Goal: Information Seeking & Learning: Get advice/opinions

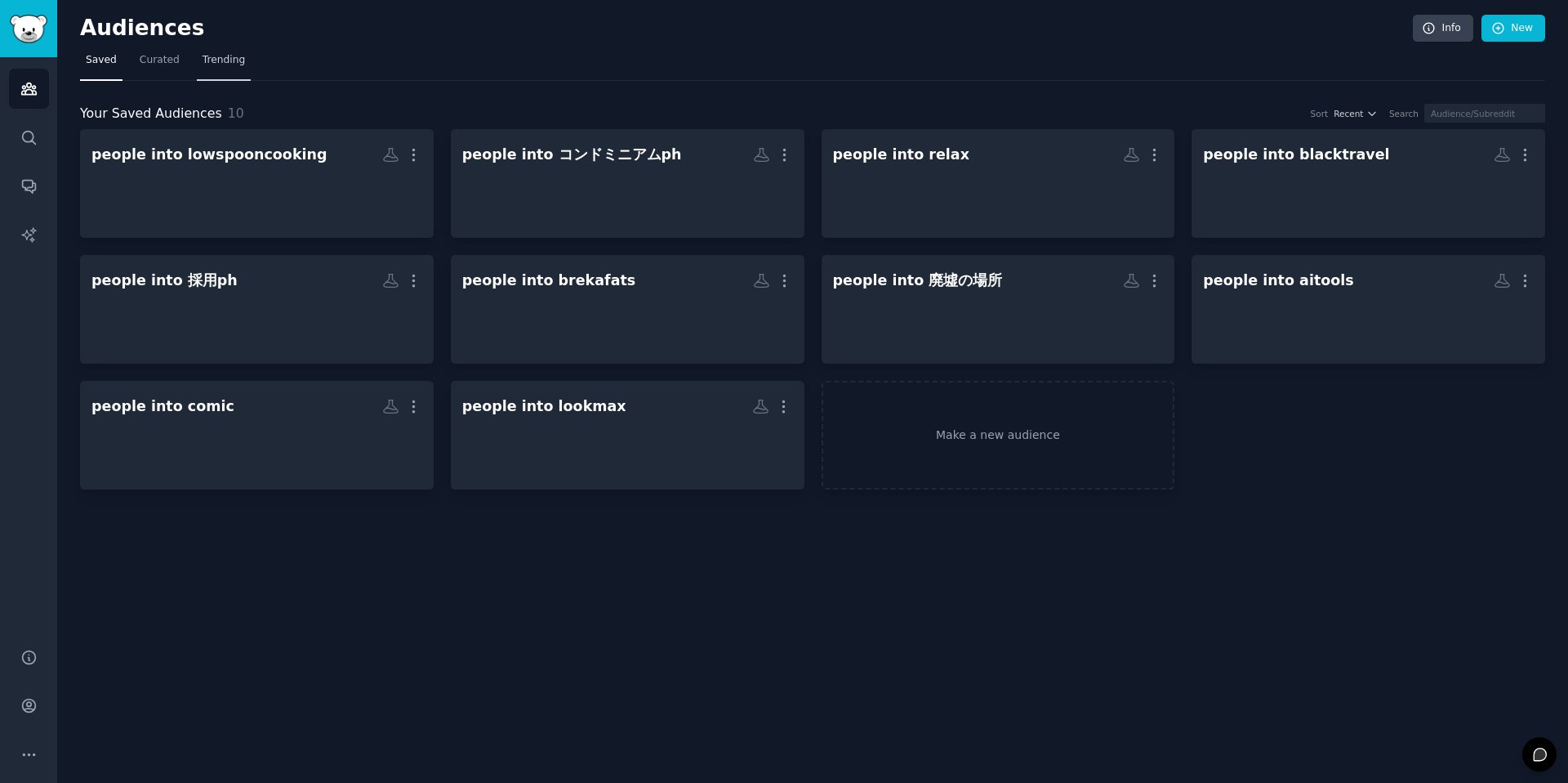
click at [223, 57] on span "Trending" at bounding box center [224, 60] width 42 height 15
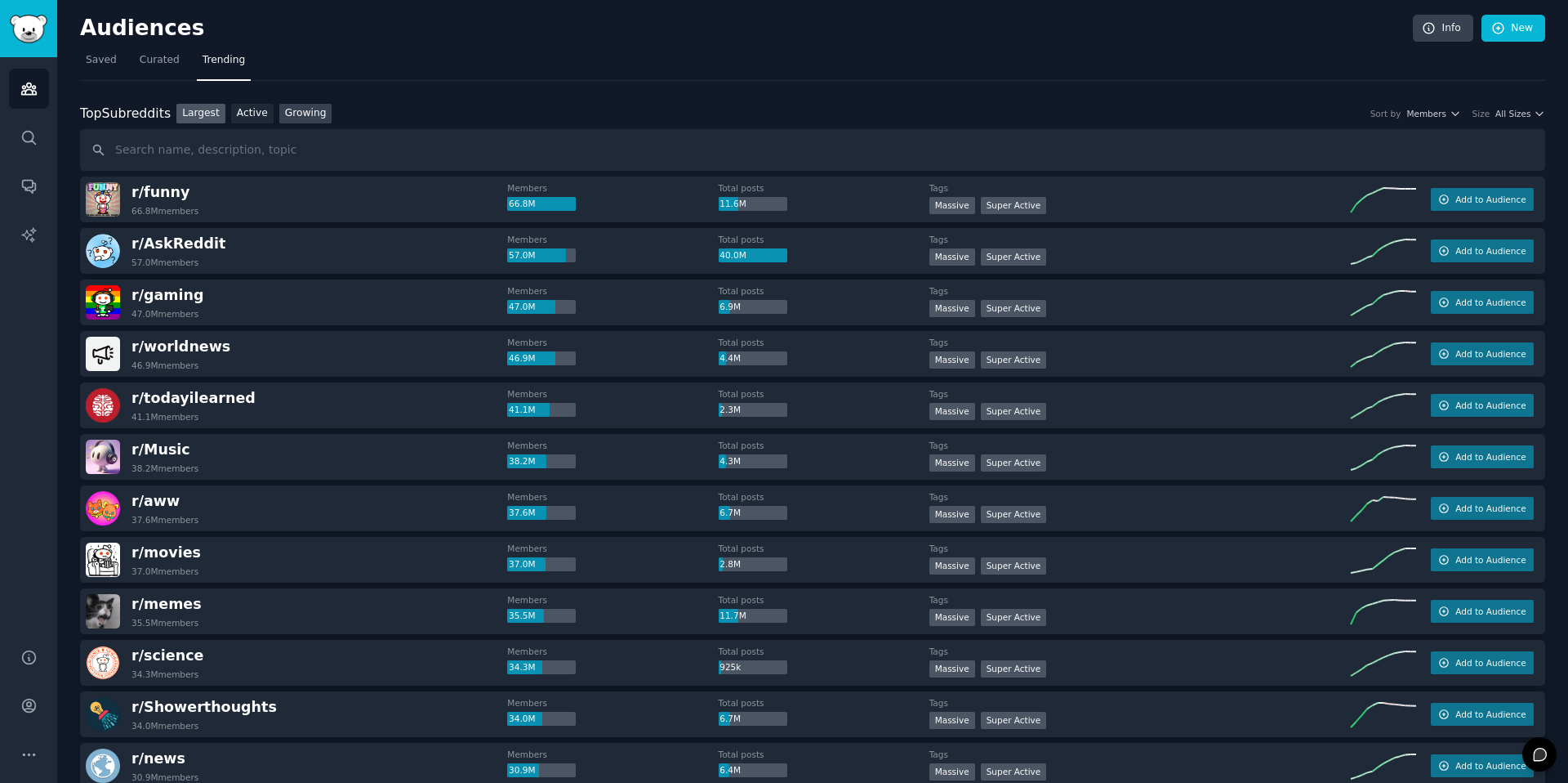
click at [306, 112] on link "Growing" at bounding box center [306, 114] width 54 height 21
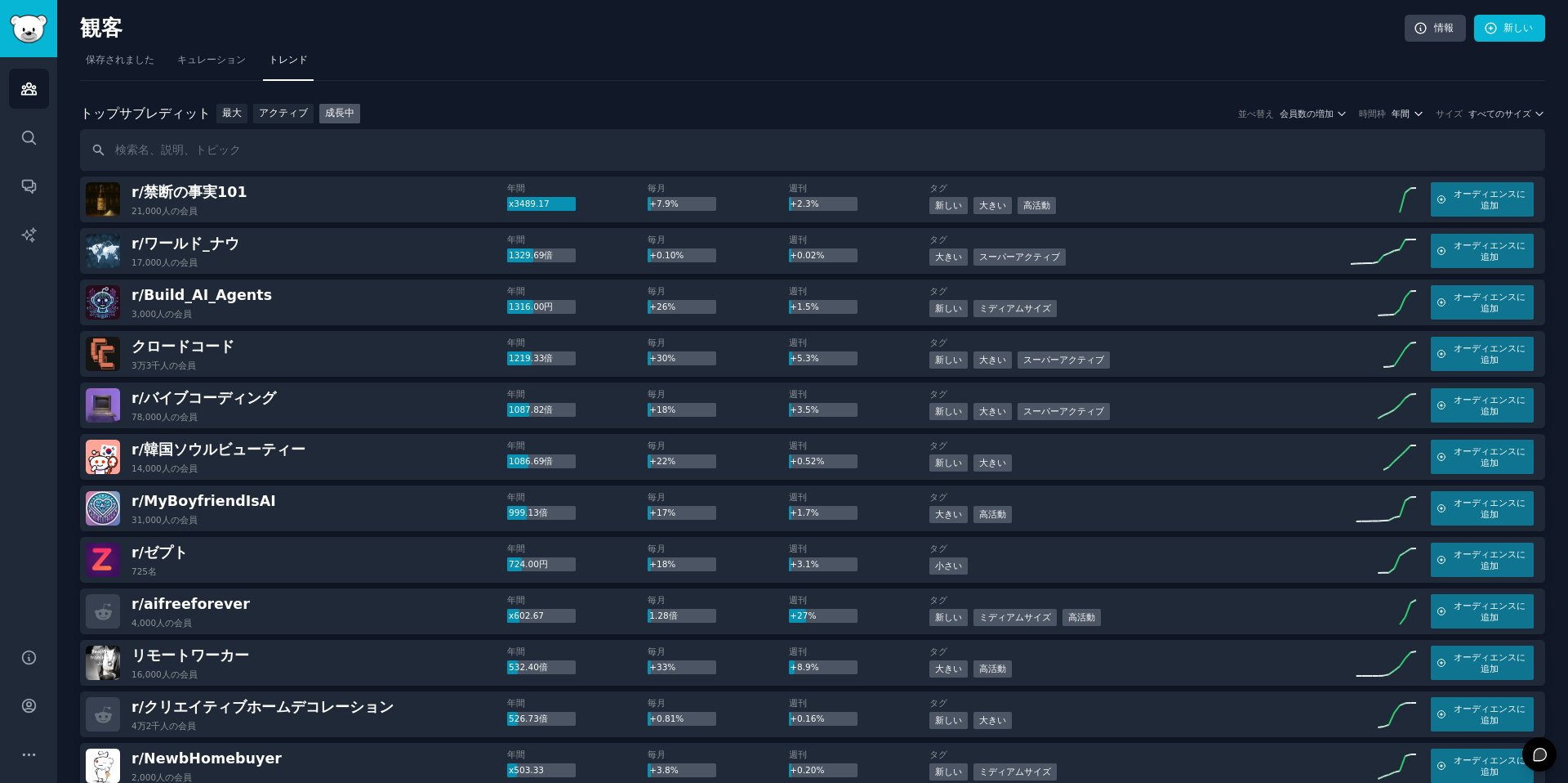
click at [1405, 110] on font "年間" at bounding box center [1401, 113] width 18 height 9
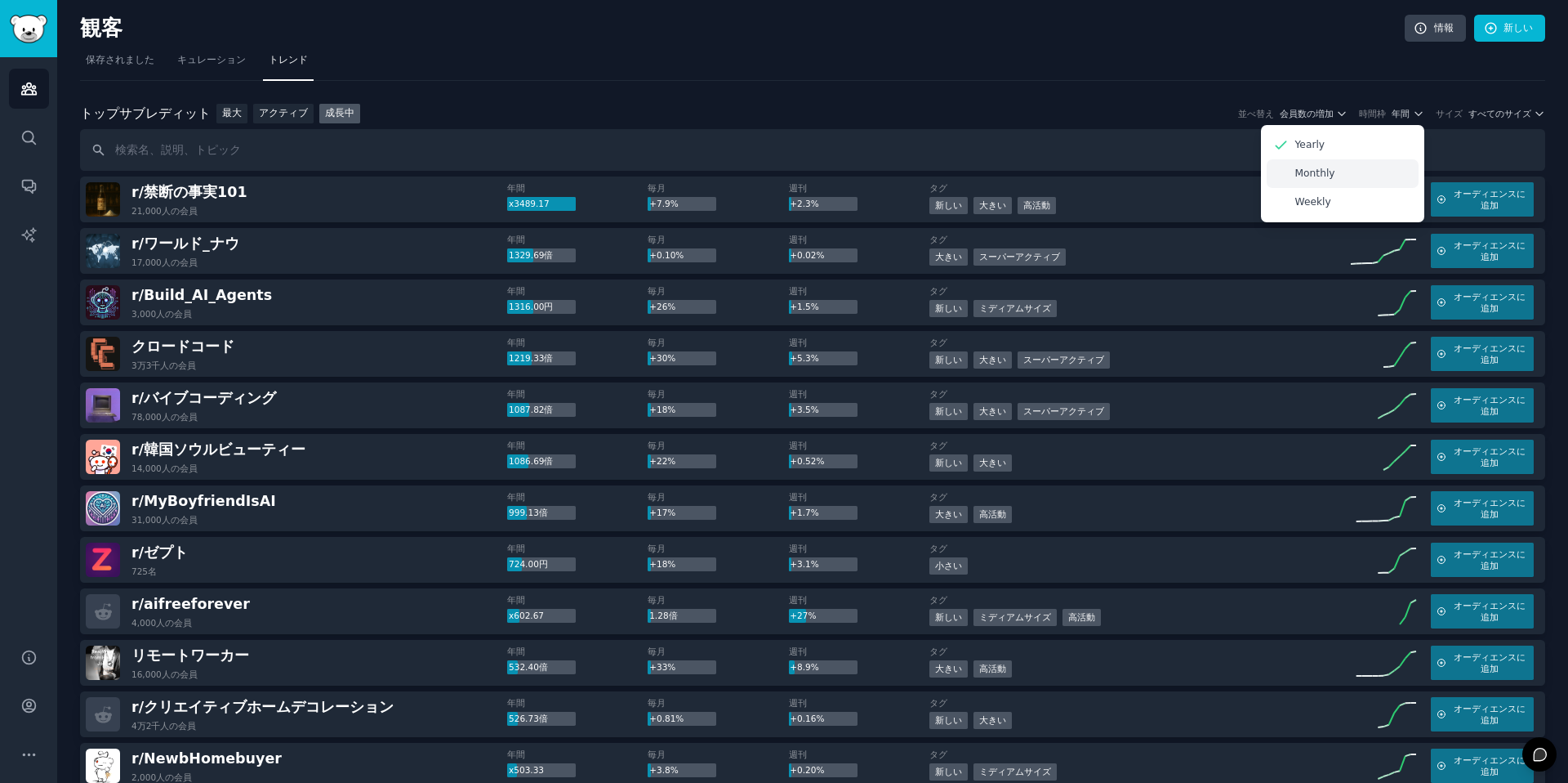
click at [1301, 164] on div "Monthly" at bounding box center [1343, 174] width 152 height 28
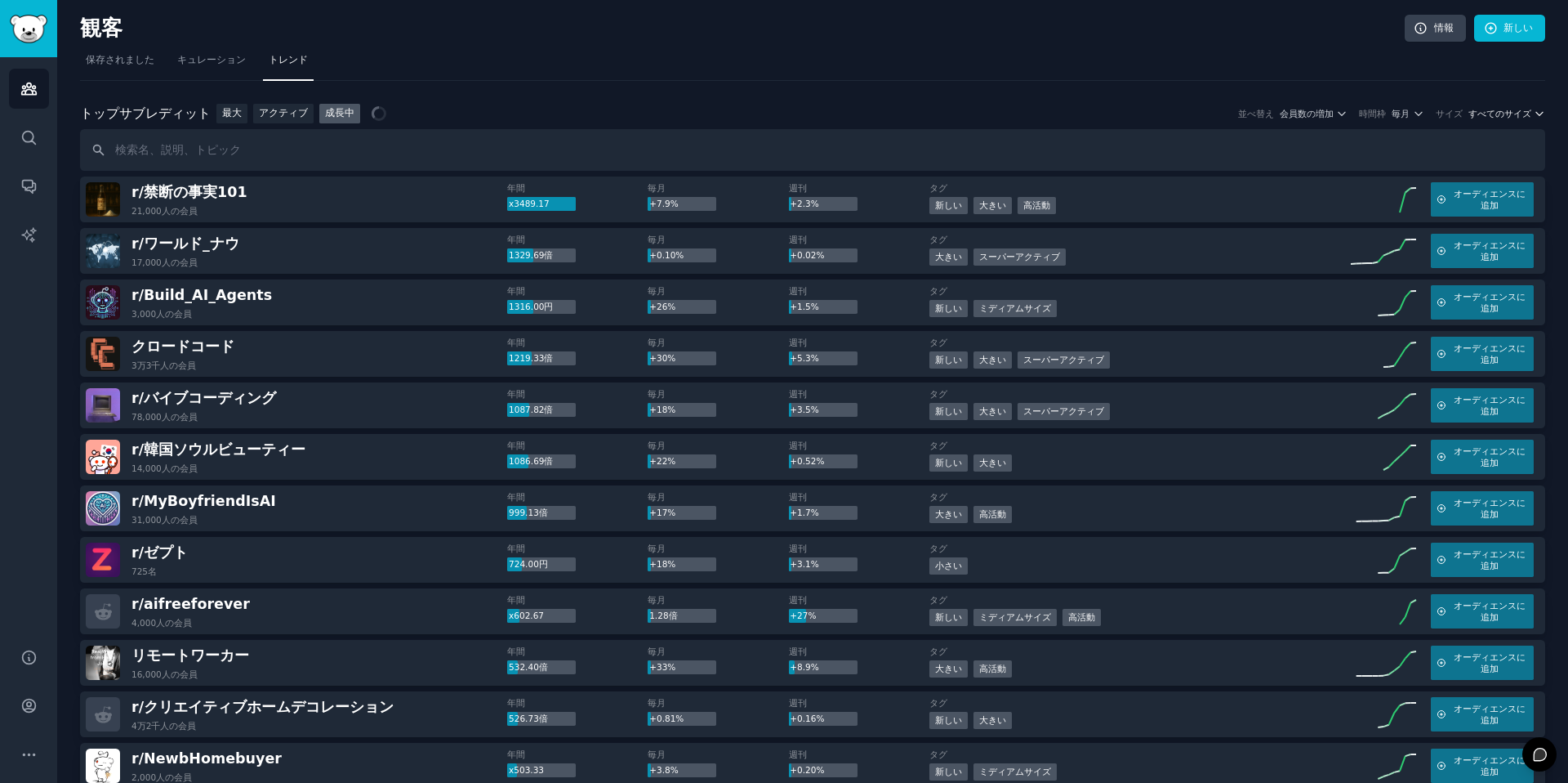
click at [1475, 113] on font "すべてのサイズ" at bounding box center [1500, 113] width 63 height 9
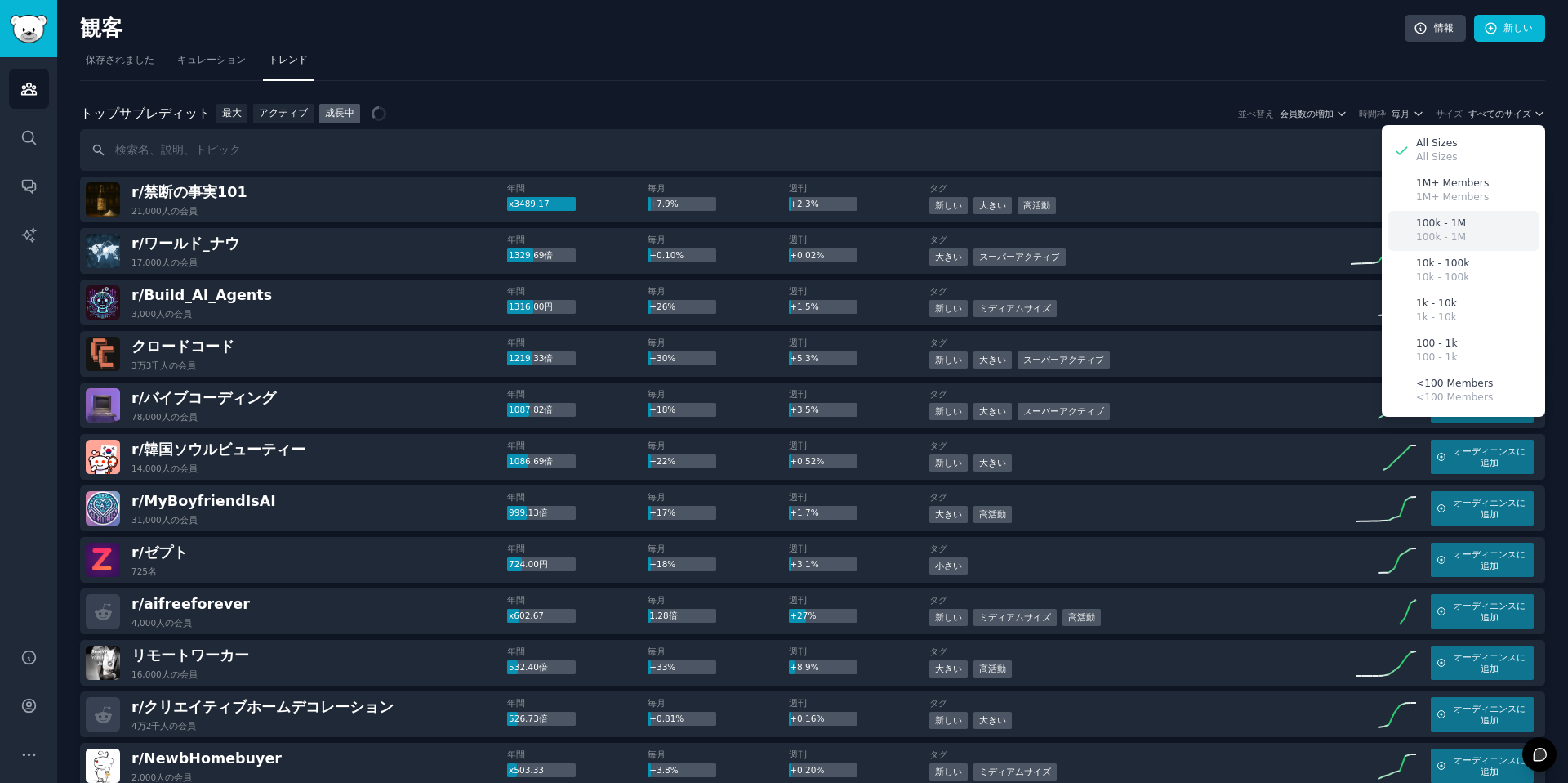
click at [1441, 238] on p "100k - 1M" at bounding box center [1441, 237] width 50 height 15
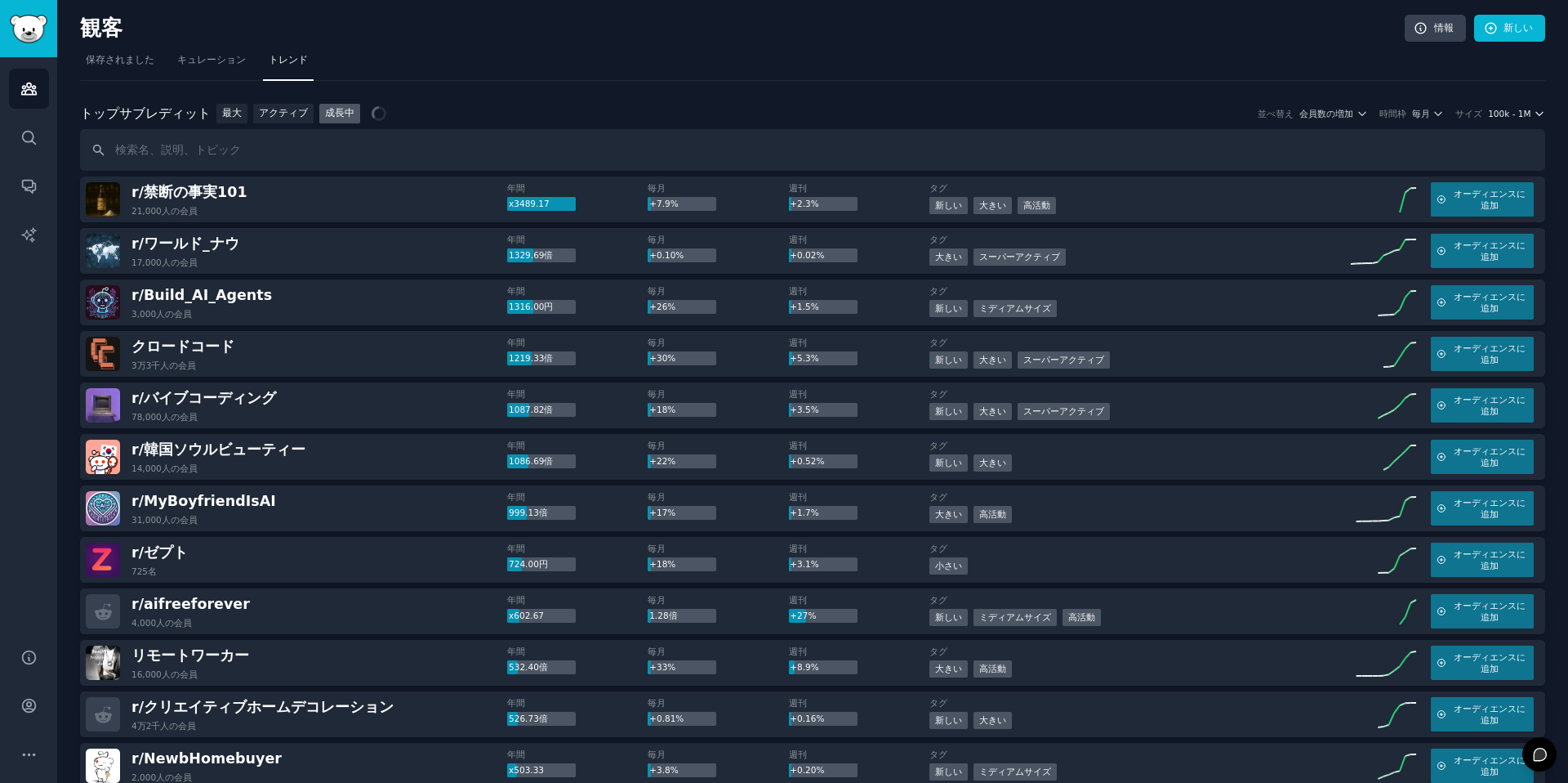
click at [1496, 117] on span "100k - 1M" at bounding box center [1508, 113] width 42 height 11
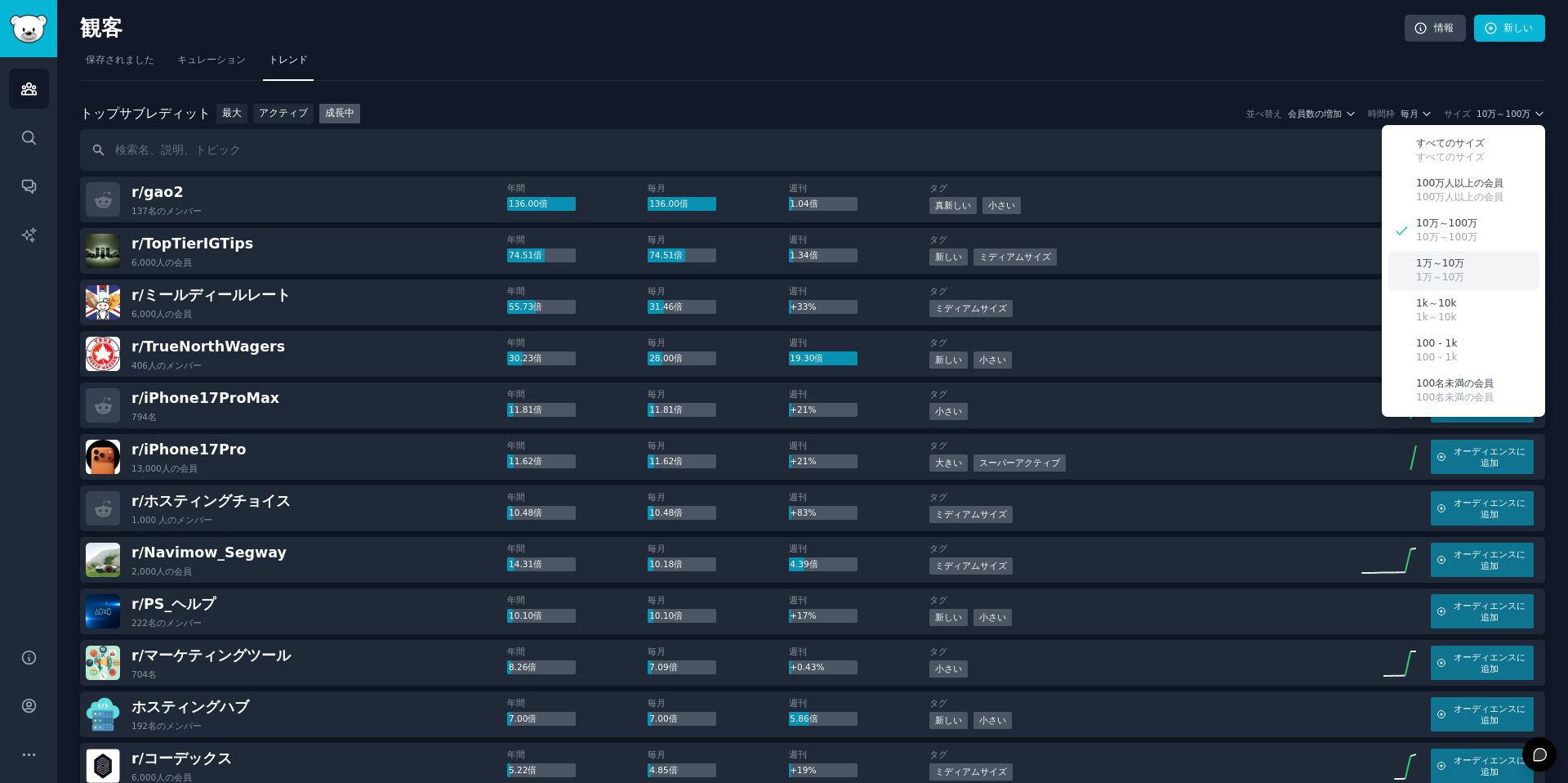
click at [1474, 265] on div "1万～10万 1万～10万" at bounding box center [1464, 271] width 152 height 40
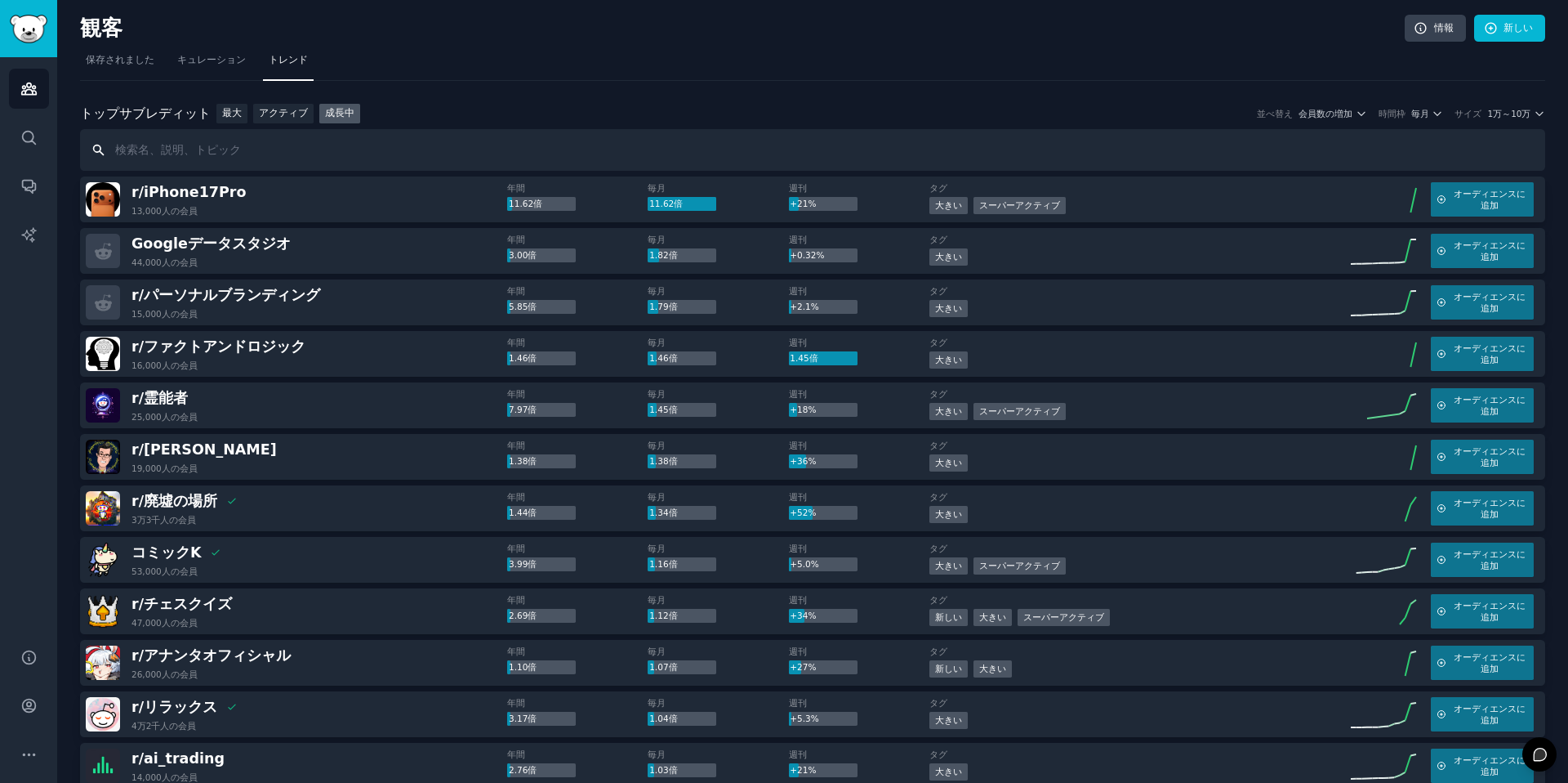
click at [181, 144] on input "text" at bounding box center [813, 150] width 1465 height 41
paste input "r/SaaS"
type input "r/SaaS"
drag, startPoint x: 161, startPoint y: 144, endPoint x: 74, endPoint y: 136, distance: 87.4
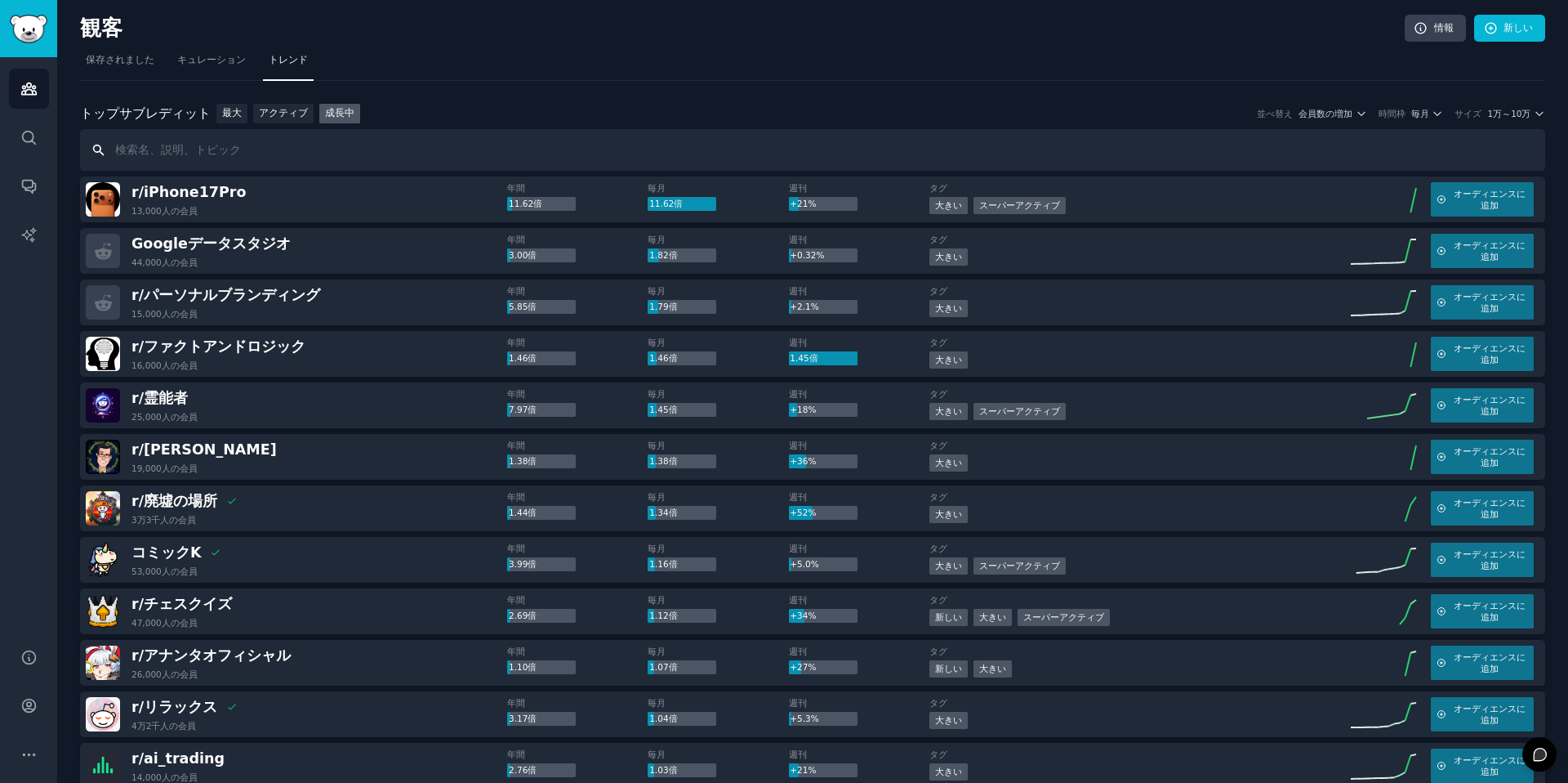
paste input "alternative"
type input "alternative"
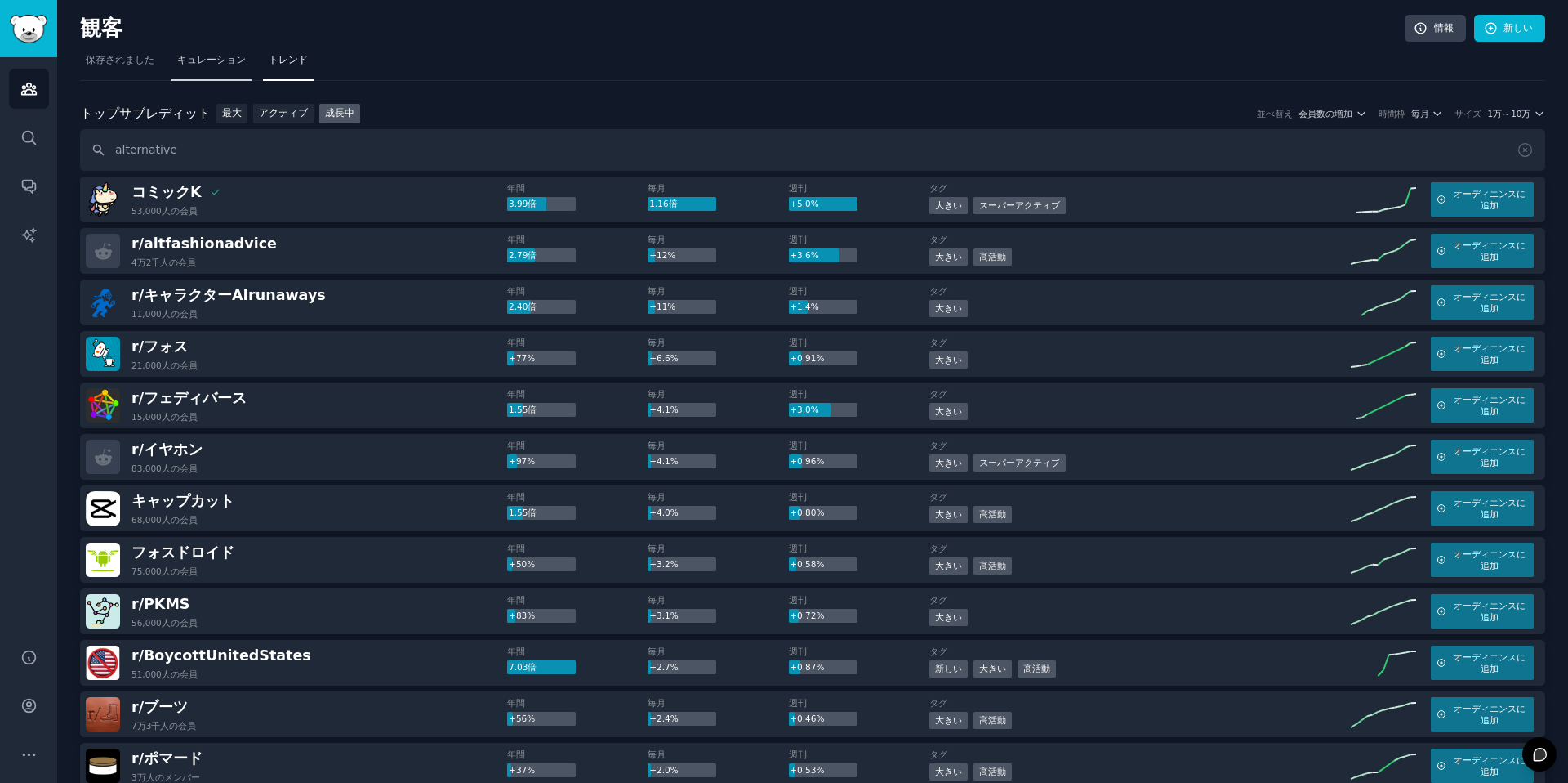
click at [205, 61] on font "キュレーション" at bounding box center [211, 59] width 69 height 11
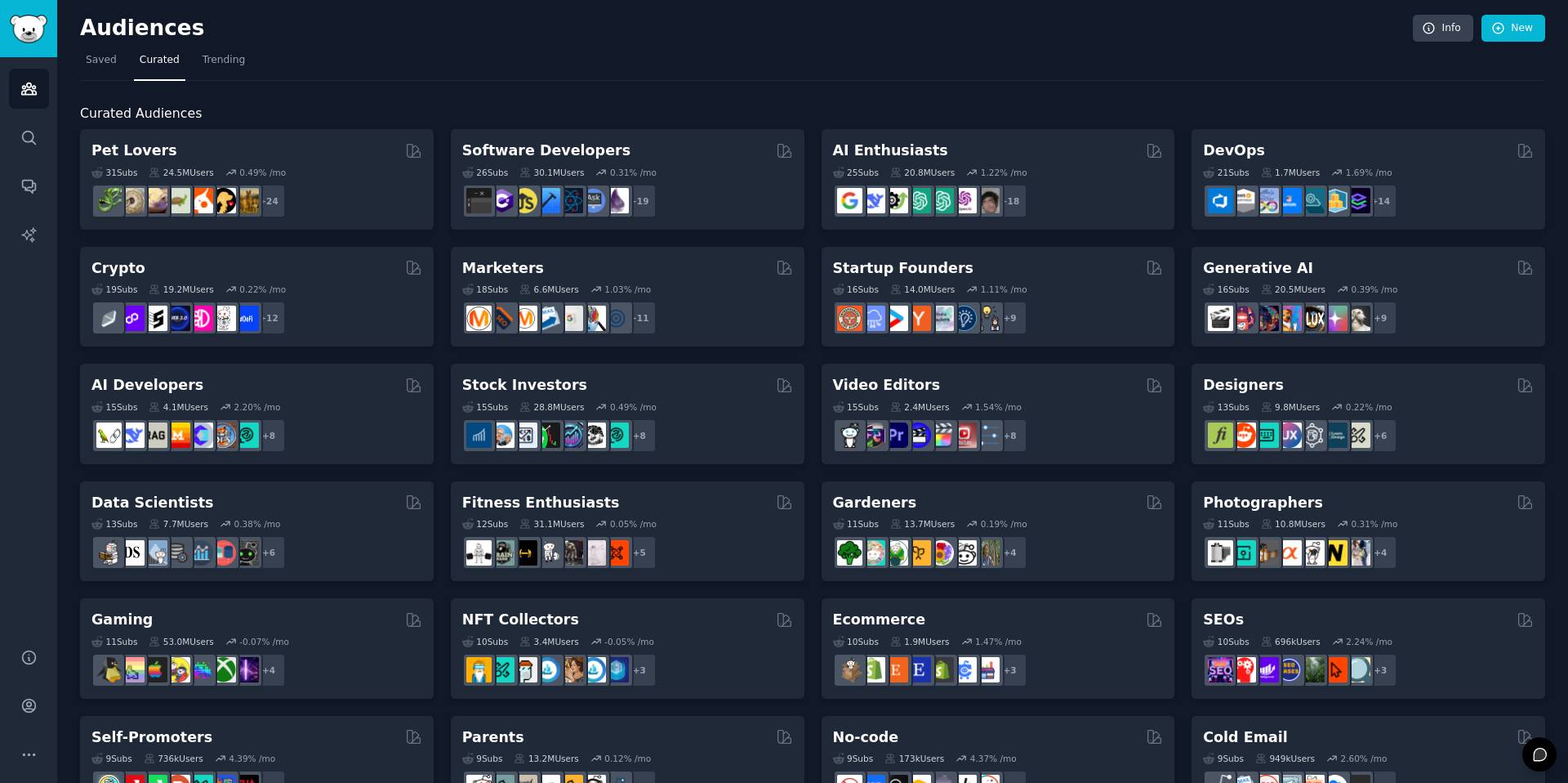
click at [343, 117] on h2 "Curated Audiences" at bounding box center [813, 114] width 1465 height 21
click at [213, 60] on span "Trending" at bounding box center [224, 60] width 42 height 15
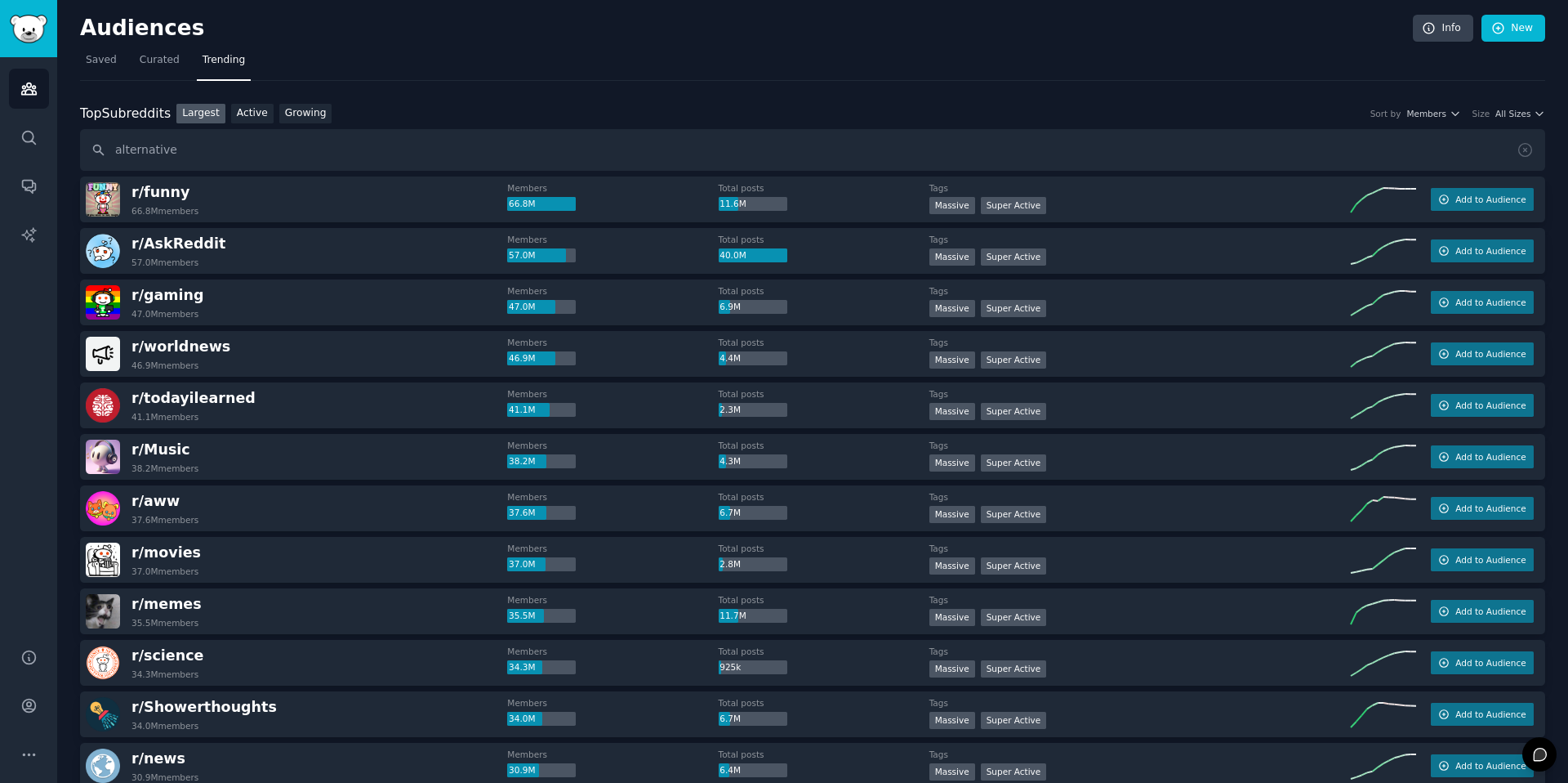
type input "alternative"
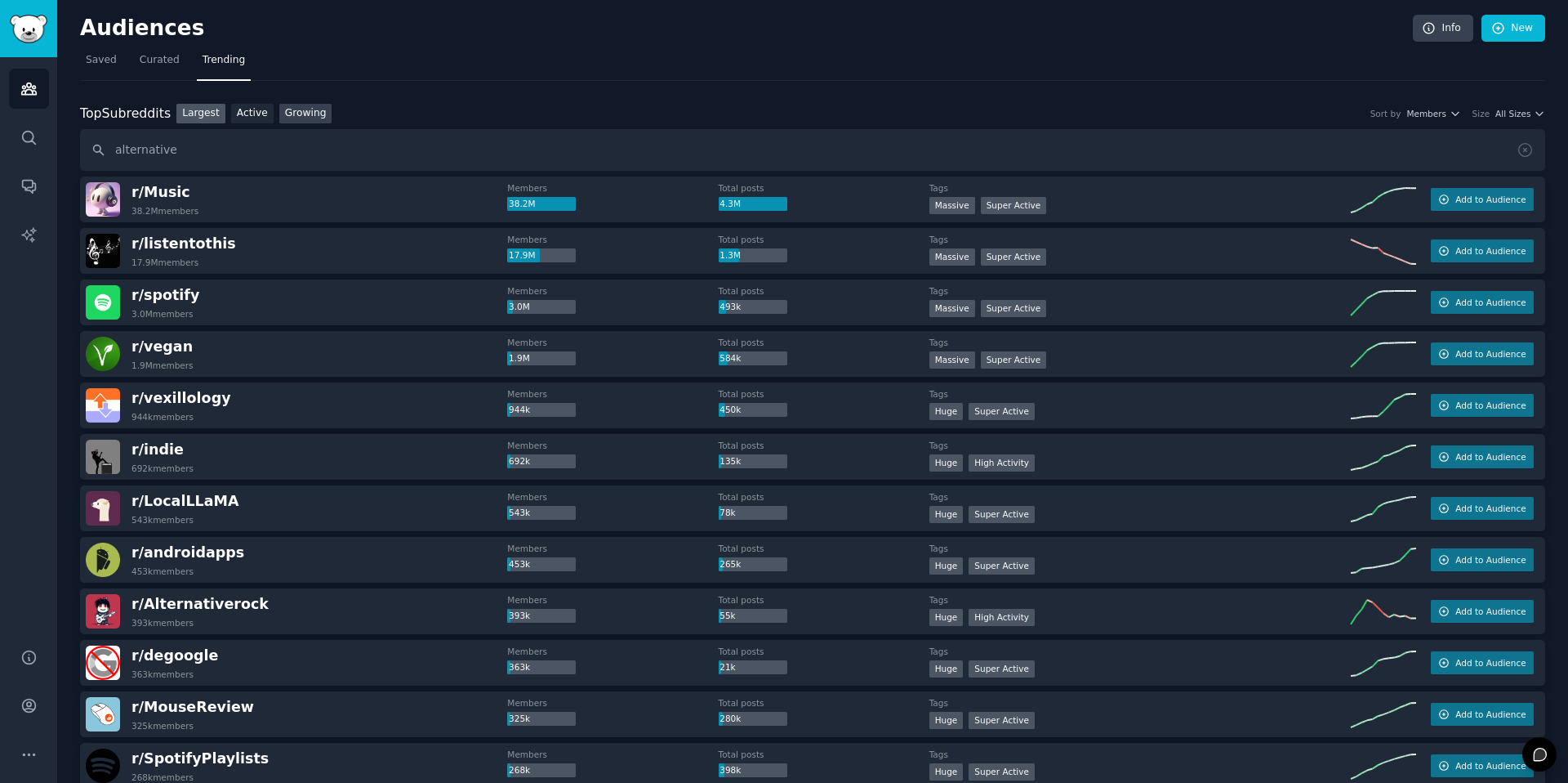
click at [312, 121] on link "Growing" at bounding box center [306, 114] width 54 height 21
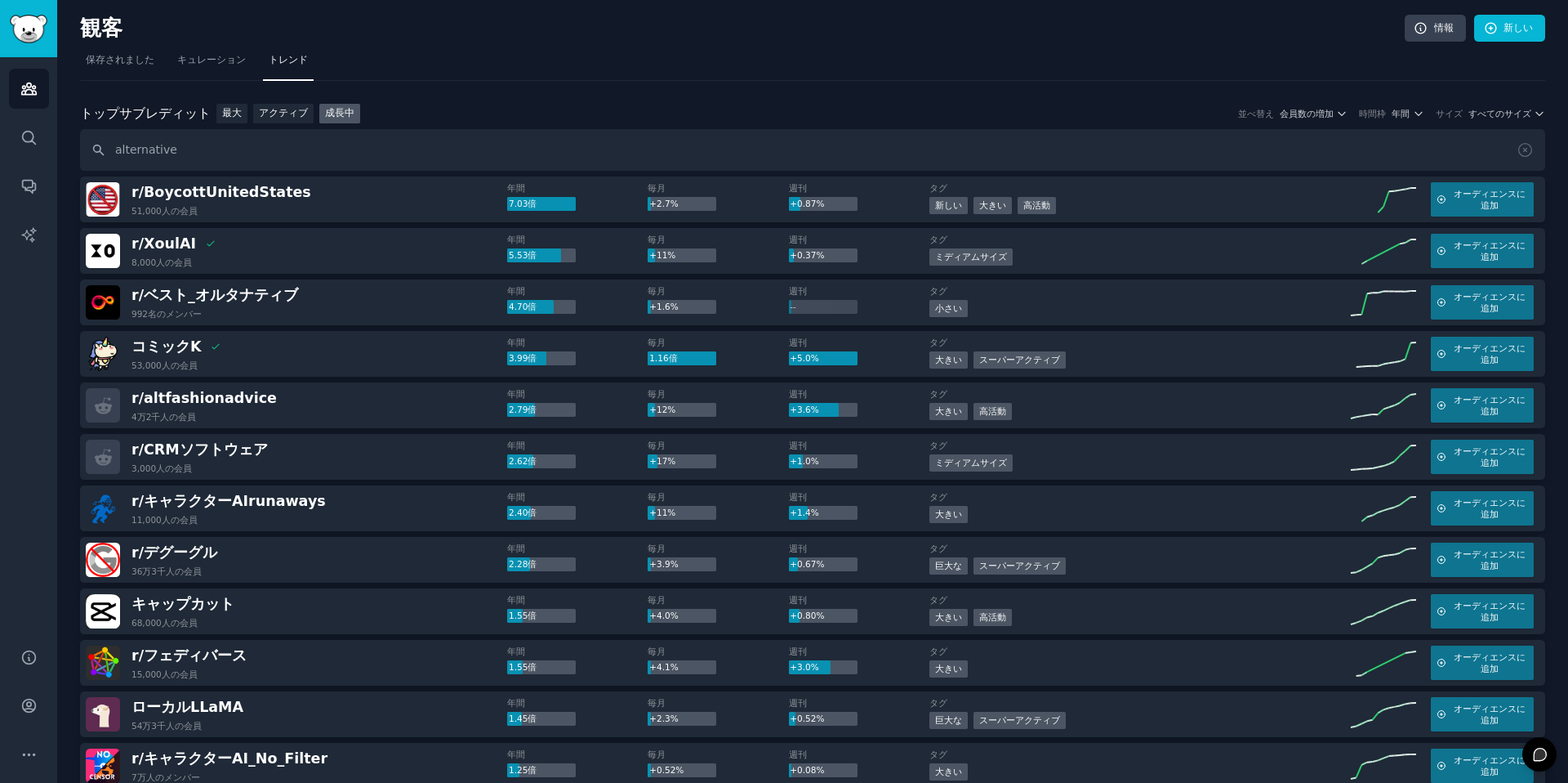
click at [1409, 118] on span "年間" at bounding box center [1401, 113] width 18 height 11
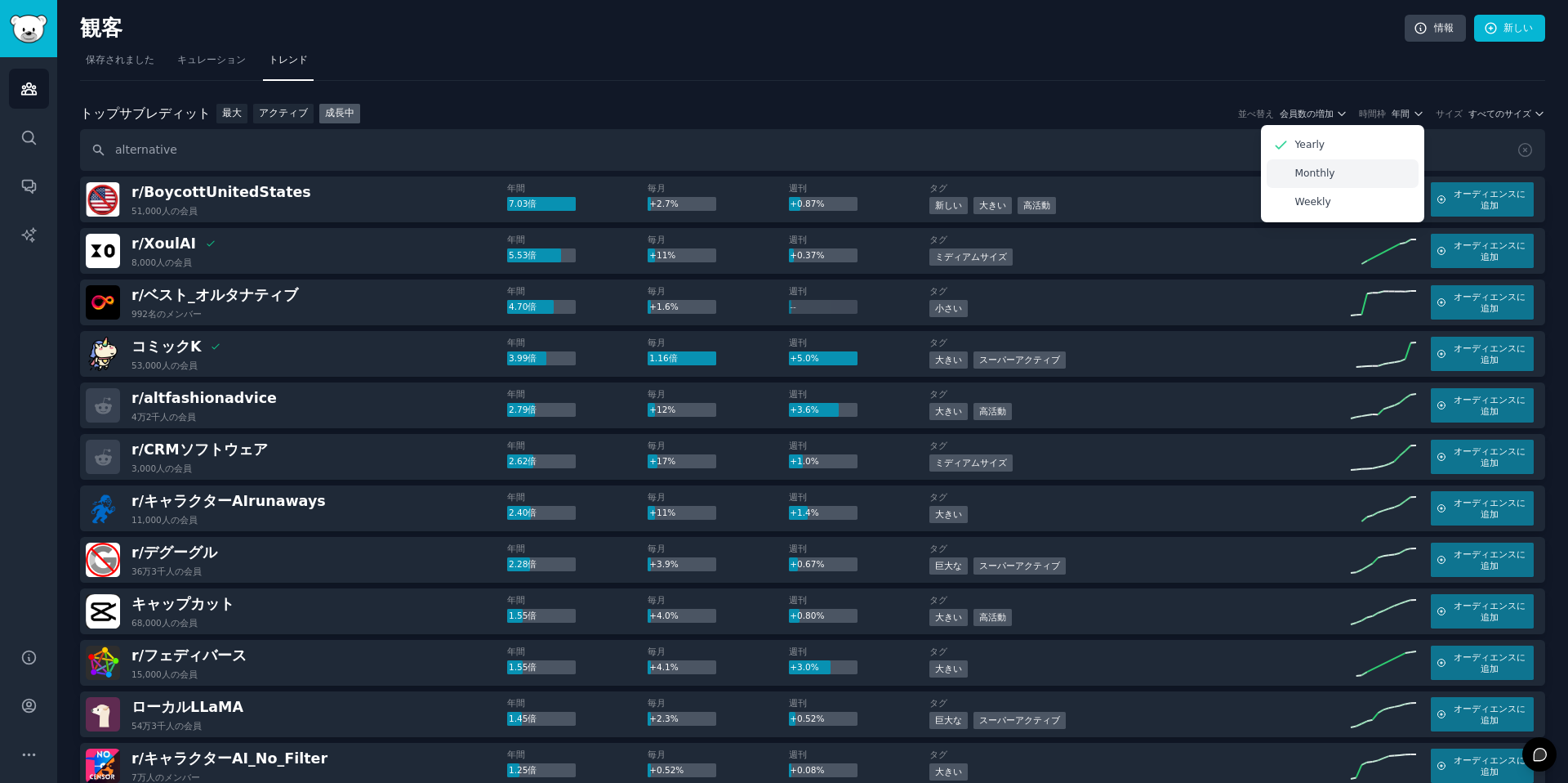
click at [1334, 181] on div "Monthly" at bounding box center [1343, 174] width 152 height 28
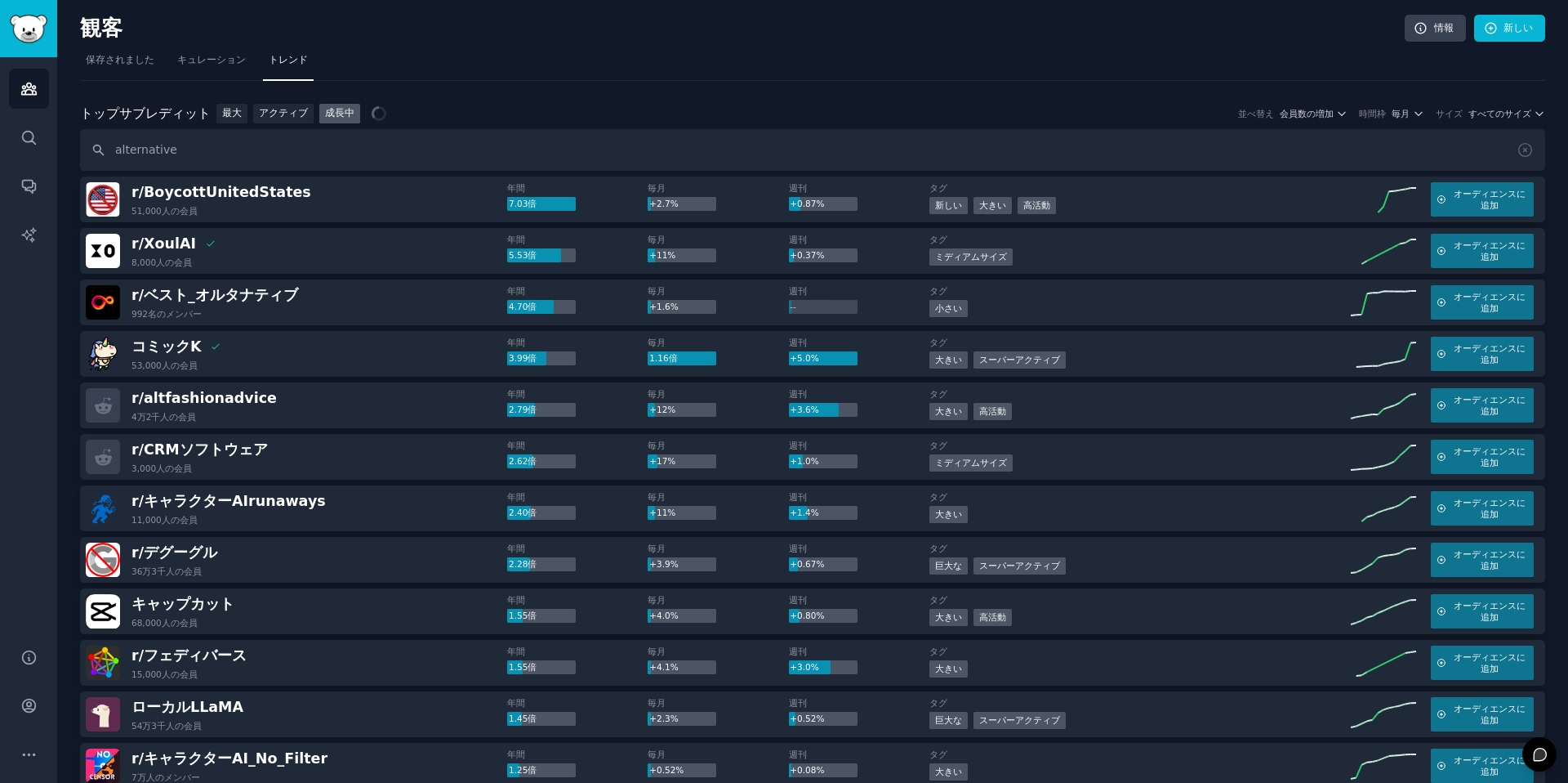
click at [1518, 106] on div "トップ サブレディット トップサブレディット 最大 アクティブ 成長中 並べ替え 会員数の増加 時間枠 毎月 サイズ すべてのサイズ" at bounding box center [813, 114] width 1465 height 21
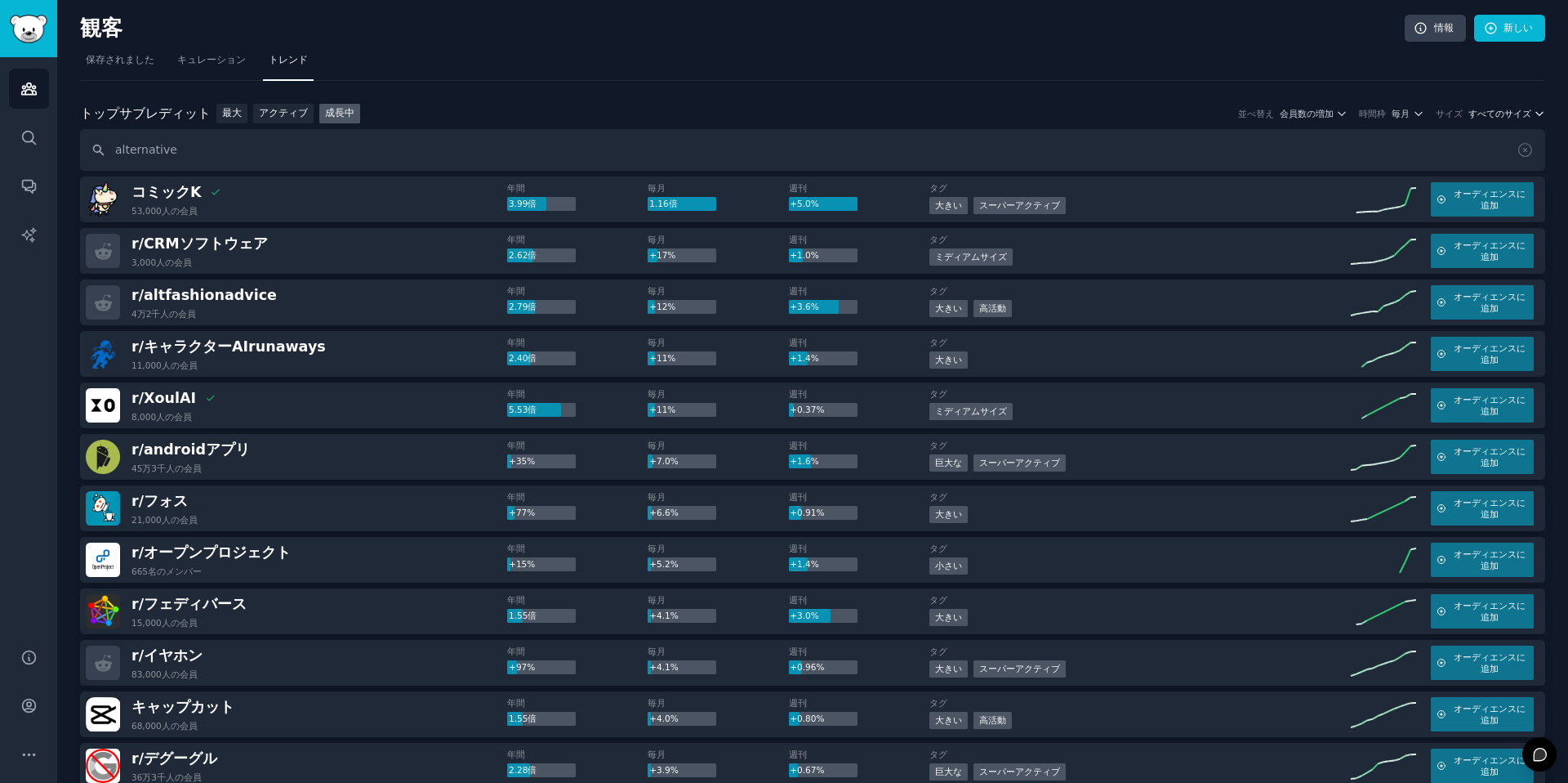
click at [1503, 116] on font "すべてのサイズ" at bounding box center [1500, 113] width 63 height 9
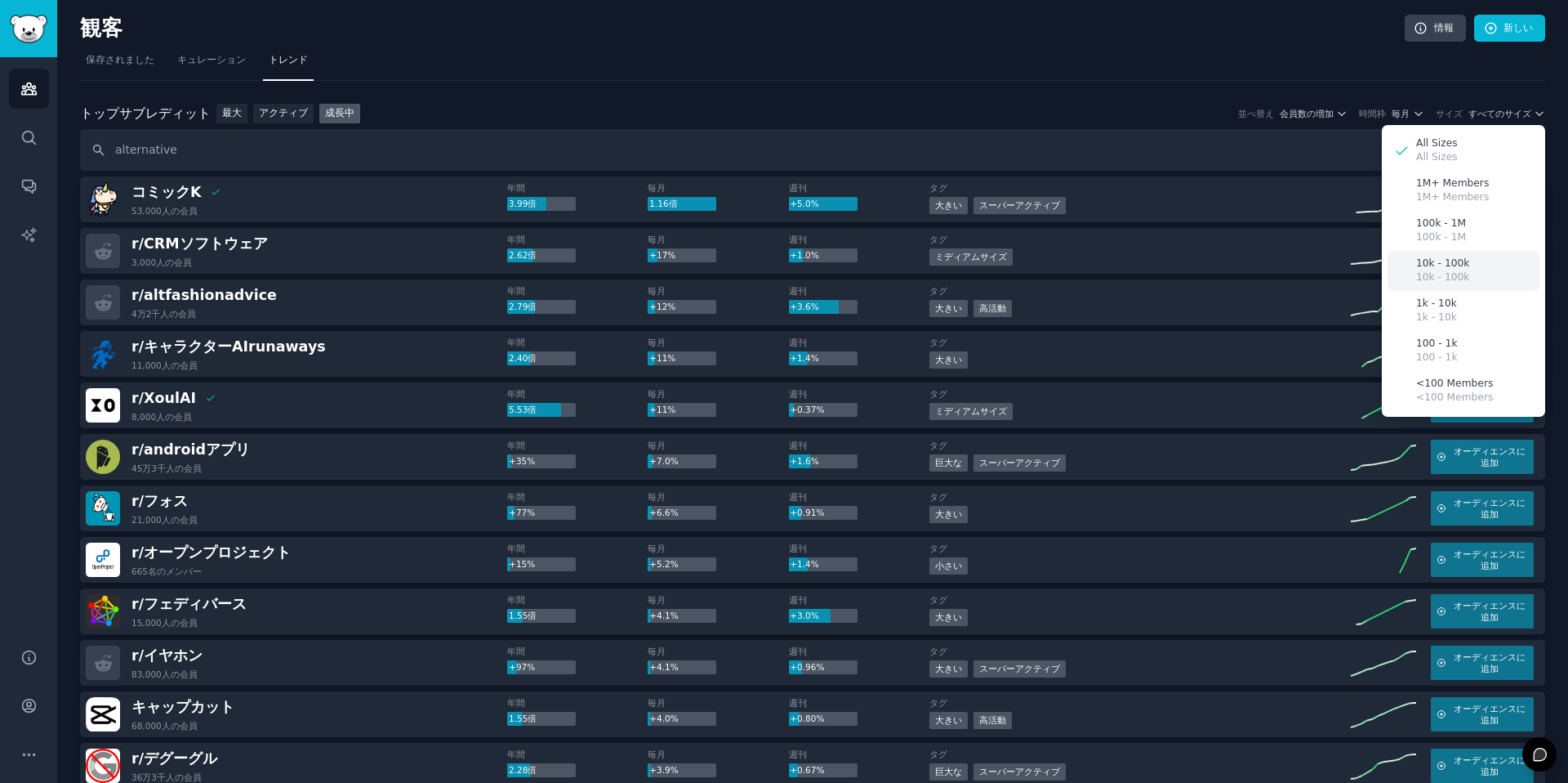
click at [1465, 262] on div "10k - 100k 10k - 100k" at bounding box center [1464, 271] width 152 height 40
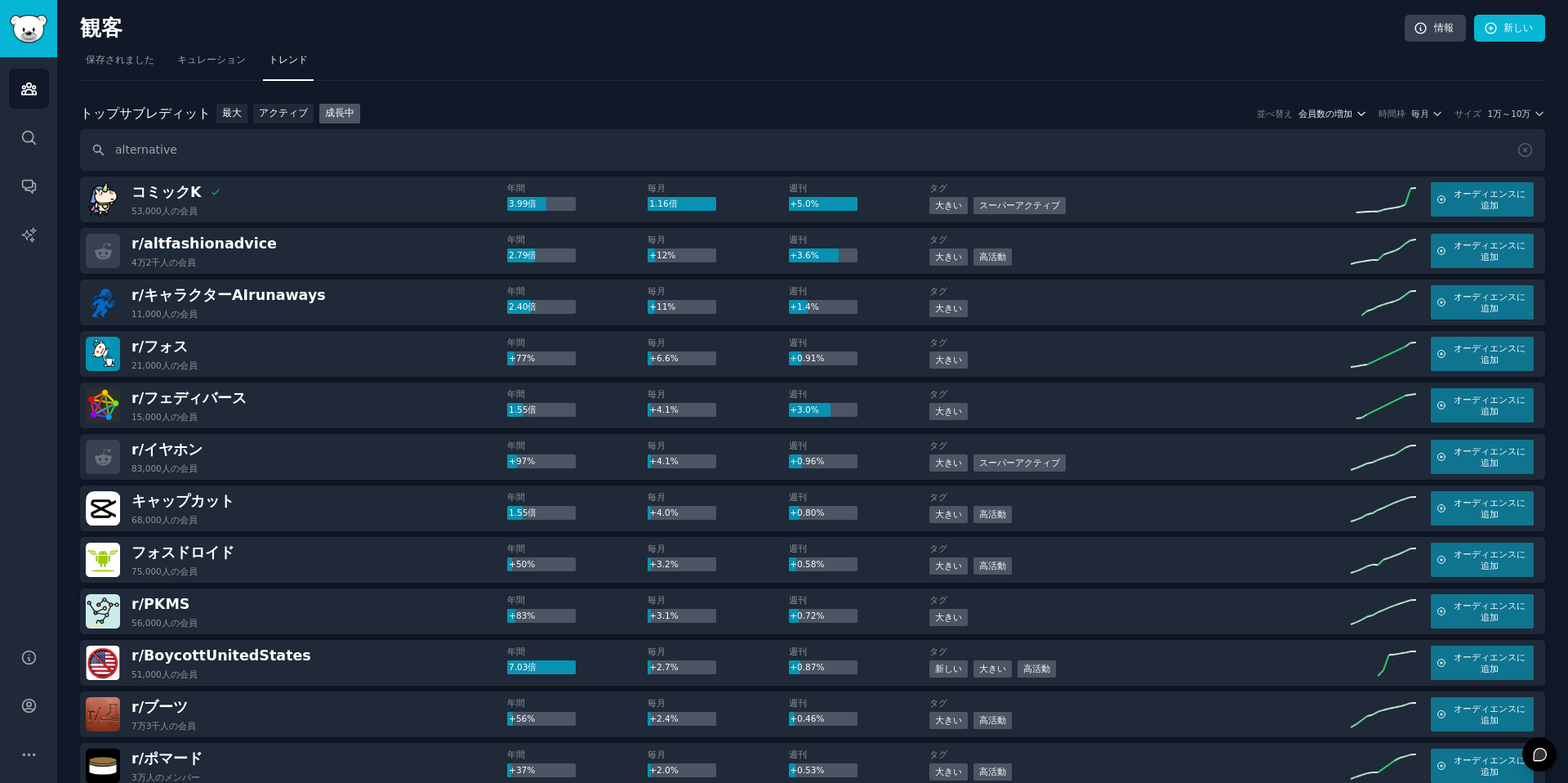
click at [1312, 113] on font "会員数の増加" at bounding box center [1326, 113] width 54 height 9
click at [1204, 51] on nav "保存されました キュレーション トレンド" at bounding box center [813, 64] width 1465 height 34
click at [1177, 67] on nav "保存されました キュレーション トレンド" at bounding box center [813, 64] width 1465 height 34
click at [406, 106] on div "トップ サブレディット トップサブレディット 最大 アクティブ 成長中 並べ替え 会員数の増加 時間枠 毎月 サイズ 1万～10万" at bounding box center [813, 114] width 1465 height 21
click at [174, 496] on font "キャップ" at bounding box center [161, 501] width 59 height 16
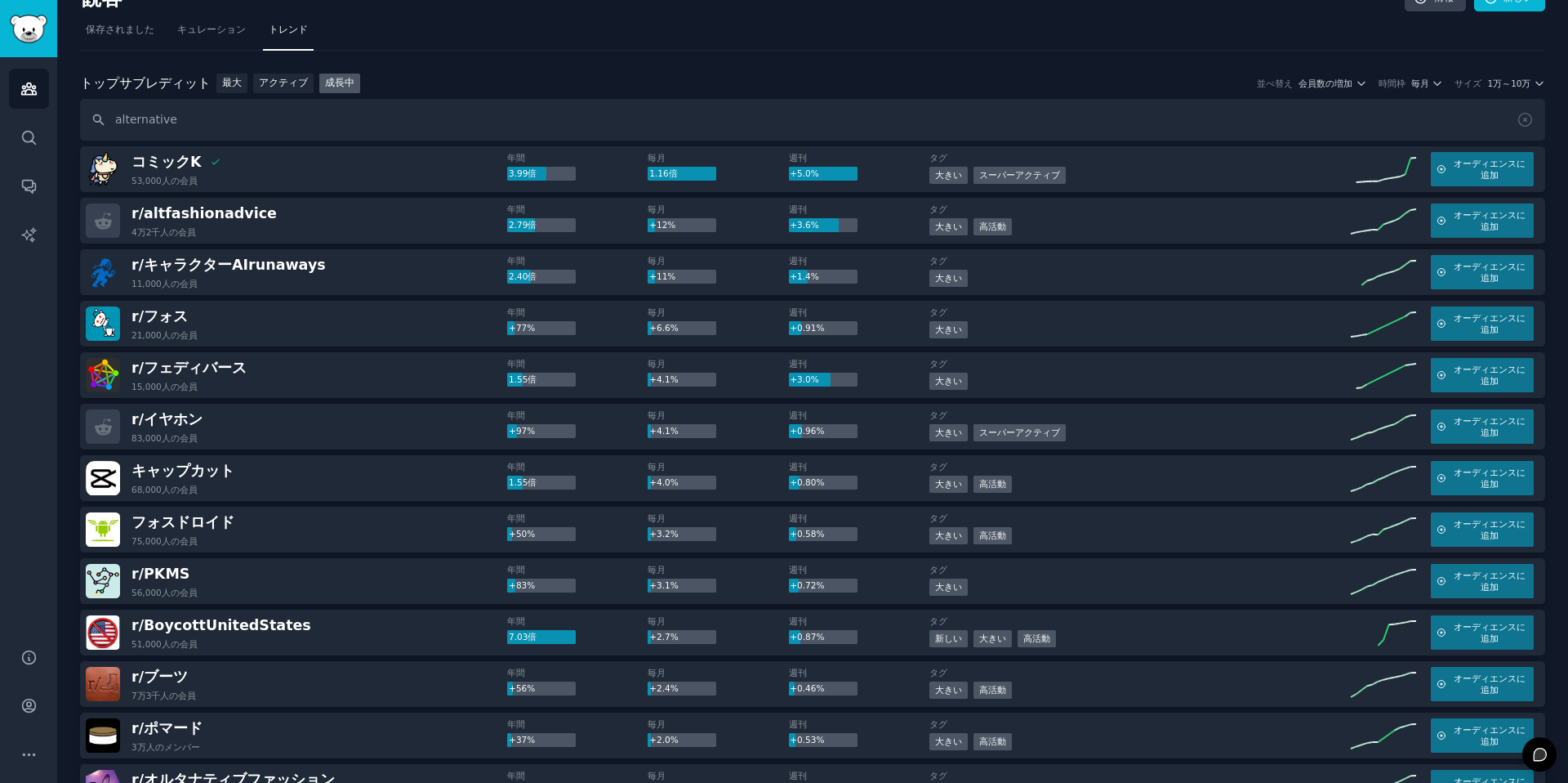
scroll to position [53, 0]
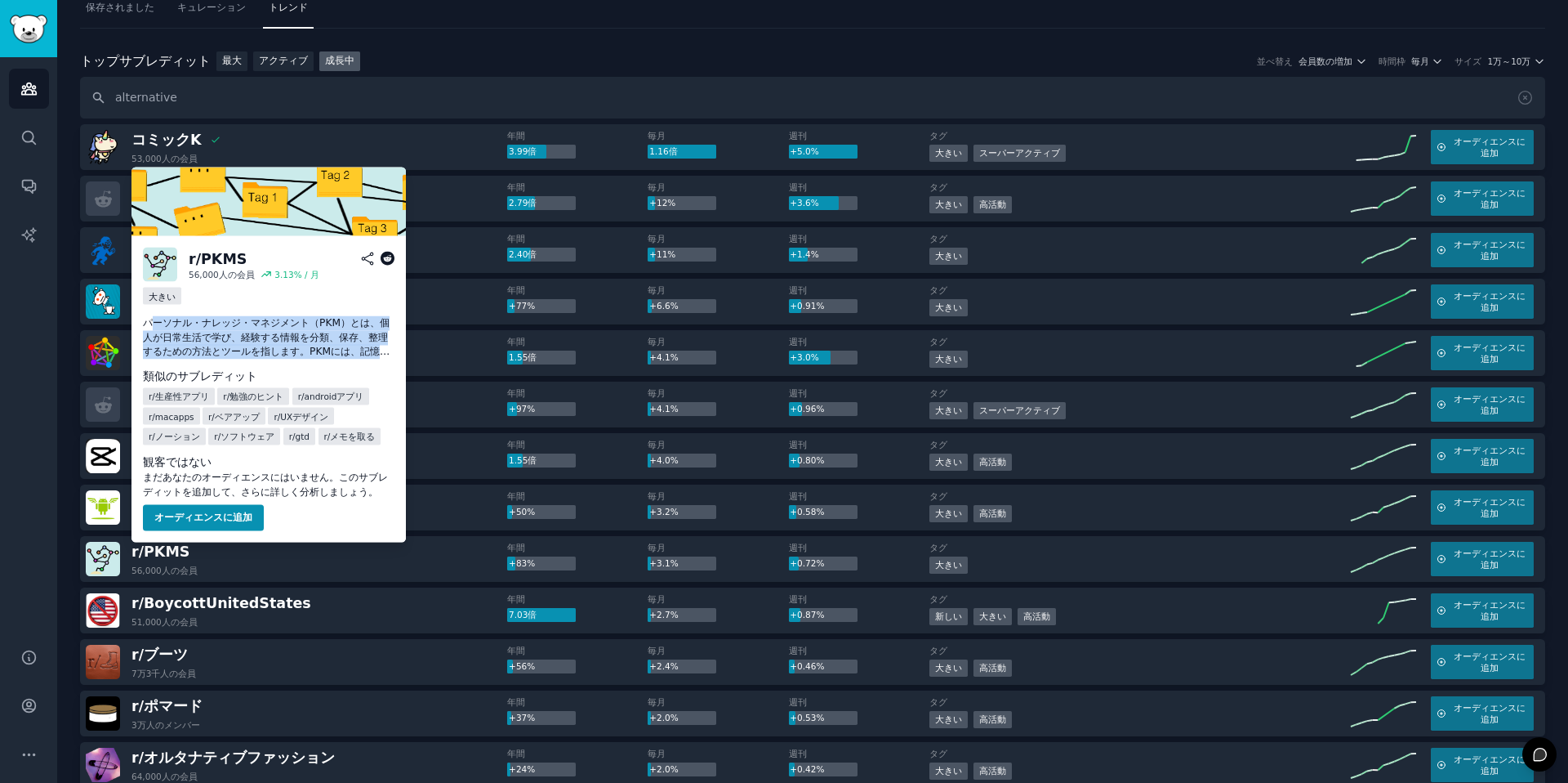
drag, startPoint x: 173, startPoint y: 324, endPoint x: 332, endPoint y: 360, distance: 163.0
click at [332, 360] on div "r/ PKMS 56,000人の 会員 3.13 % / 月 大きい パーソナル・ナレッジ・マネジメント（PKM）とは、個人が日常生活で学び、経験する情報を分…" at bounding box center [268, 389] width 274 height 306
click at [166, 320] on font "パーソナル・ナレッジ・マネジメント（PKM）とは、個人が日常生活で学び、経験する情報を分類、保存、整理するための方法とツールを指します。PKMには、記憶力や想…" at bounding box center [267, 380] width 248 height 126
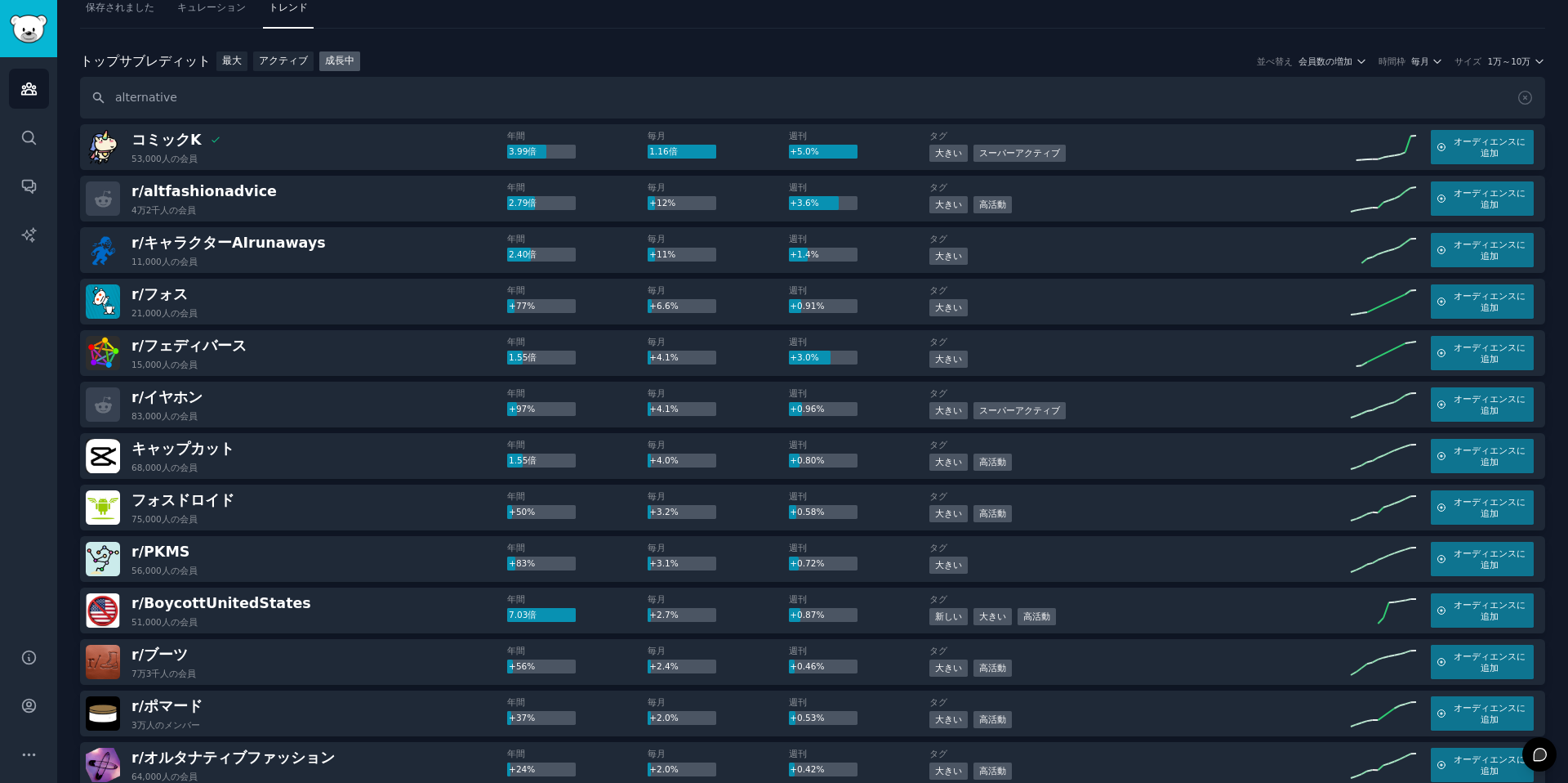
click at [413, 536] on div "r/ PKMS 56,000人の 会員 年間 +83% 毎月 +3.1% 週刊 +0.72% タグ 大きい オーディエンスに追加" at bounding box center [813, 559] width 1465 height 46
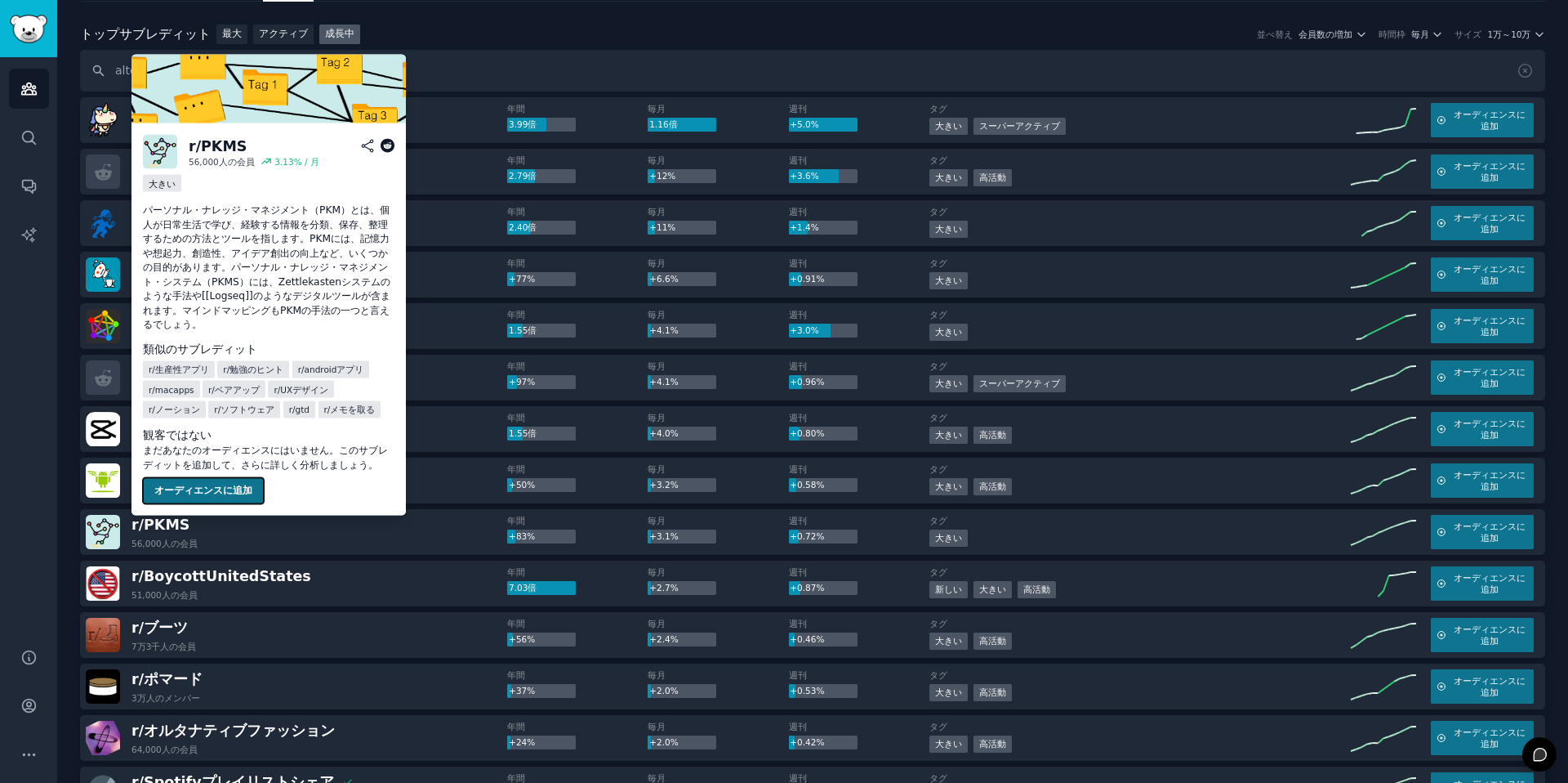
click at [188, 484] on font "オーディエンスに追加" at bounding box center [204, 489] width 98 height 11
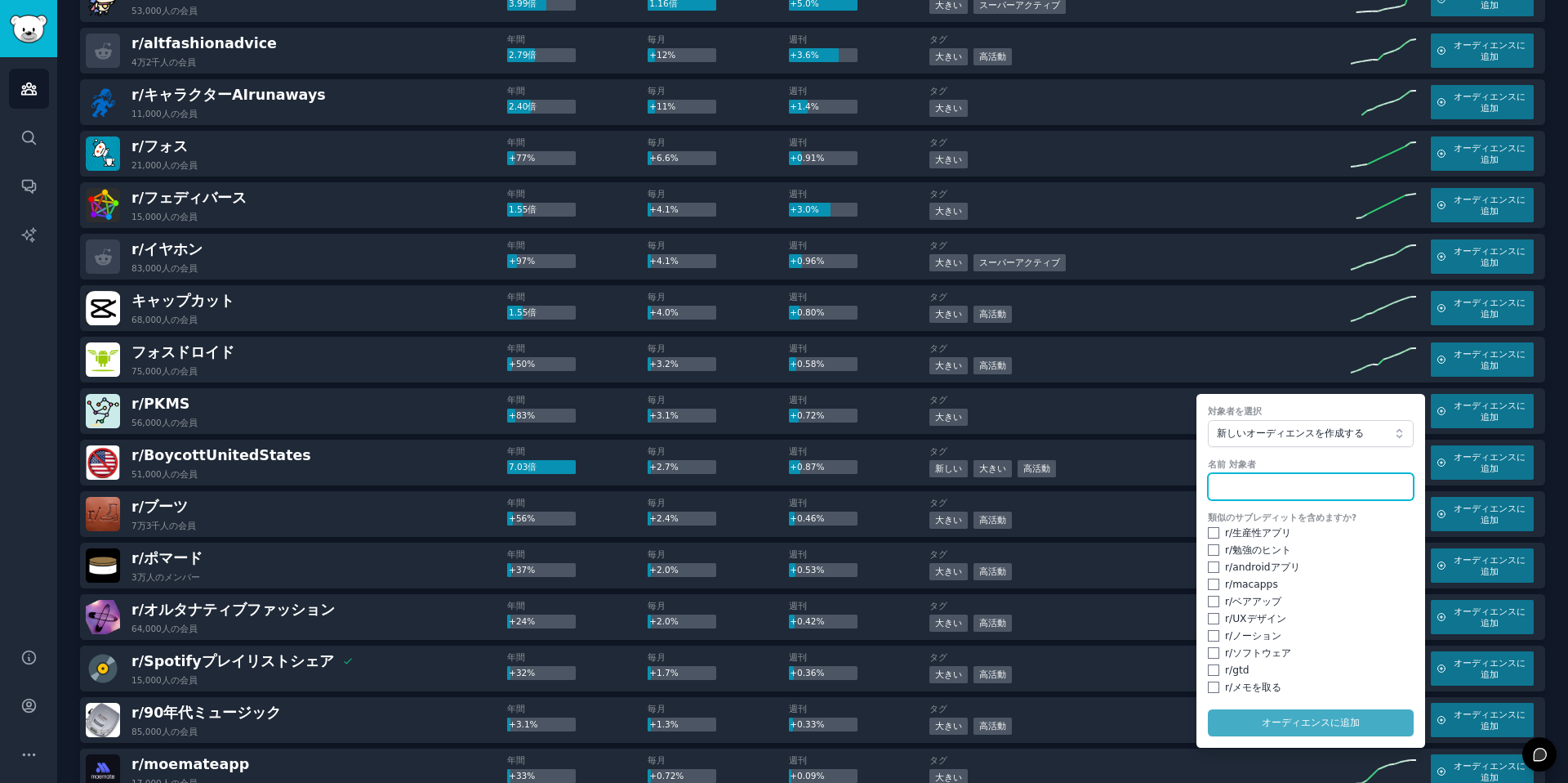
scroll to position [204, 0]
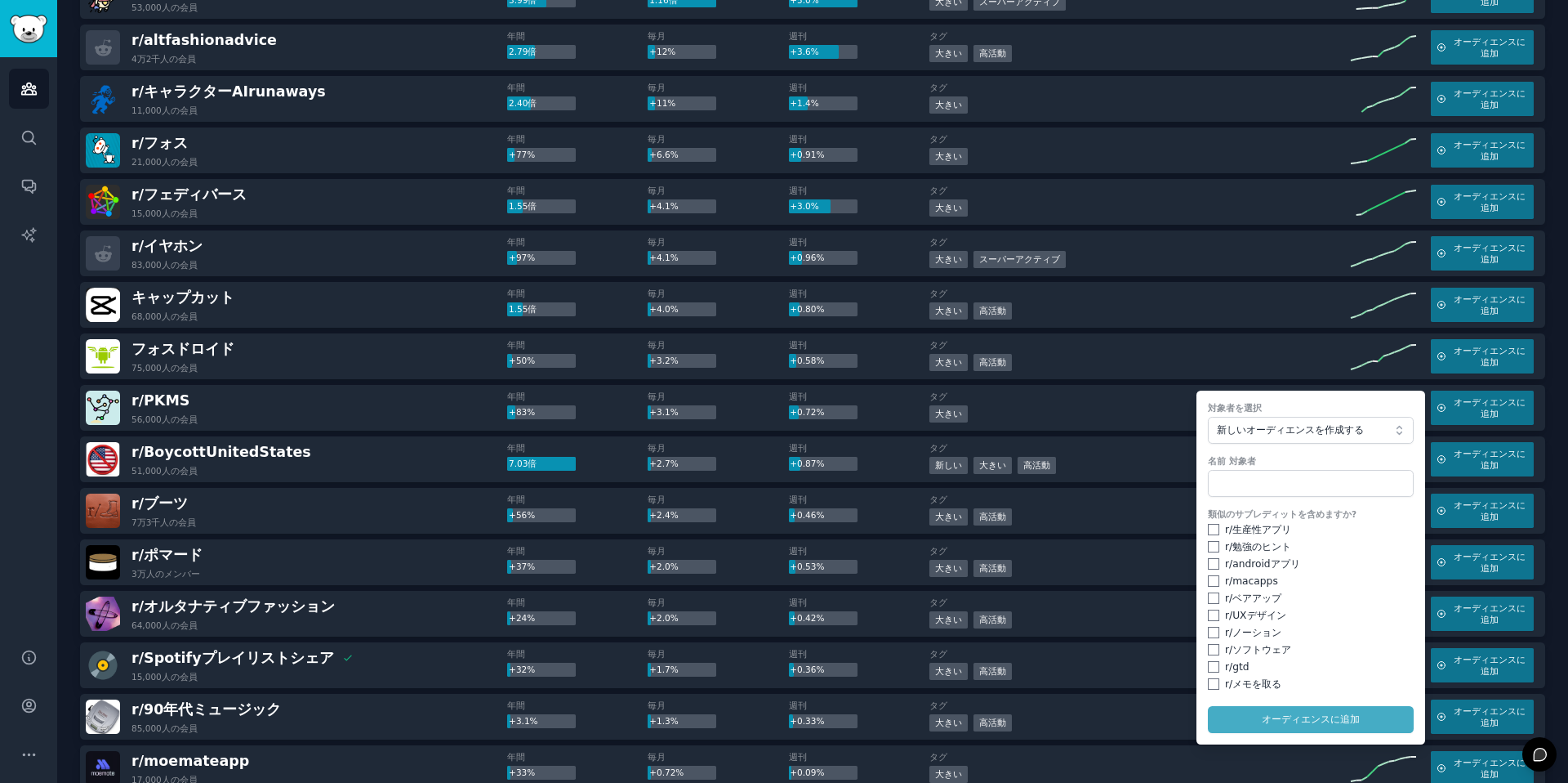
click at [1216, 683] on div "r/ メモを取る" at bounding box center [1311, 685] width 206 height 15
click at [1208, 663] on input "checkbox" at bounding box center [1213, 666] width 11 height 11
checkbox input "true"
click at [1208, 647] on input "checkbox" at bounding box center [1213, 649] width 11 height 11
checkbox input "true"
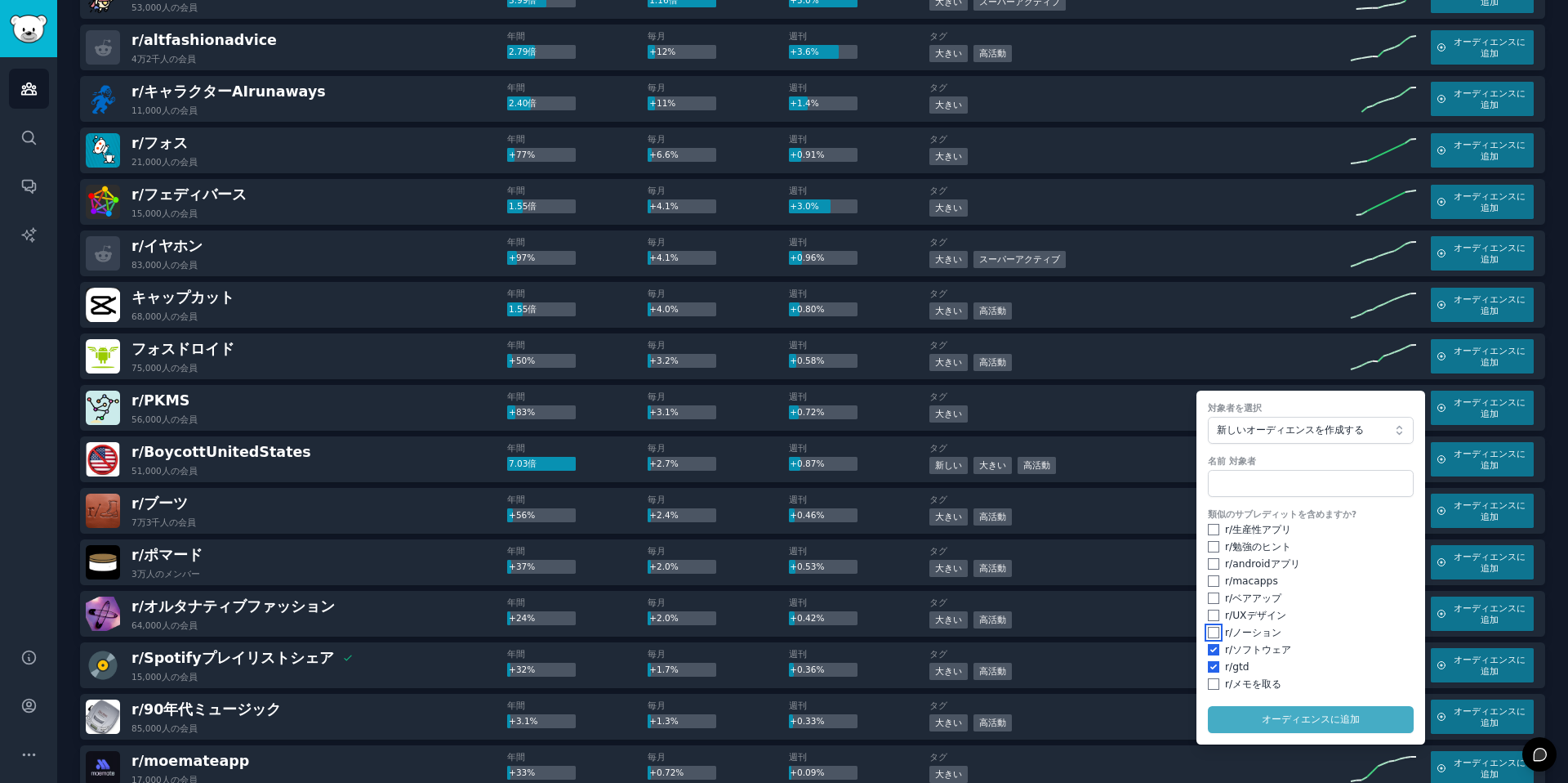
click at [1211, 630] on input "checkbox" at bounding box center [1213, 632] width 11 height 11
checkbox input "true"
click at [1214, 691] on form "対象者を選択 新しいオーディエンスを作成する 名前 対象者 類似のサブレディットを含めますか? r/ 生産性アプリ r/ 勉強のヒント r/ androidア…" at bounding box center [1311, 567] width 229 height 354
click at [1208, 682] on input "checkbox" at bounding box center [1213, 684] width 11 height 11
checkbox input "true"
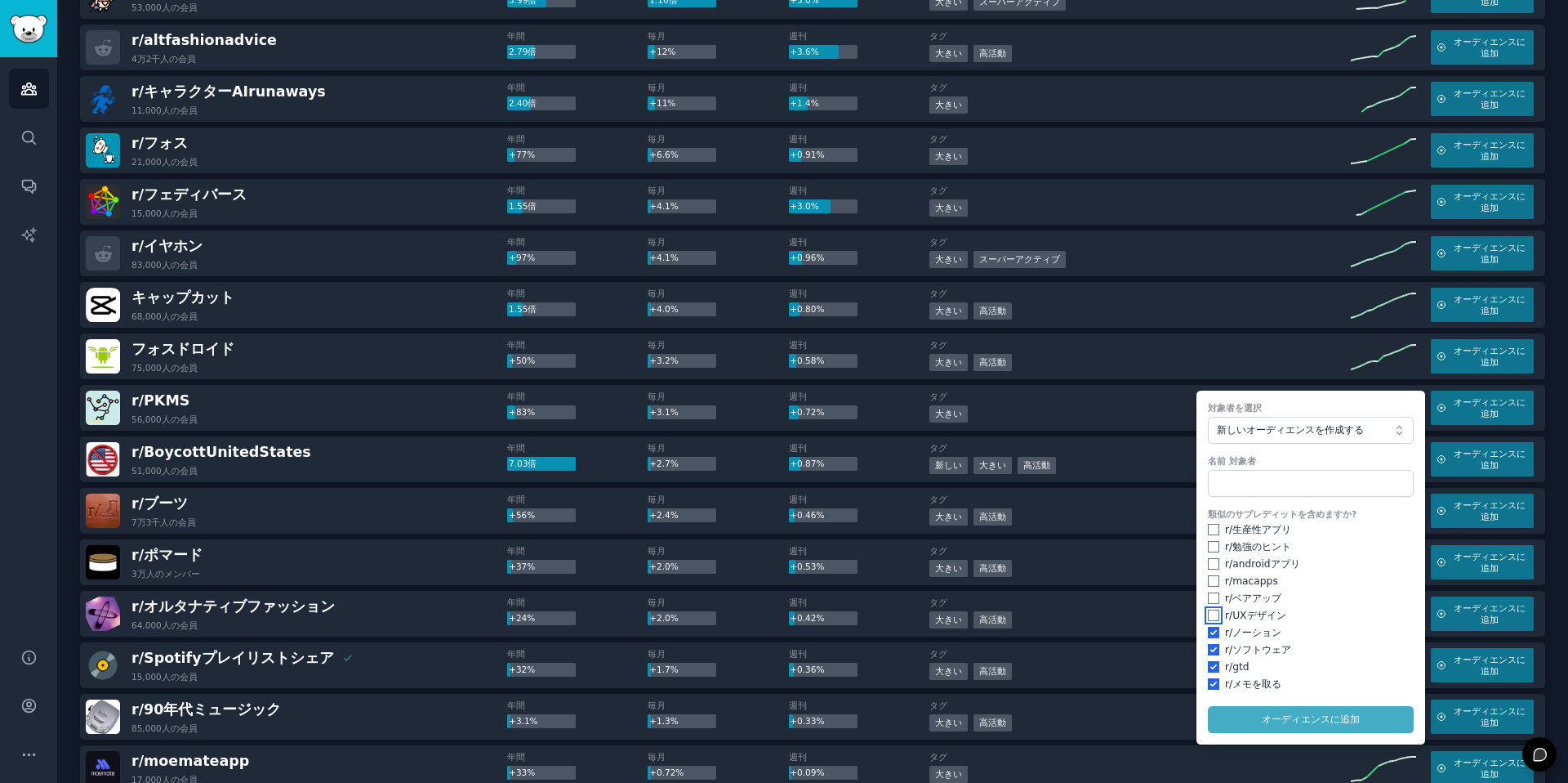
click at [1208, 613] on input "checkbox" at bounding box center [1213, 615] width 11 height 11
checkbox input "true"
click at [1208, 597] on input "checkbox" at bounding box center [1213, 597] width 11 height 11
checkbox input "true"
click at [1208, 584] on input "checkbox" at bounding box center [1213, 580] width 11 height 11
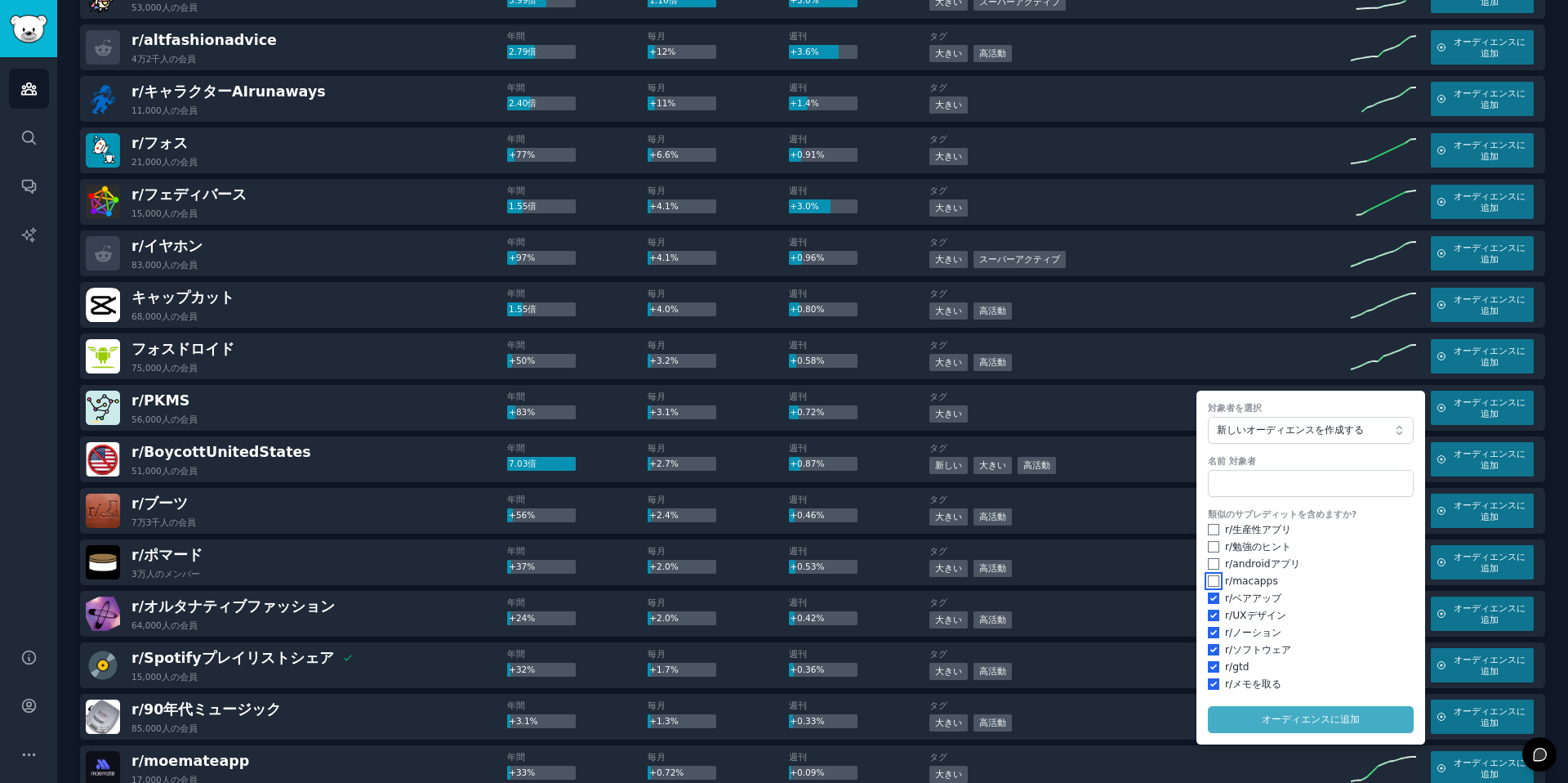
checkbox input "true"
click at [1212, 564] on input "checkbox" at bounding box center [1213, 563] width 11 height 11
checkbox input "true"
click at [1208, 536] on div "r/ 生産性アプリ" at bounding box center [1311, 530] width 206 height 15
click at [1209, 529] on input "checkbox" at bounding box center [1213, 529] width 11 height 11
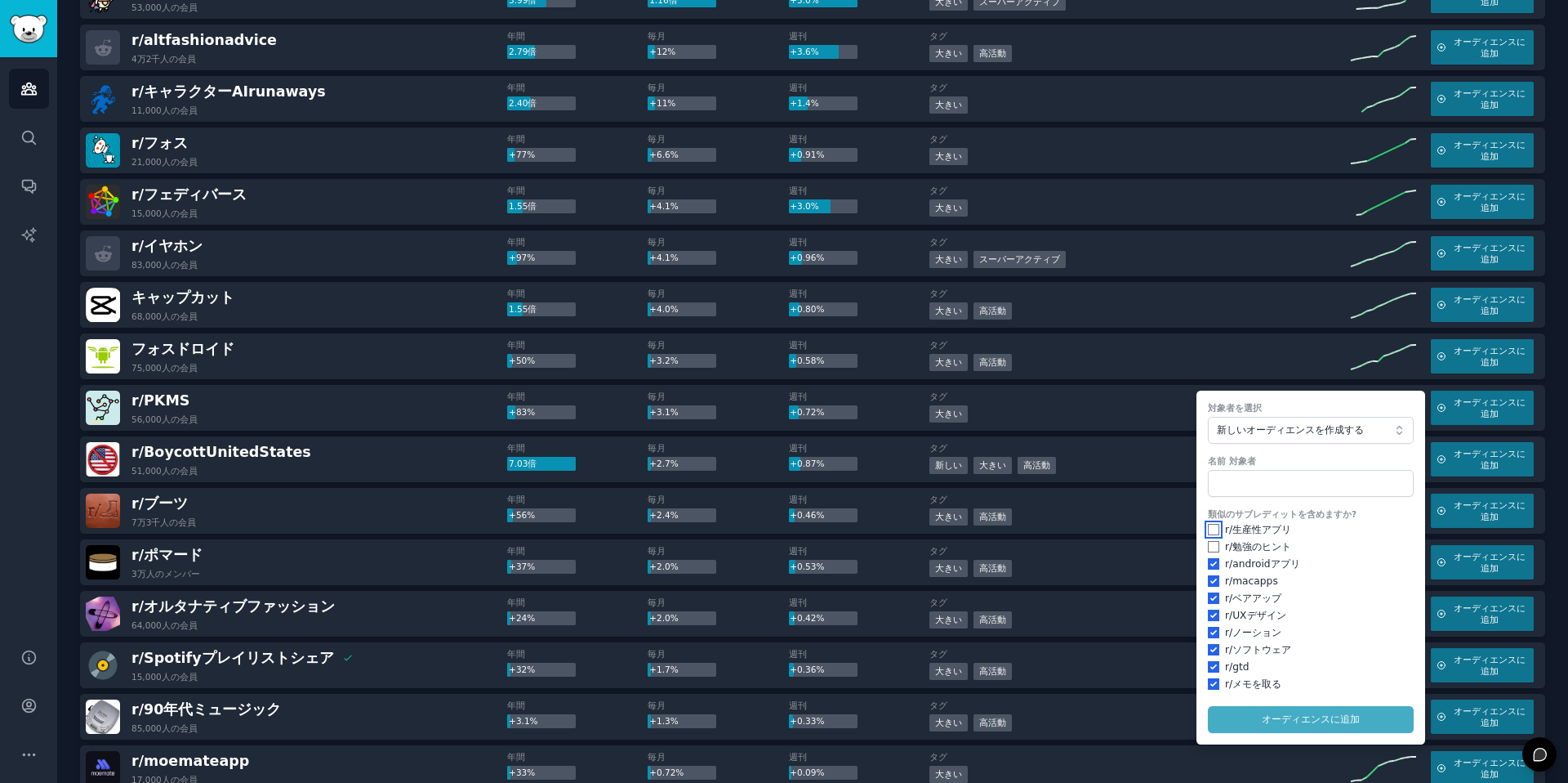
checkbox input "true"
click at [1212, 546] on input "checkbox" at bounding box center [1213, 546] width 11 height 11
checkbox input "true"
click at [1244, 475] on input "text" at bounding box center [1311, 483] width 206 height 28
click at [1274, 428] on font "新しいオーディエンスを作成する" at bounding box center [1290, 429] width 147 height 11
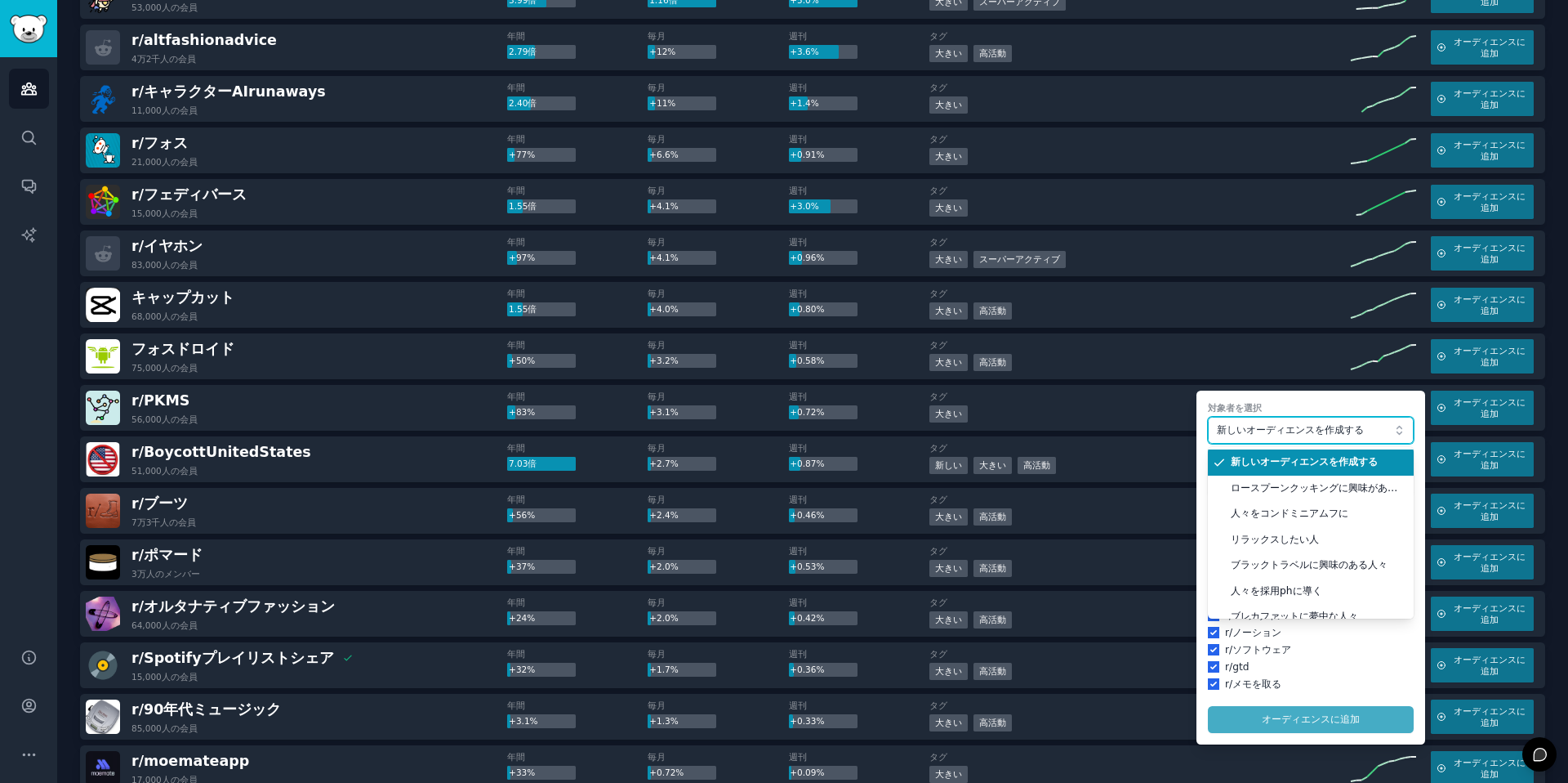
click at [1273, 419] on button "新しいオーディエンスを作成する" at bounding box center [1311, 431] width 206 height 28
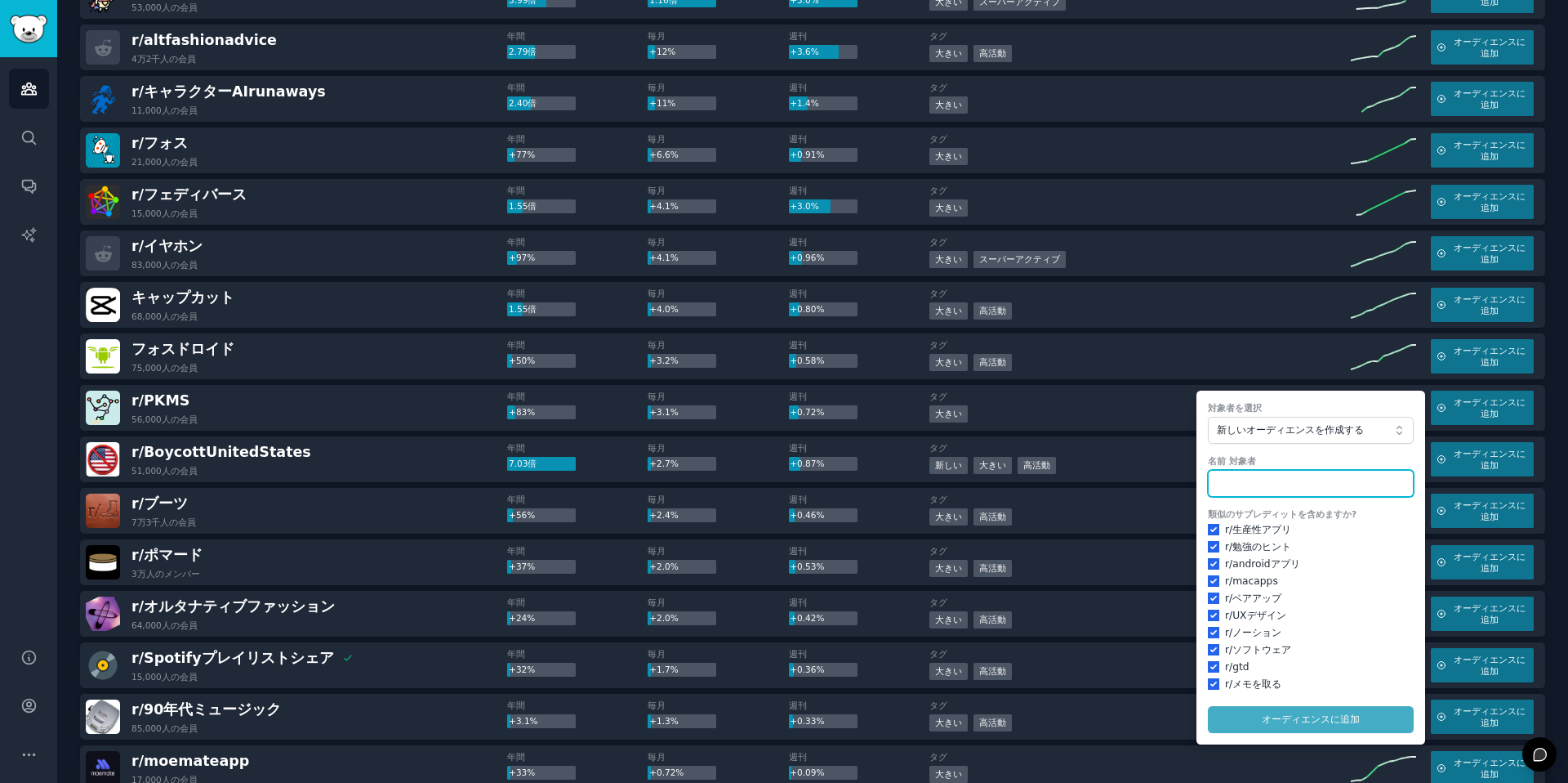
click at [1250, 484] on input "text" at bounding box center [1311, 483] width 206 height 28
type input "e"
type input "p"
type input "people into pkms"
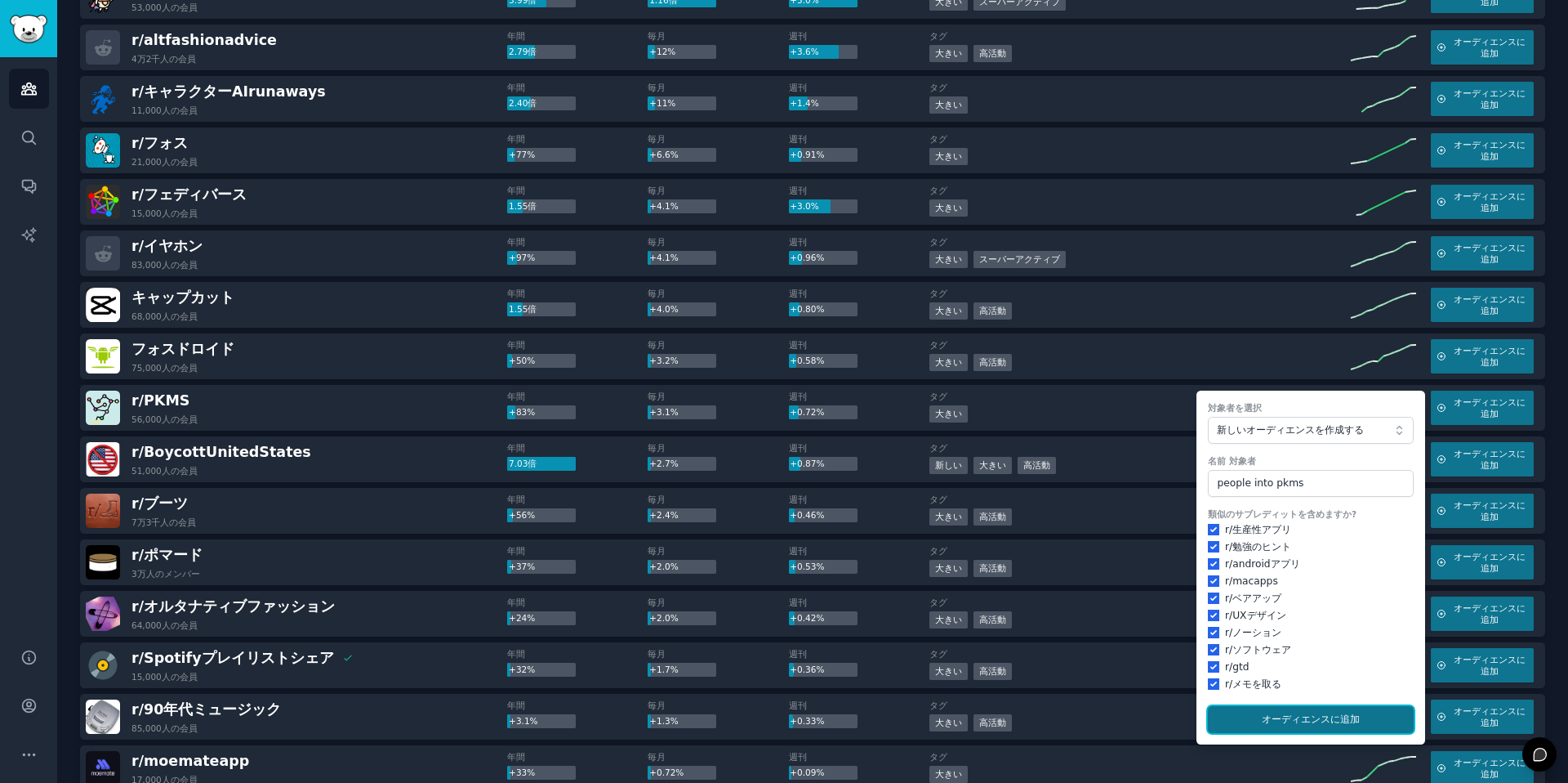
click at [1305, 718] on font "オーディエンスに" at bounding box center [1300, 718] width 79 height 11
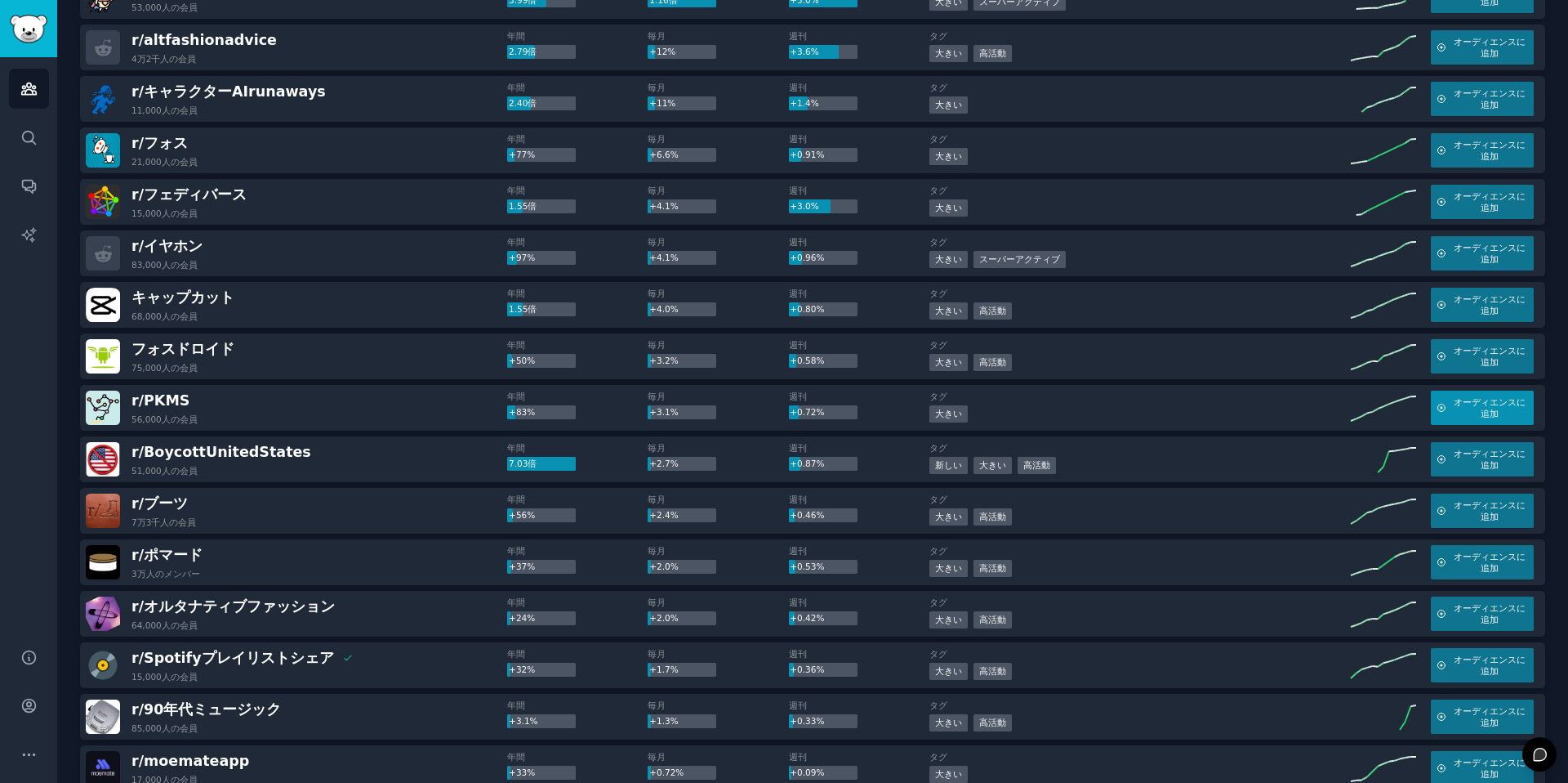
click at [1466, 405] on font "オーディエンスに追加" at bounding box center [1489, 407] width 72 height 22
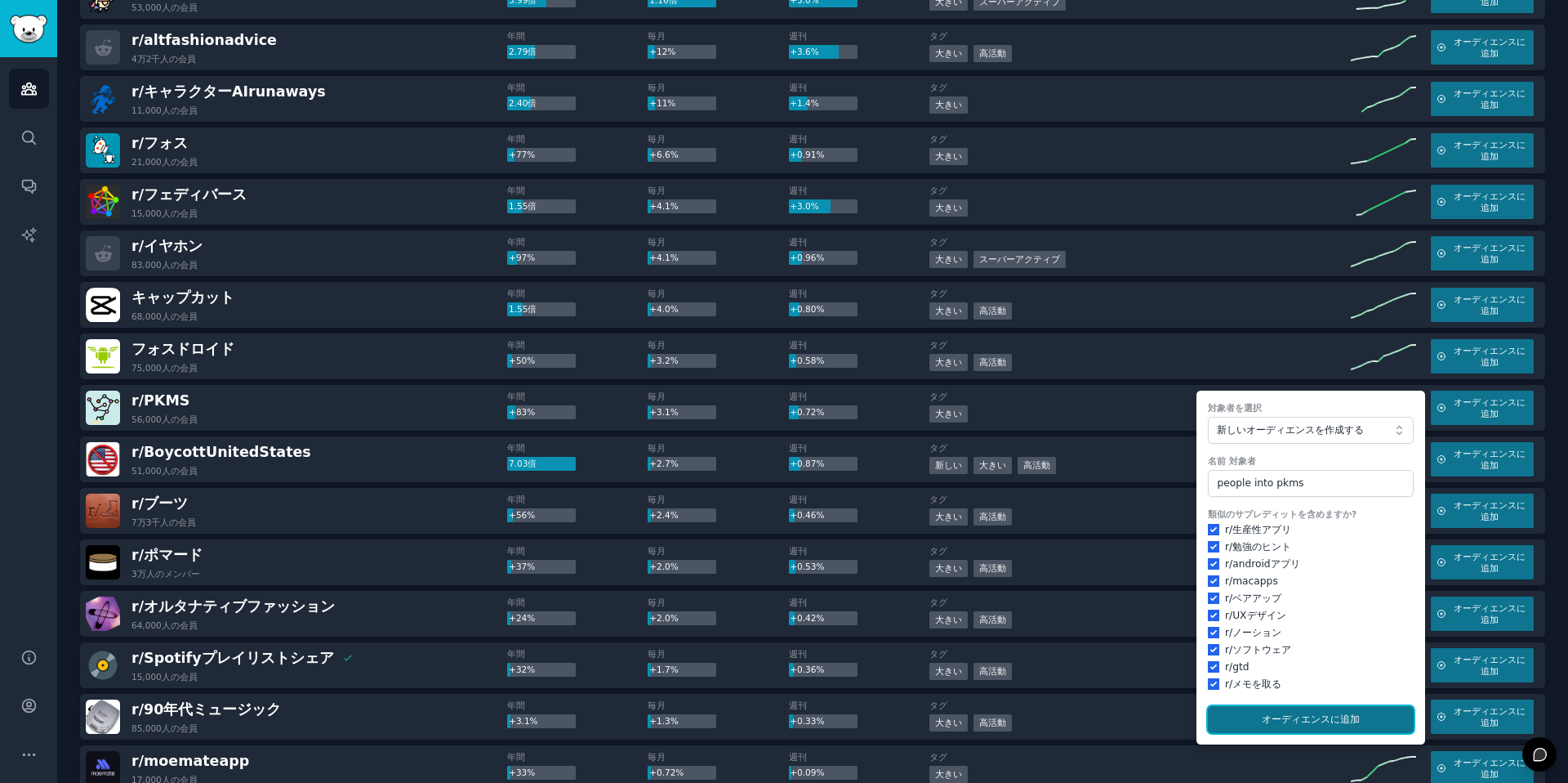
click at [1313, 723] on font "オーディエンスに" at bounding box center [1300, 718] width 79 height 11
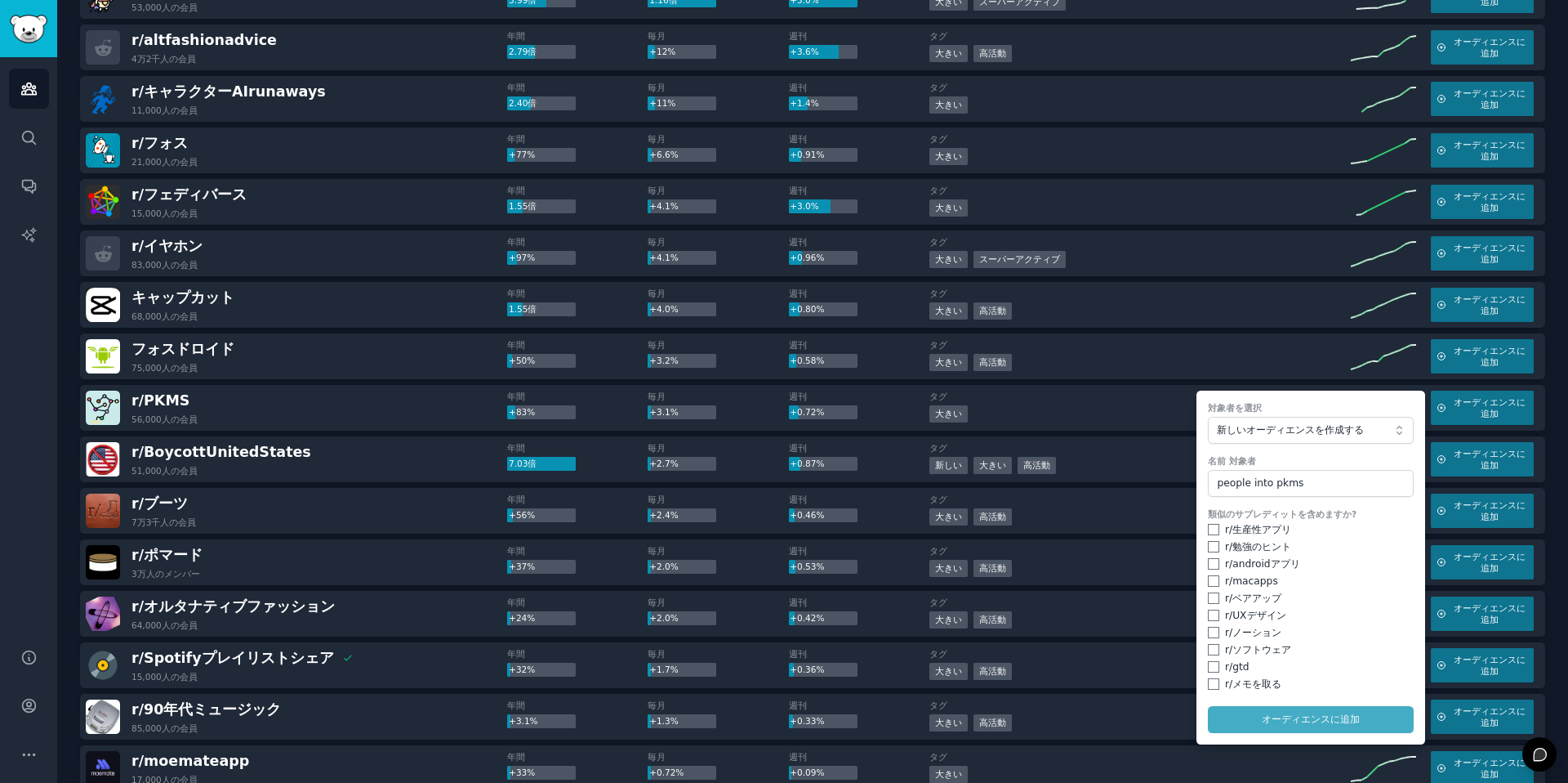
checkbox input "false"
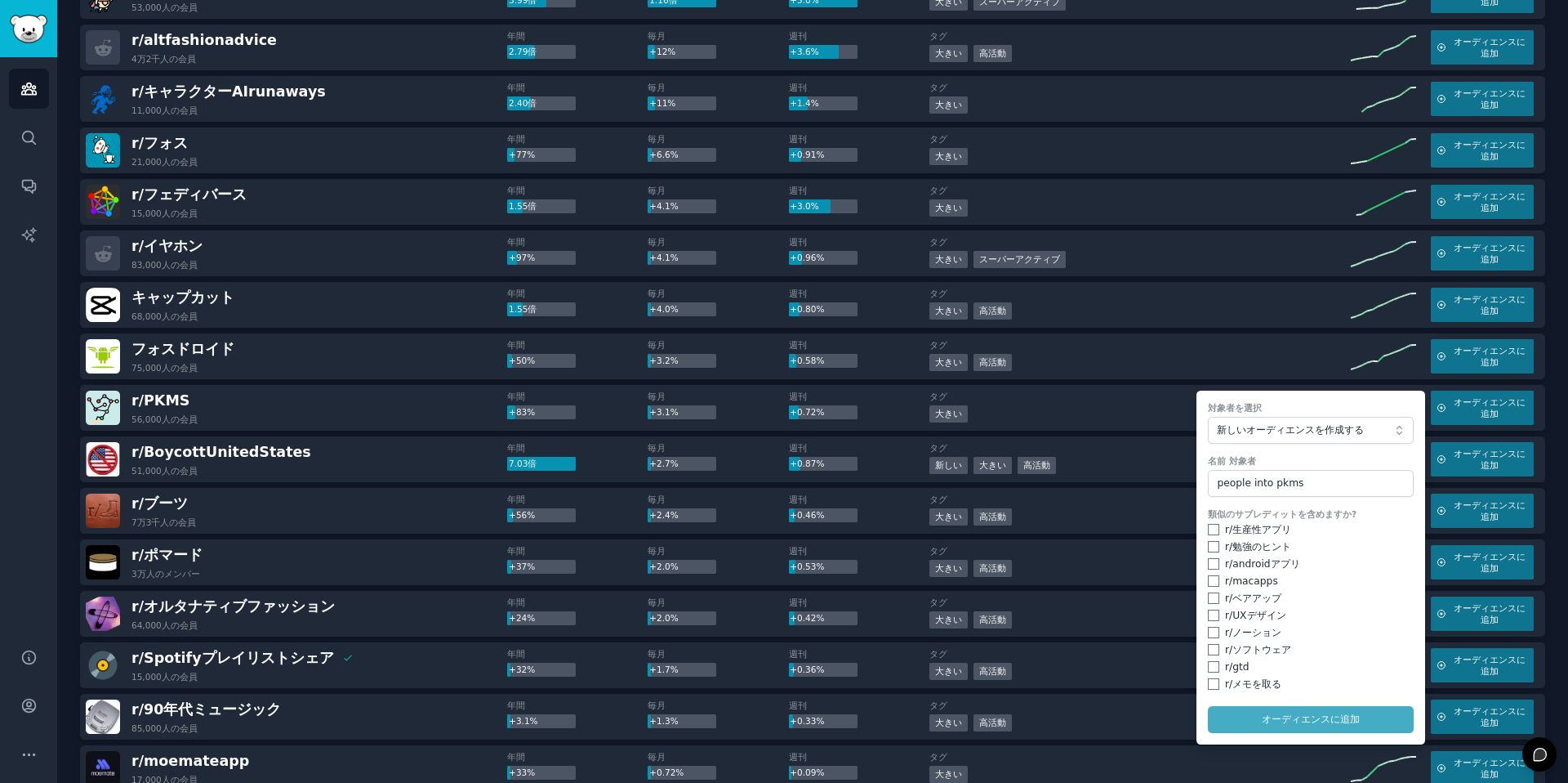
checkbox input "false"
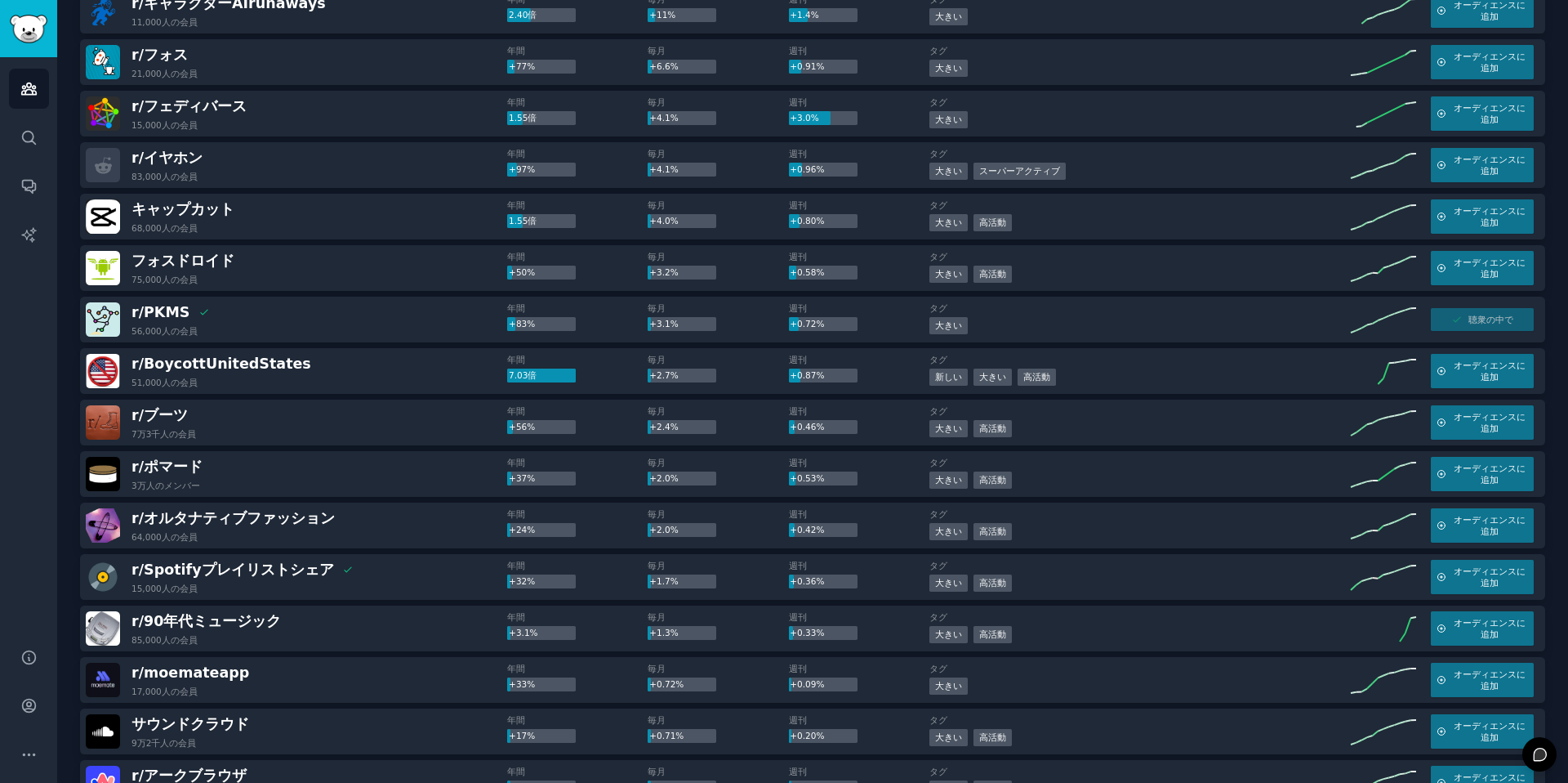
scroll to position [501, 0]
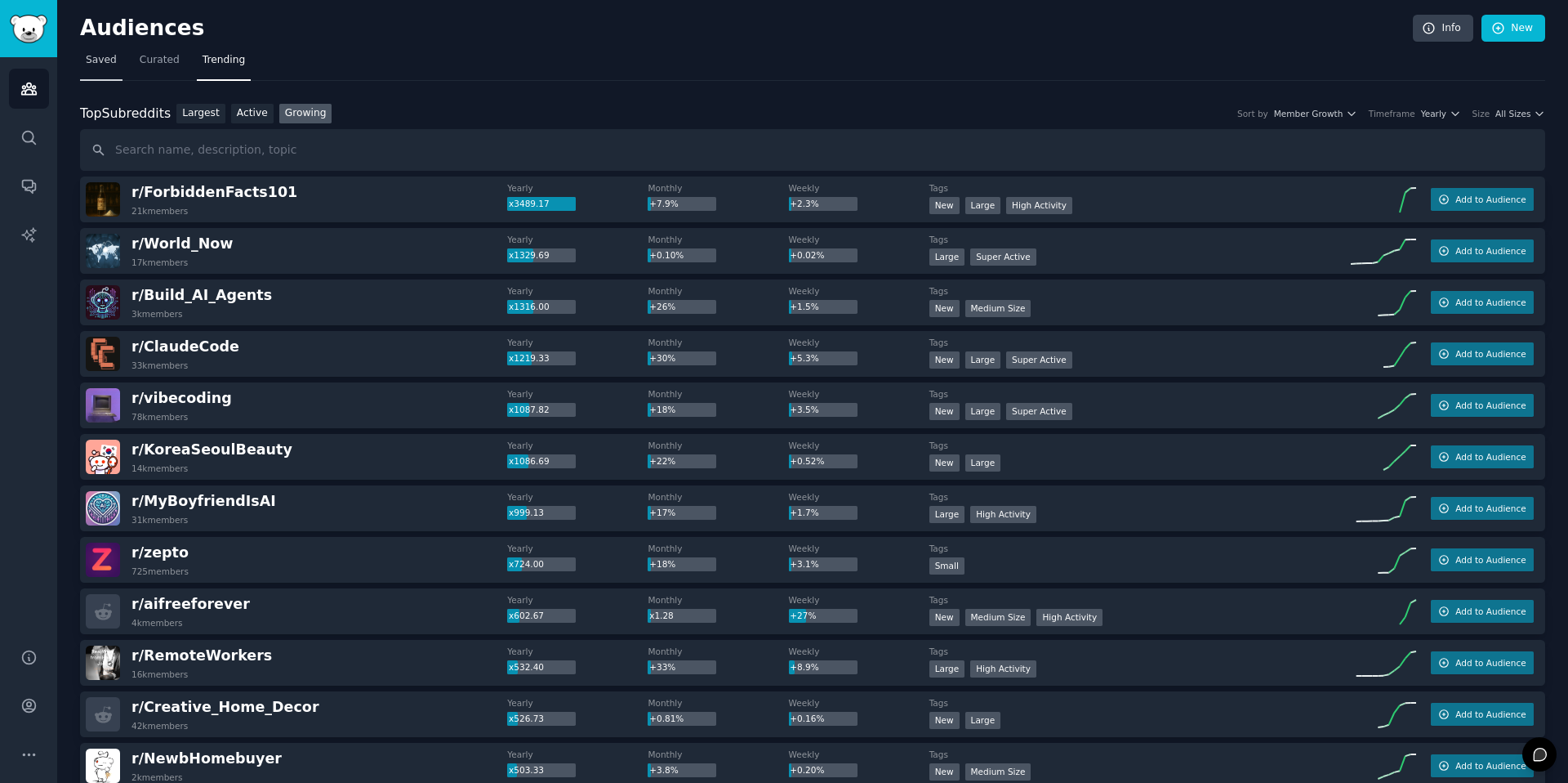
click at [85, 62] on span "Saved" at bounding box center [101, 60] width 31 height 15
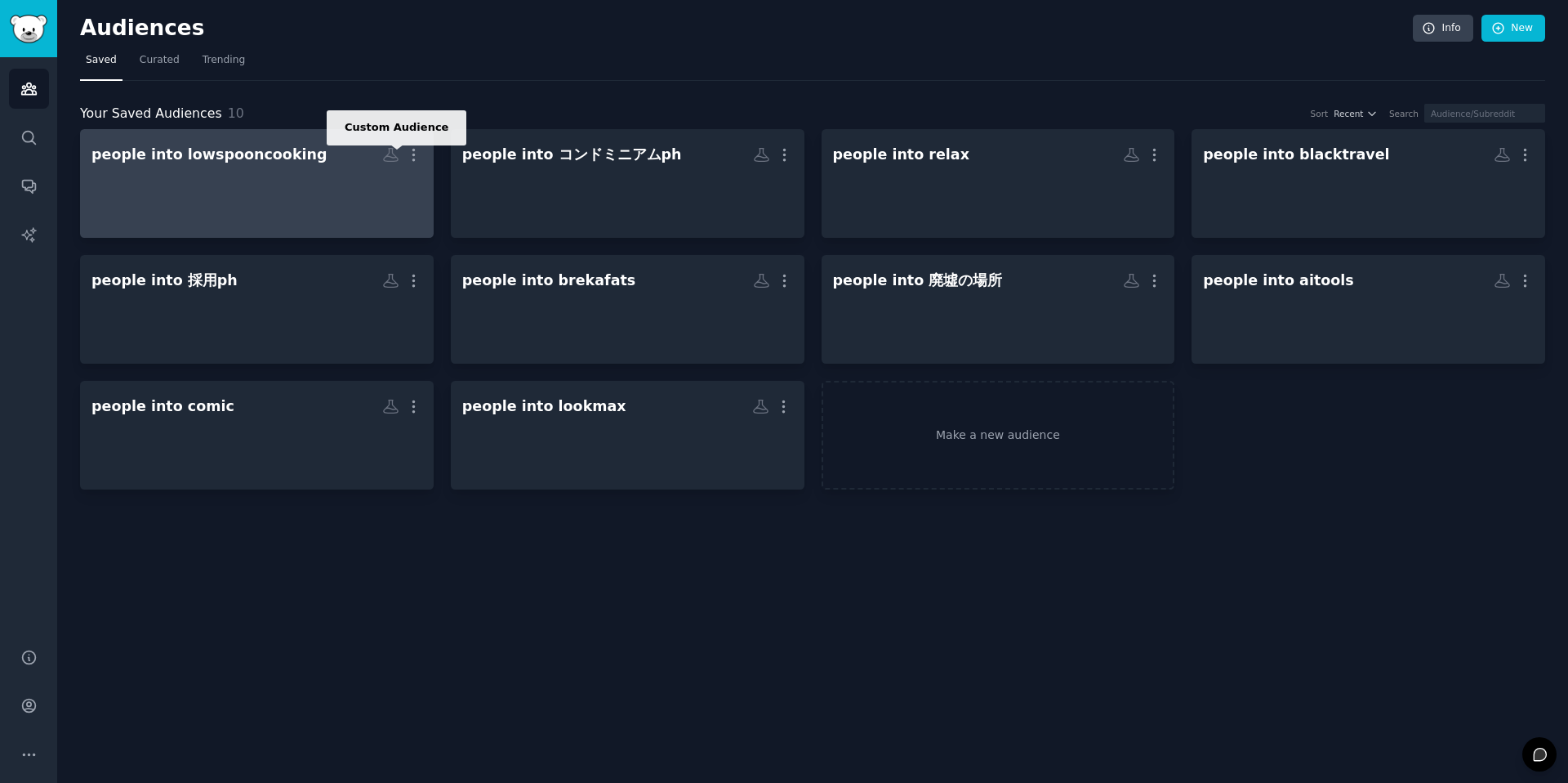
click at [422, 147] on link "people into lowspooncooking Custom Audience More" at bounding box center [257, 184] width 354 height 109
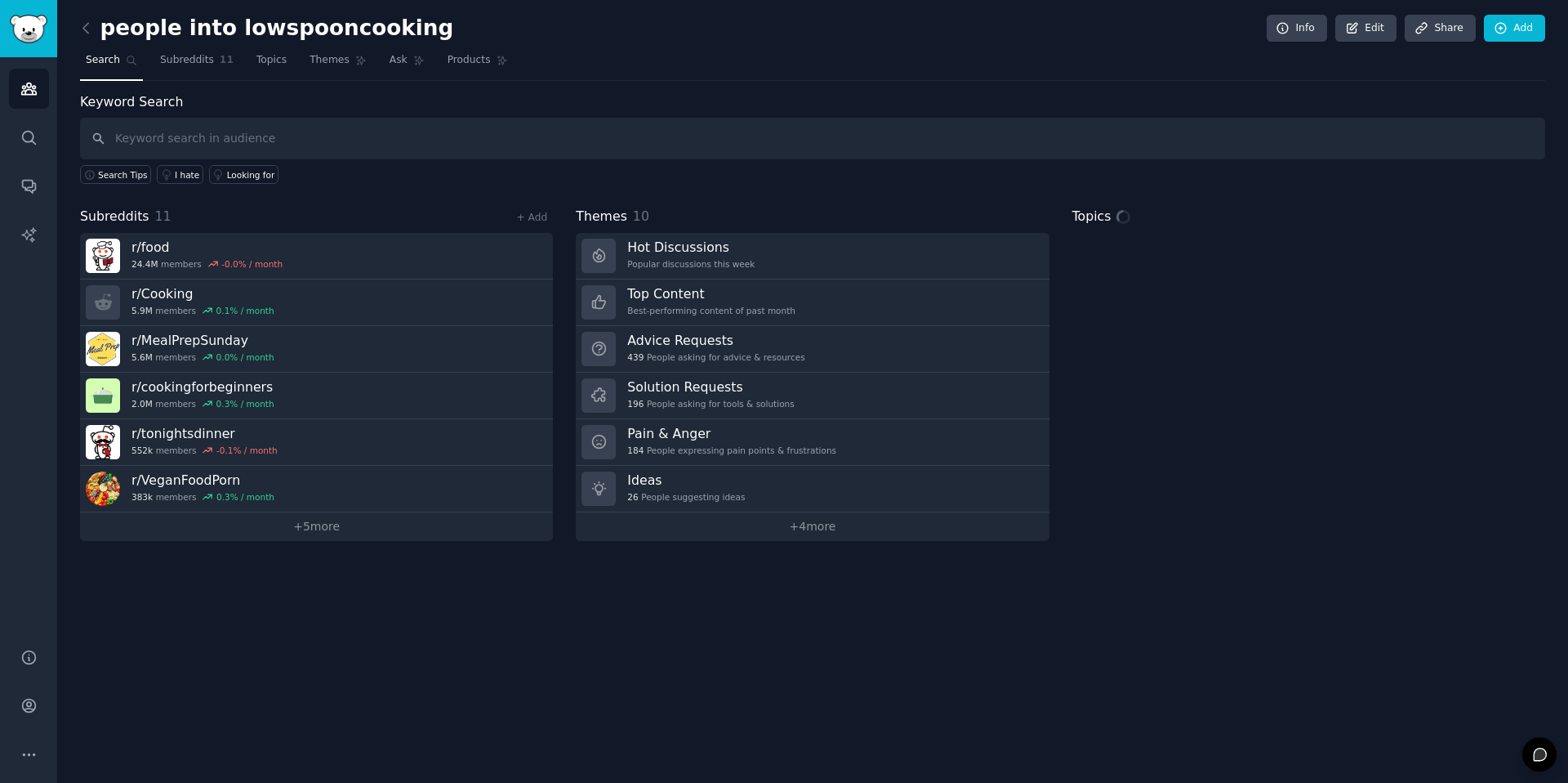
click at [97, 34] on link at bounding box center [91, 28] width 21 height 26
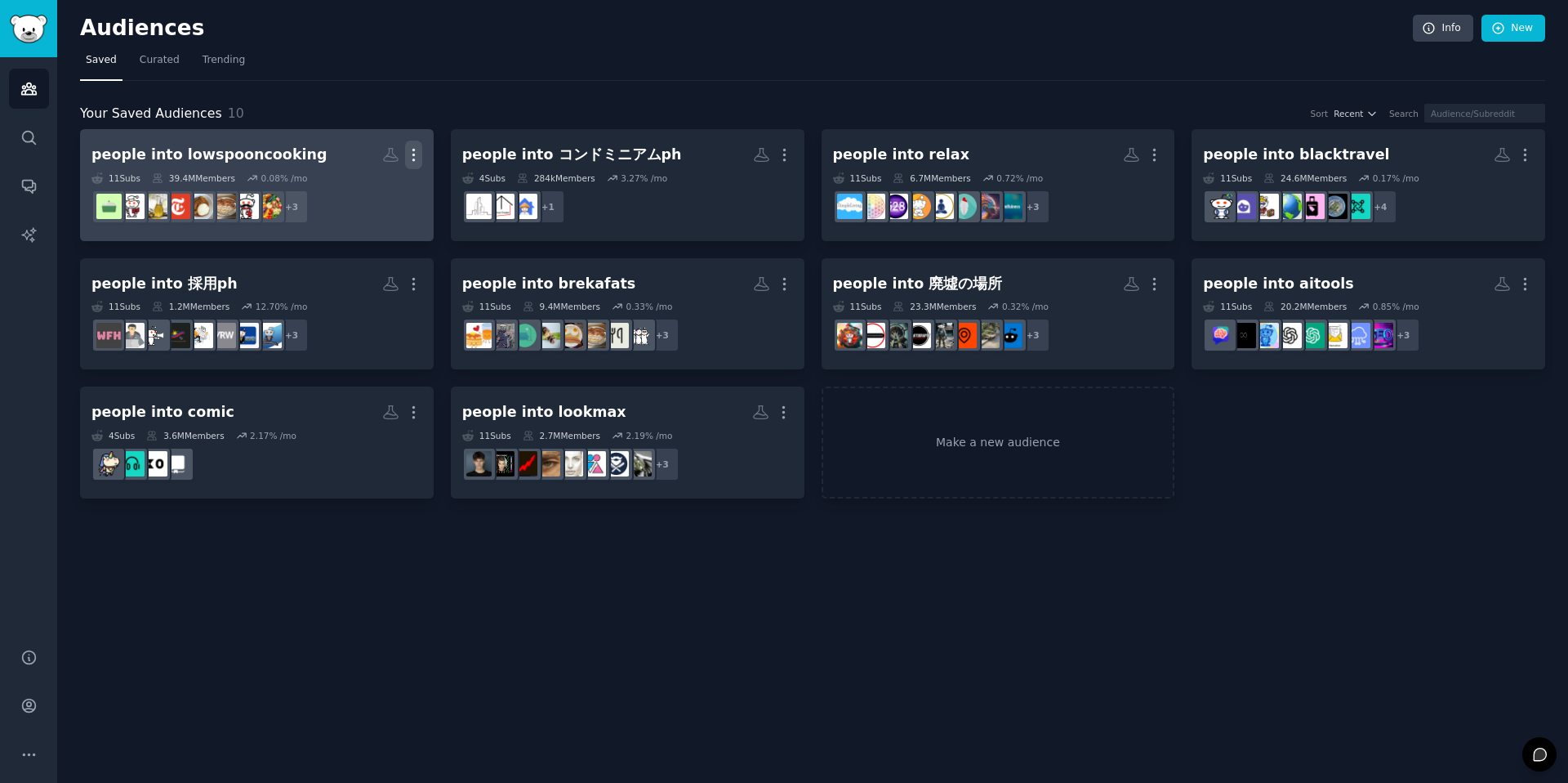
click at [416, 150] on icon "button" at bounding box center [413, 155] width 17 height 17
click at [358, 196] on p "Delete" at bounding box center [369, 189] width 38 height 17
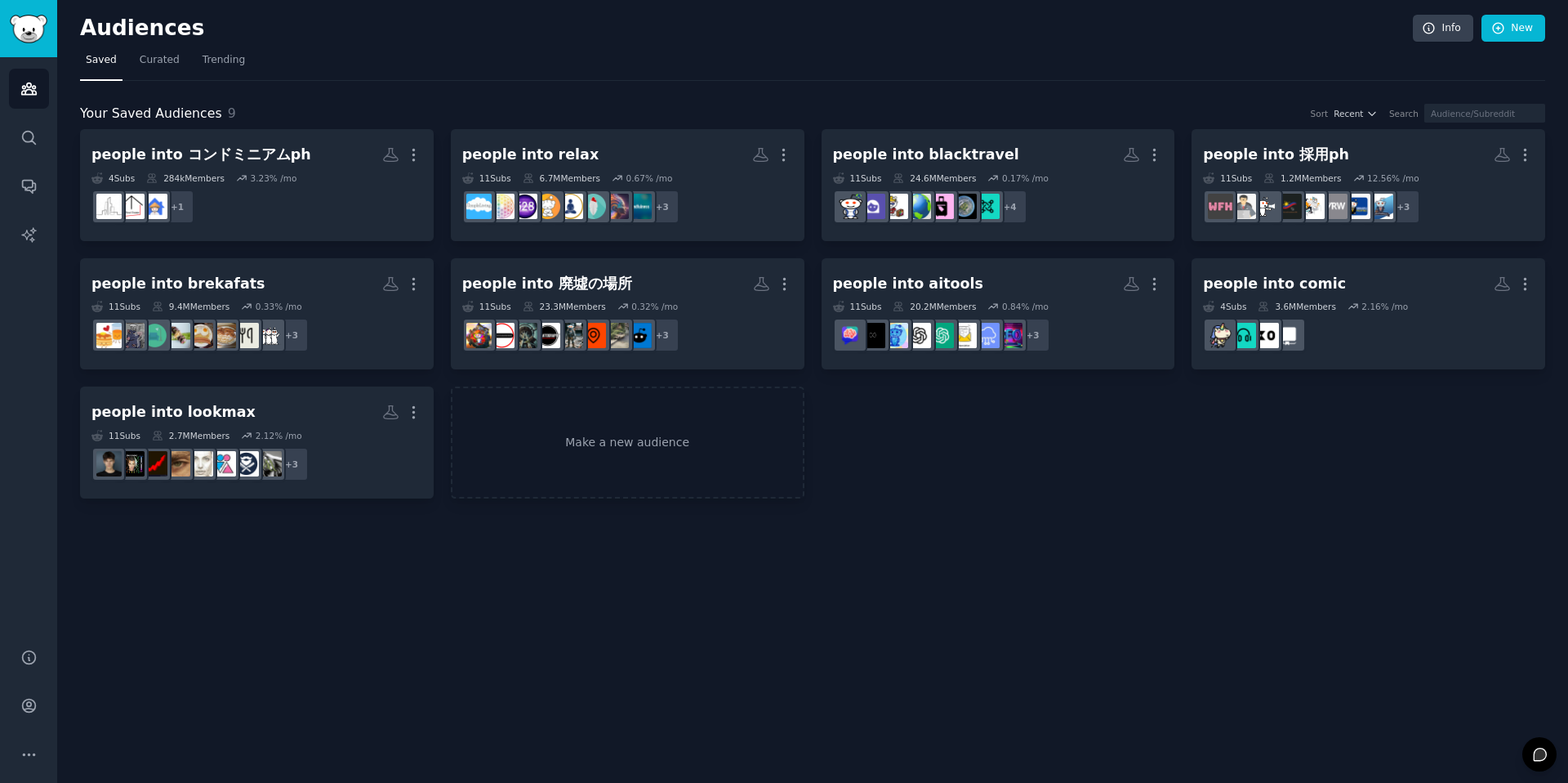
click at [417, 155] on icon "button" at bounding box center [413, 155] width 17 height 17
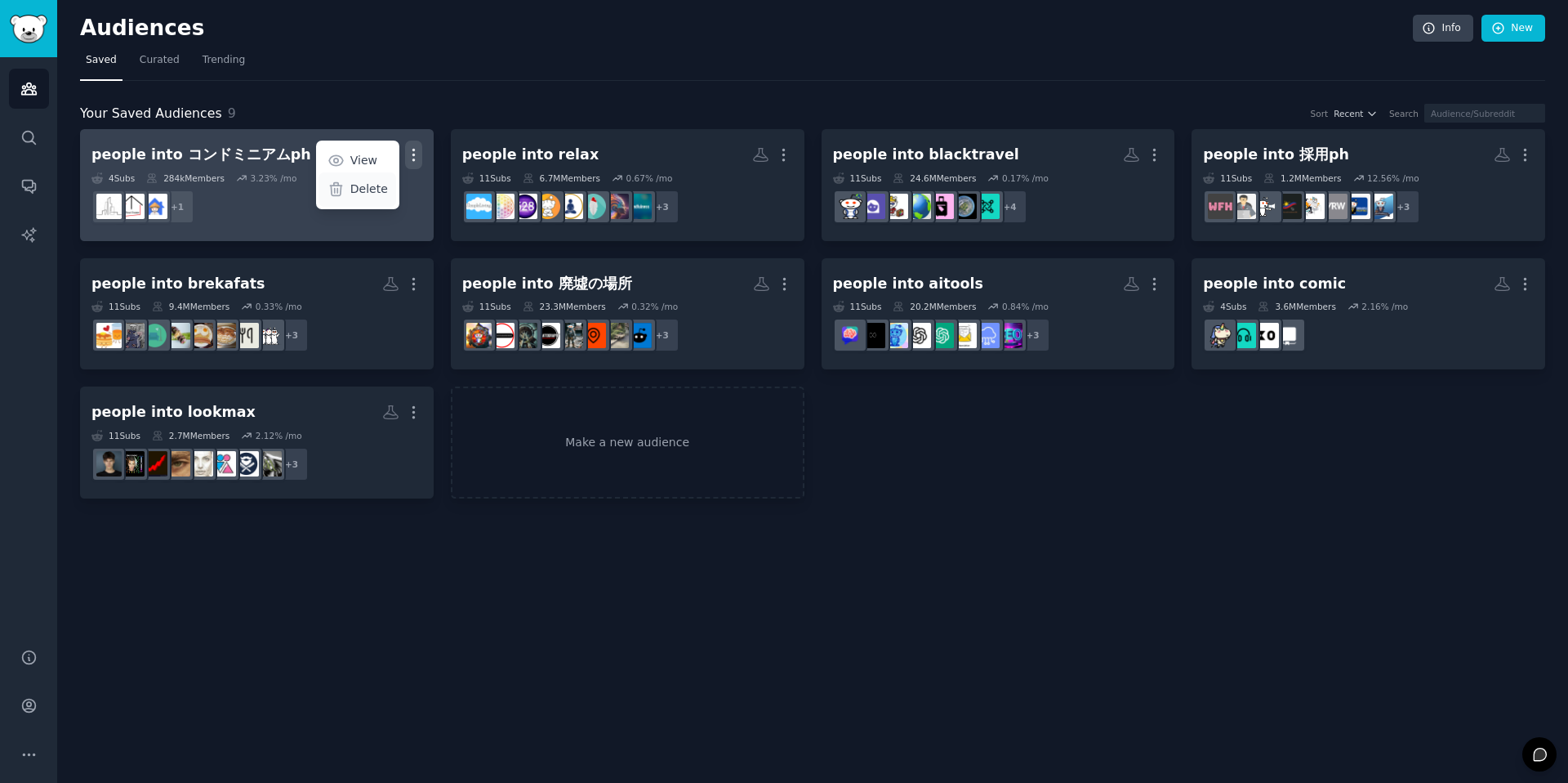
click at [342, 191] on icon at bounding box center [335, 189] width 11 height 13
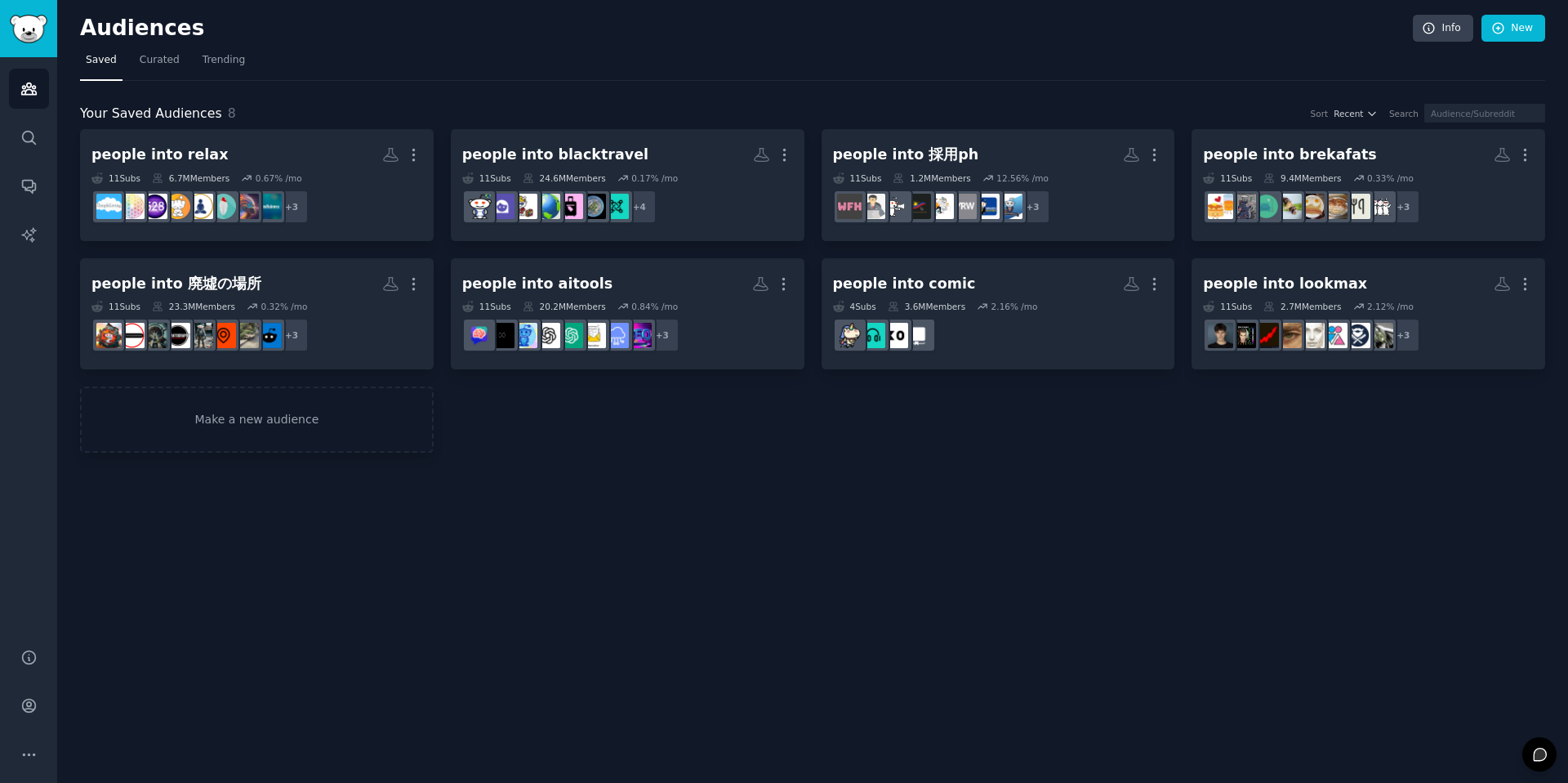
click at [411, 150] on icon "button" at bounding box center [413, 155] width 17 height 17
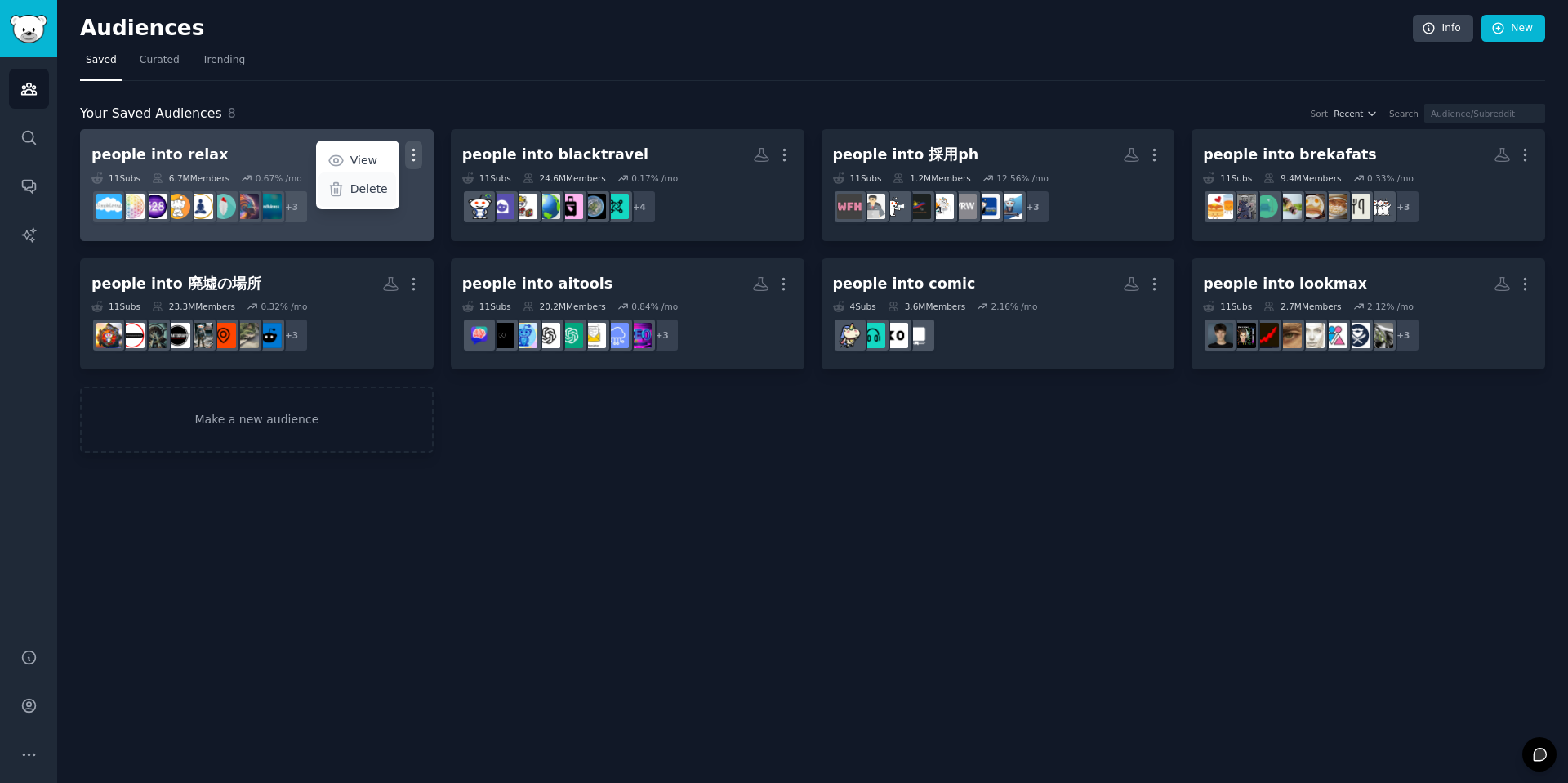
click at [351, 186] on div "Delete" at bounding box center [357, 190] width 78 height 35
click at [776, 152] on icon "button" at bounding box center [784, 155] width 17 height 17
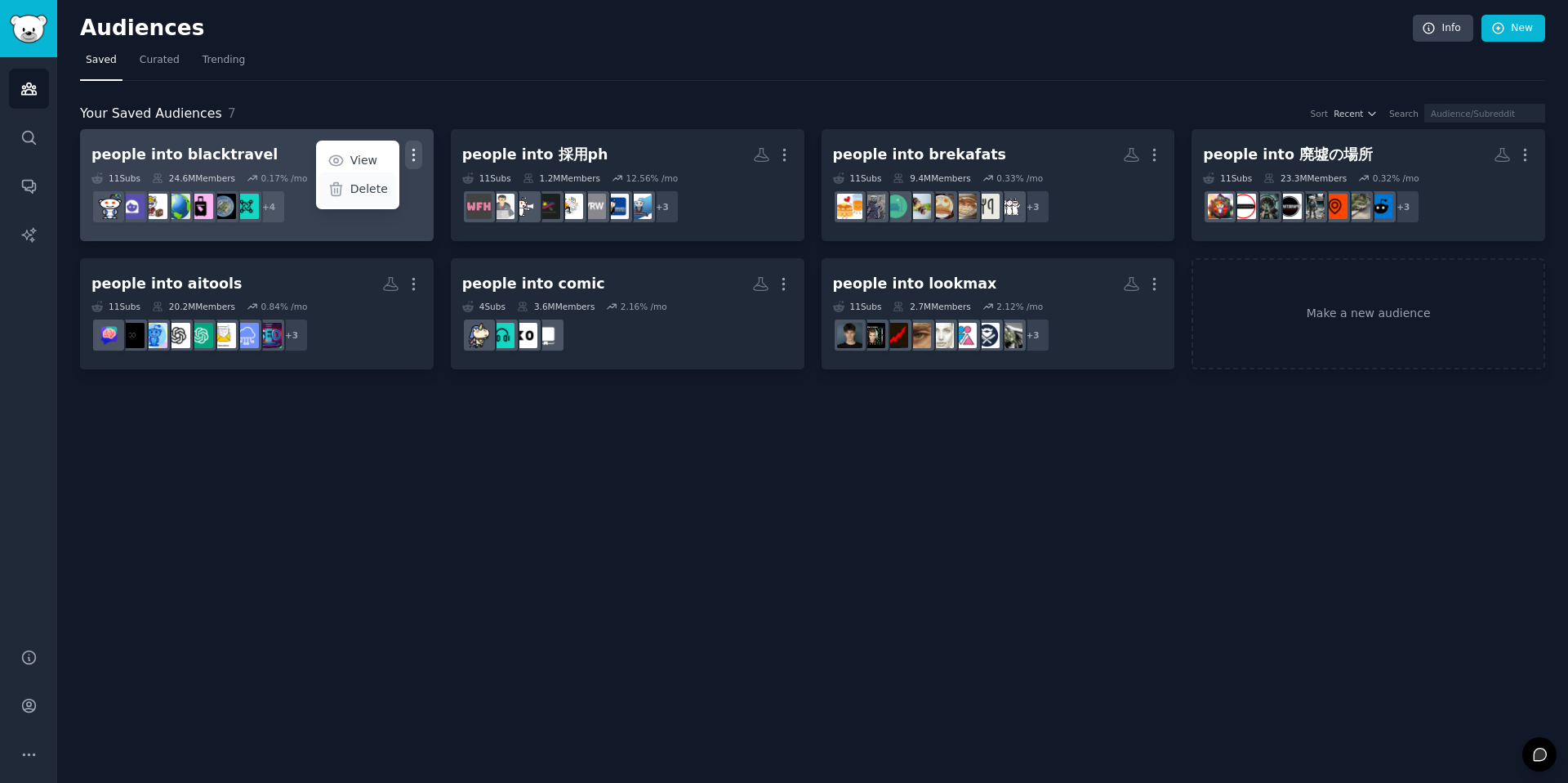
click at [374, 179] on div "Delete" at bounding box center [357, 190] width 78 height 35
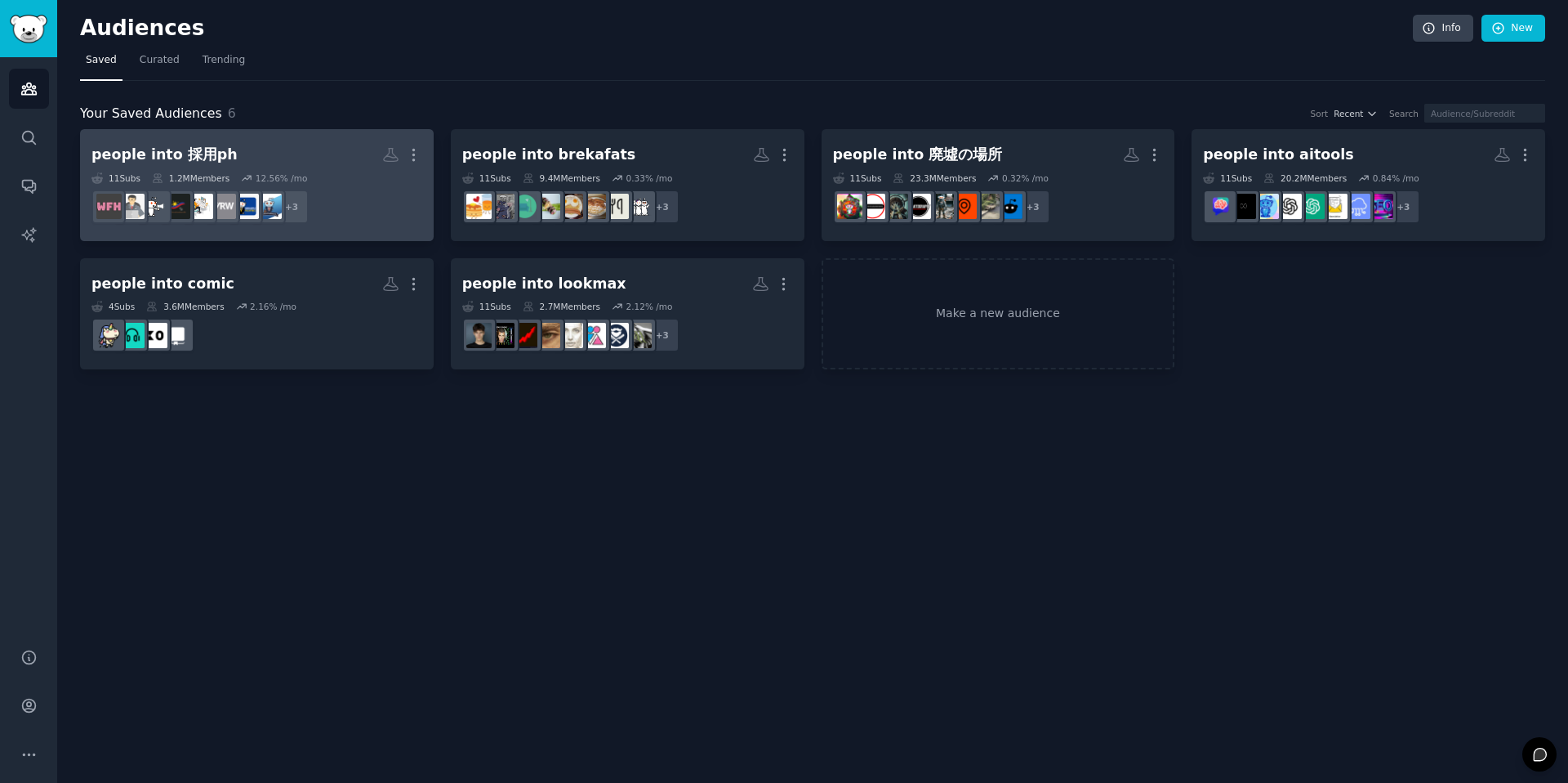
click at [400, 152] on div "More" at bounding box center [402, 155] width 40 height 28
click at [412, 145] on button "More" at bounding box center [413, 155] width 17 height 28
click at [381, 195] on p "Delete" at bounding box center [369, 189] width 38 height 17
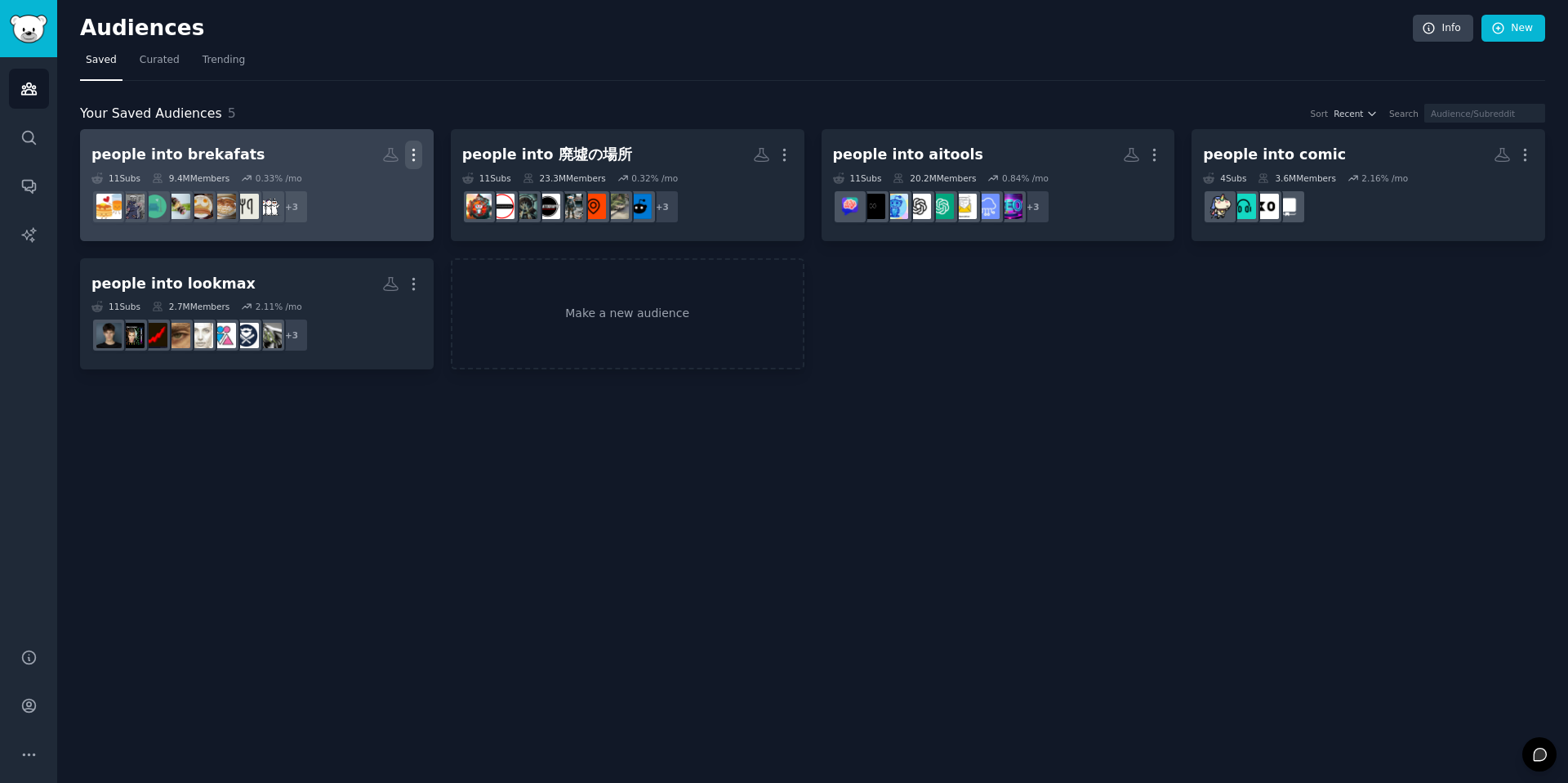
click at [413, 149] on icon "button" at bounding box center [413, 155] width 2 height 11
click at [358, 187] on p "Delete" at bounding box center [369, 189] width 38 height 17
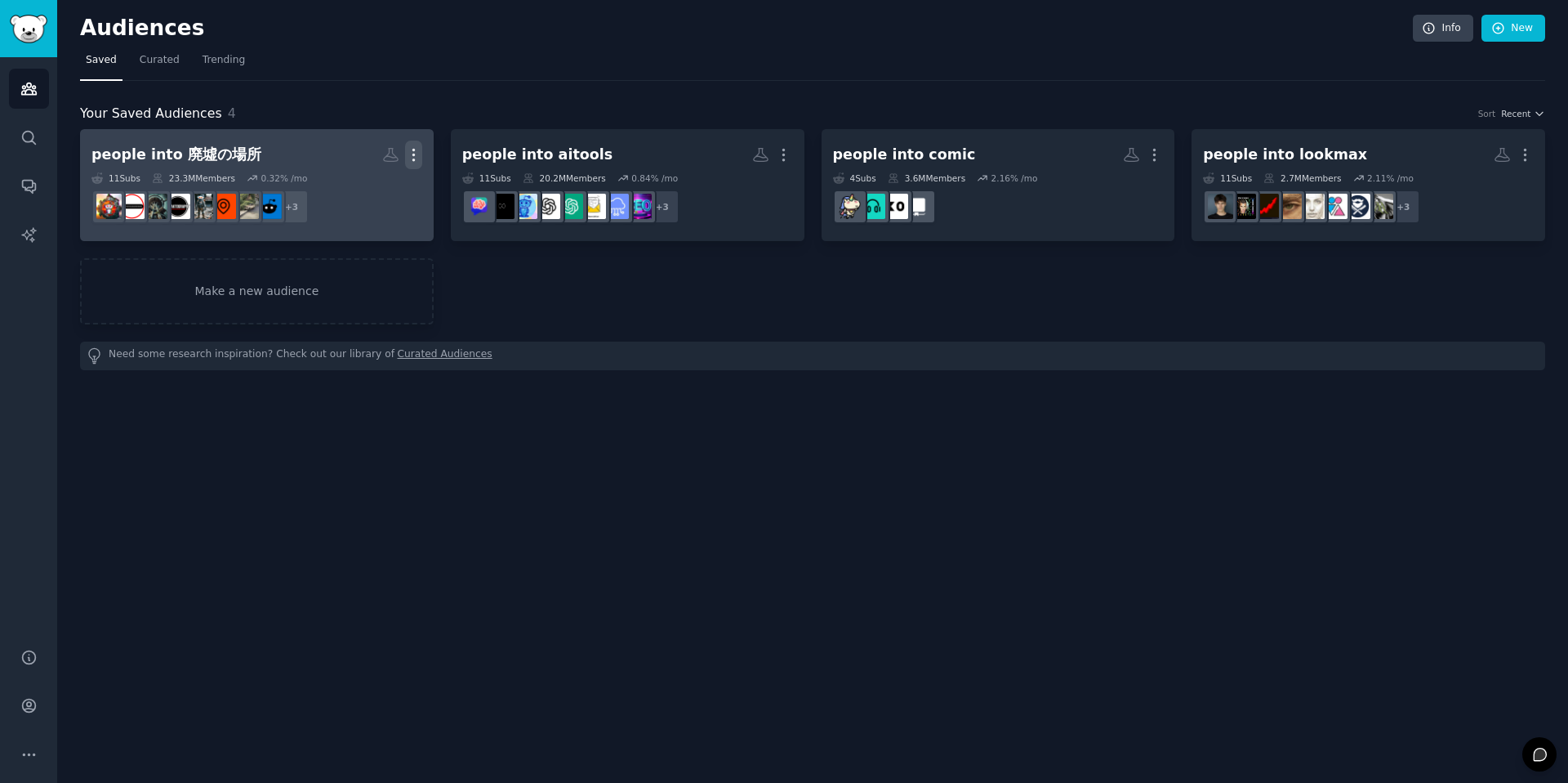
click at [412, 155] on icon "button" at bounding box center [413, 155] width 17 height 17
click at [344, 185] on icon at bounding box center [337, 189] width 17 height 17
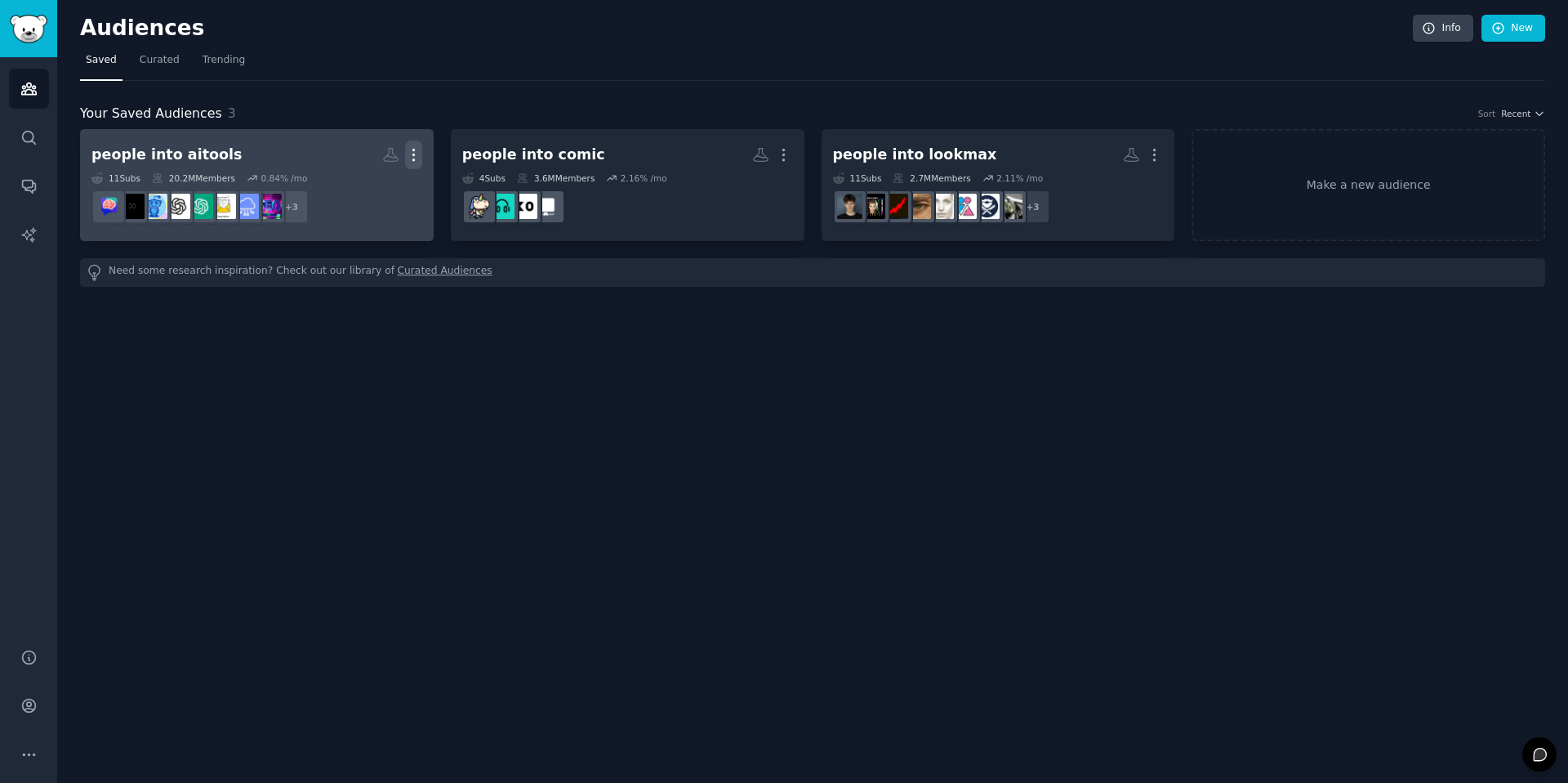
click at [408, 154] on icon "button" at bounding box center [413, 155] width 17 height 17
click at [376, 194] on p "Delete" at bounding box center [369, 189] width 38 height 17
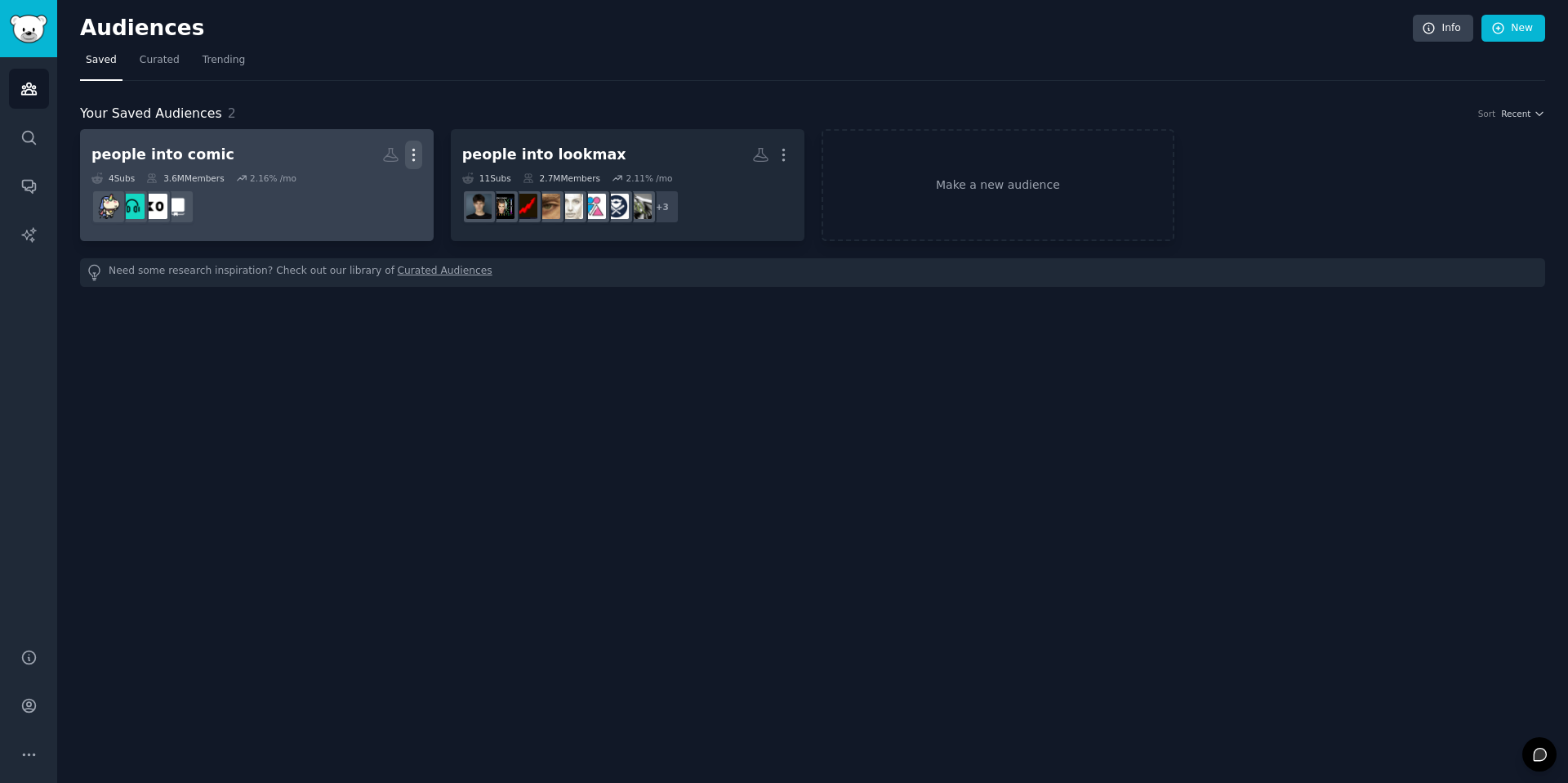
click at [412, 154] on icon "button" at bounding box center [413, 155] width 2 height 11
click at [365, 201] on div "Delete" at bounding box center [357, 190] width 78 height 35
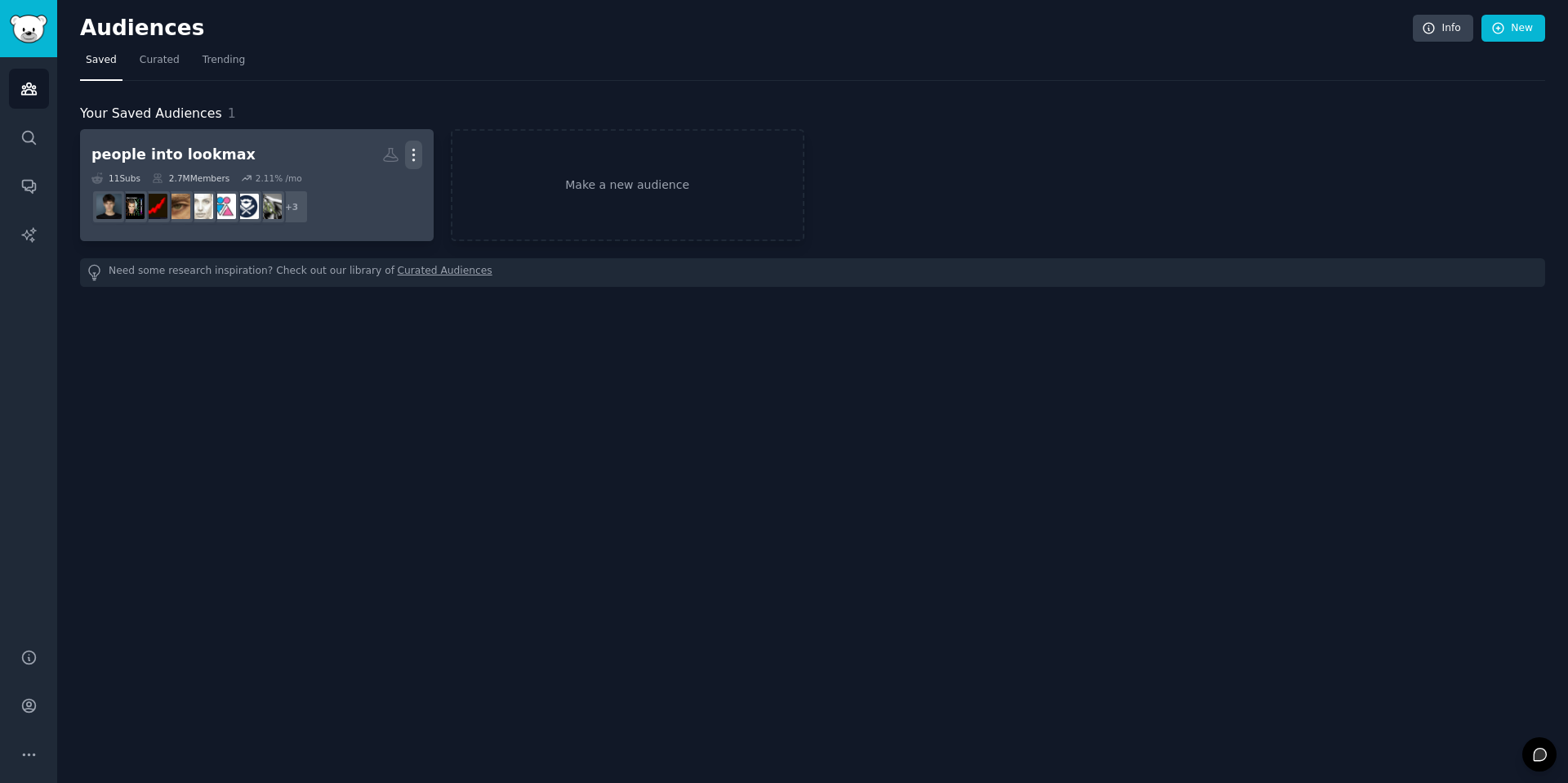
click at [406, 155] on icon "button" at bounding box center [413, 155] width 17 height 17
click at [363, 190] on p "Delete" at bounding box center [369, 189] width 38 height 17
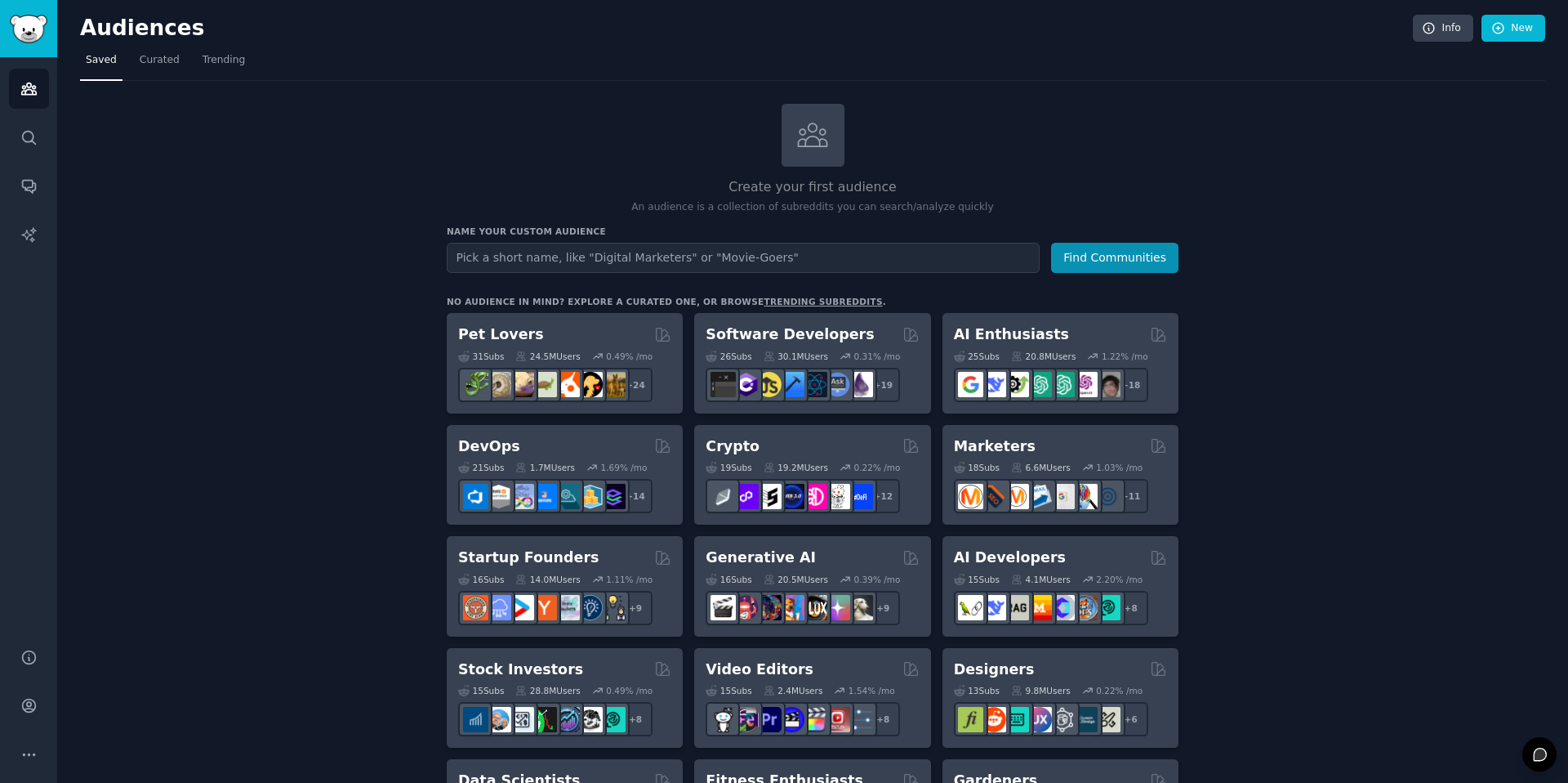
click at [455, 140] on div "Create your first audience An audience is a collection of subreddits you can se…" at bounding box center [813, 159] width 732 height 111
click at [89, 50] on link "Saved" at bounding box center [101, 64] width 42 height 34
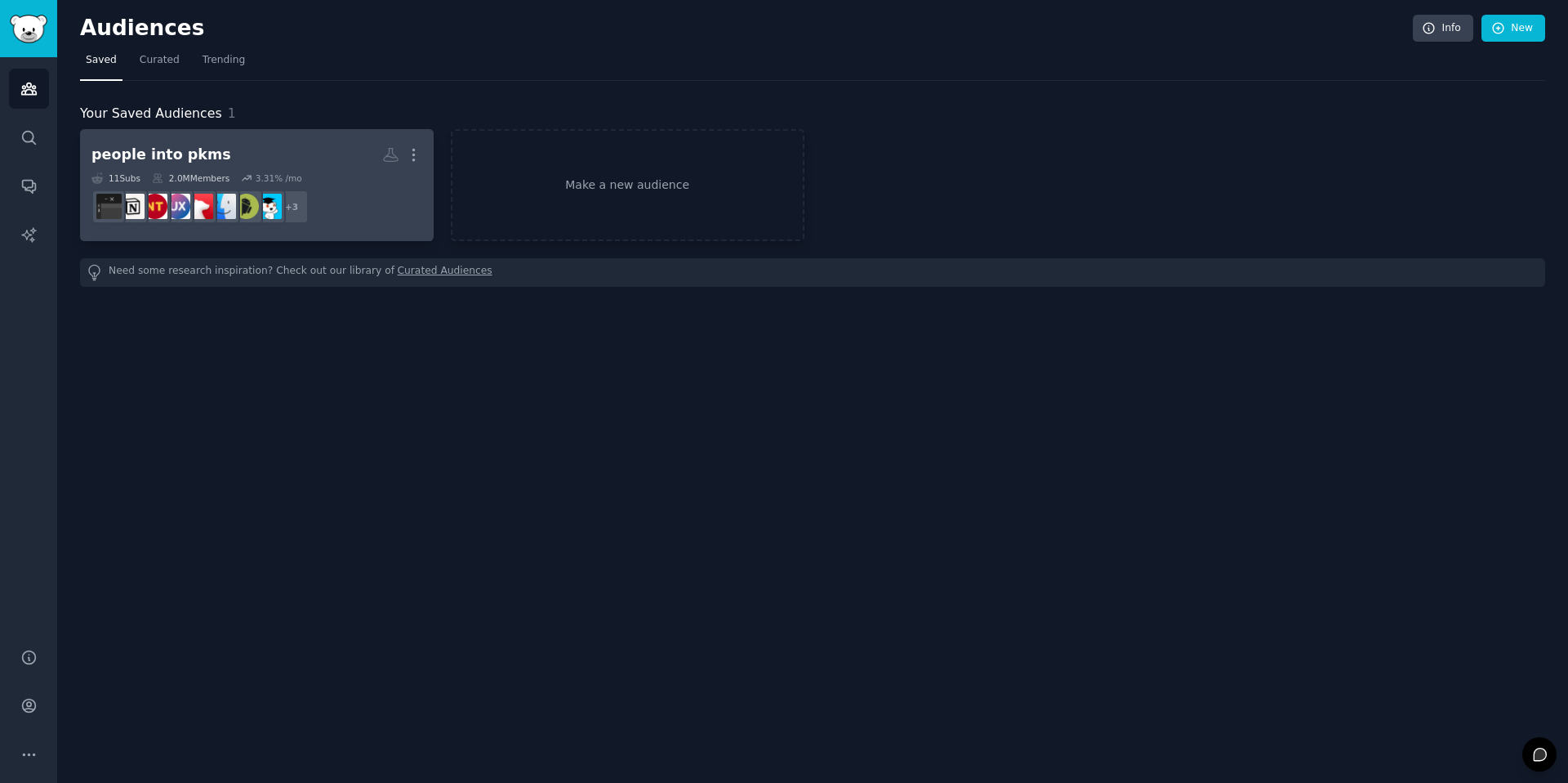
click at [248, 151] on h2 "people into pkms More" at bounding box center [256, 155] width 331 height 28
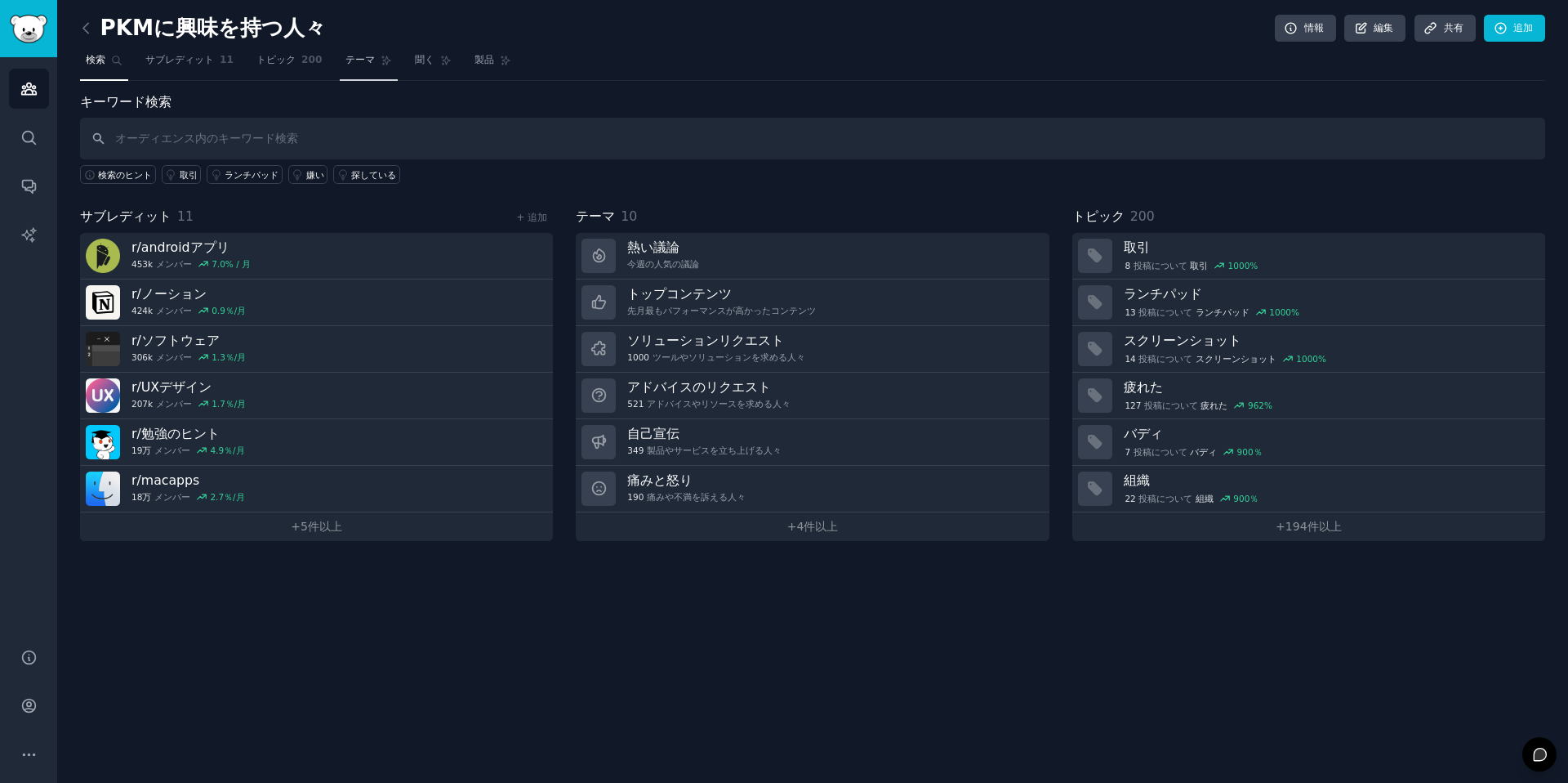
click at [381, 63] on icon at bounding box center [386, 60] width 11 height 11
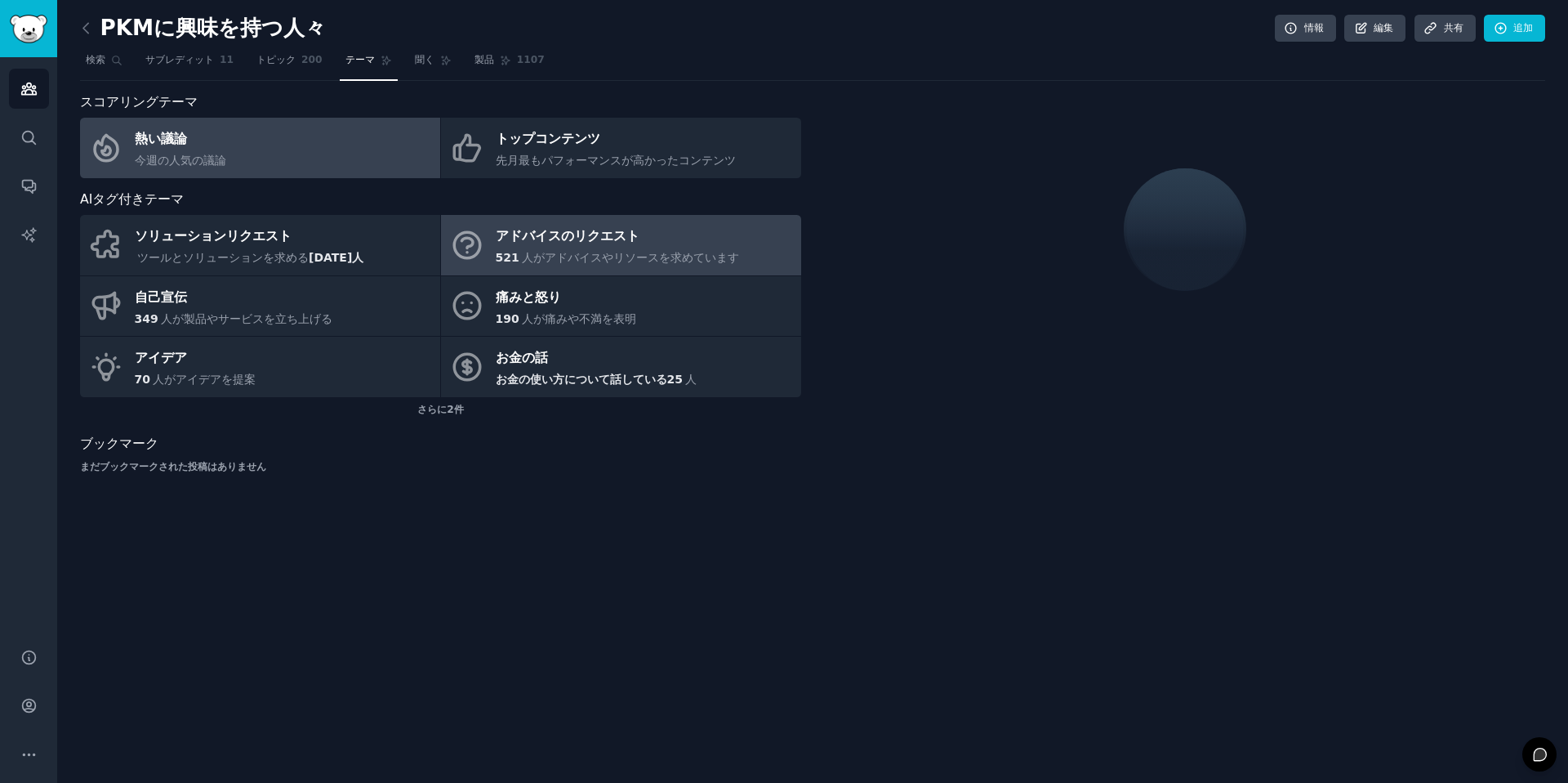
click at [547, 232] on font "アドバイスのリクエスト" at bounding box center [567, 236] width 144 height 16
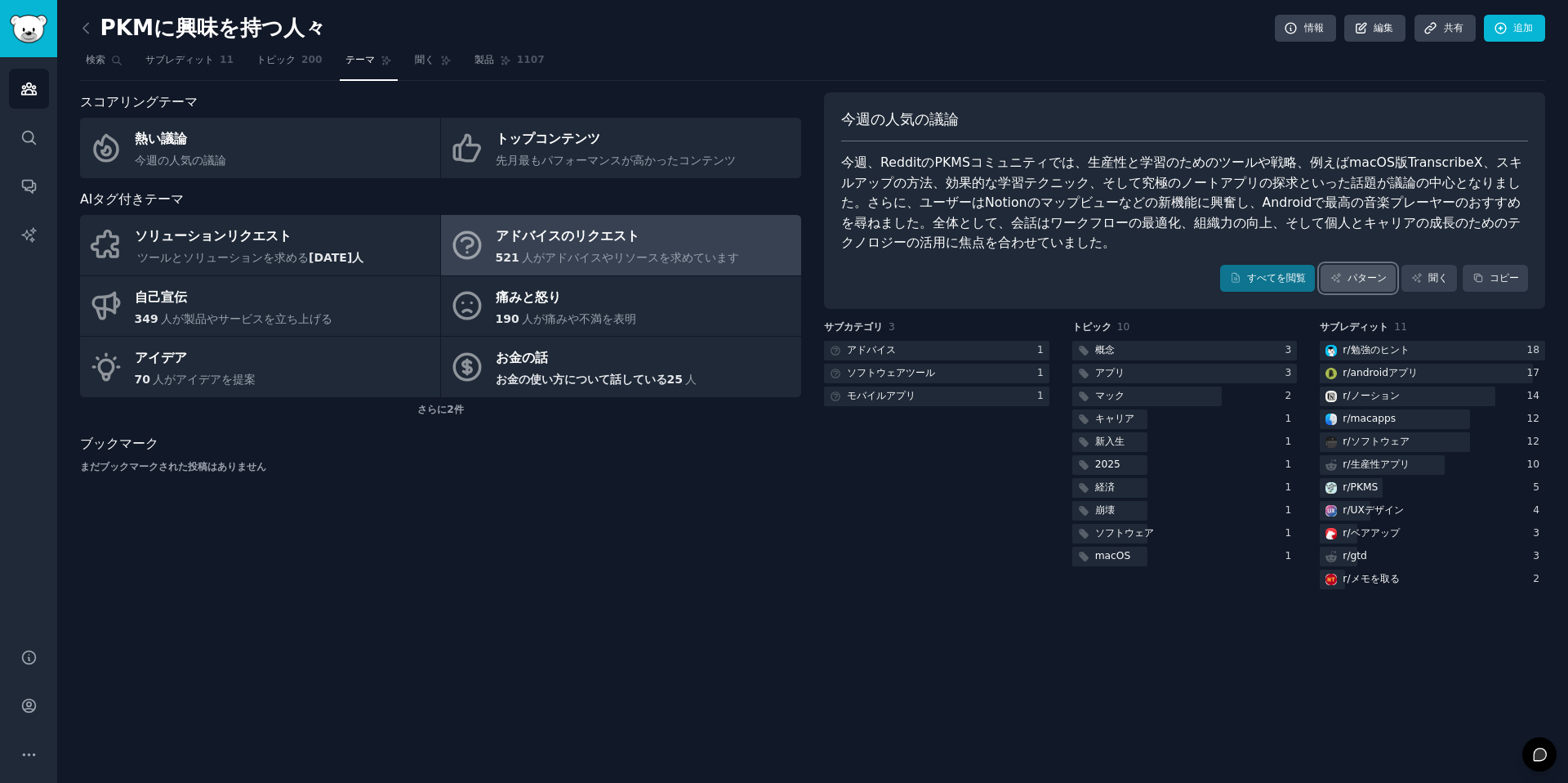
click at [1376, 281] on font "パターン" at bounding box center [1367, 277] width 39 height 11
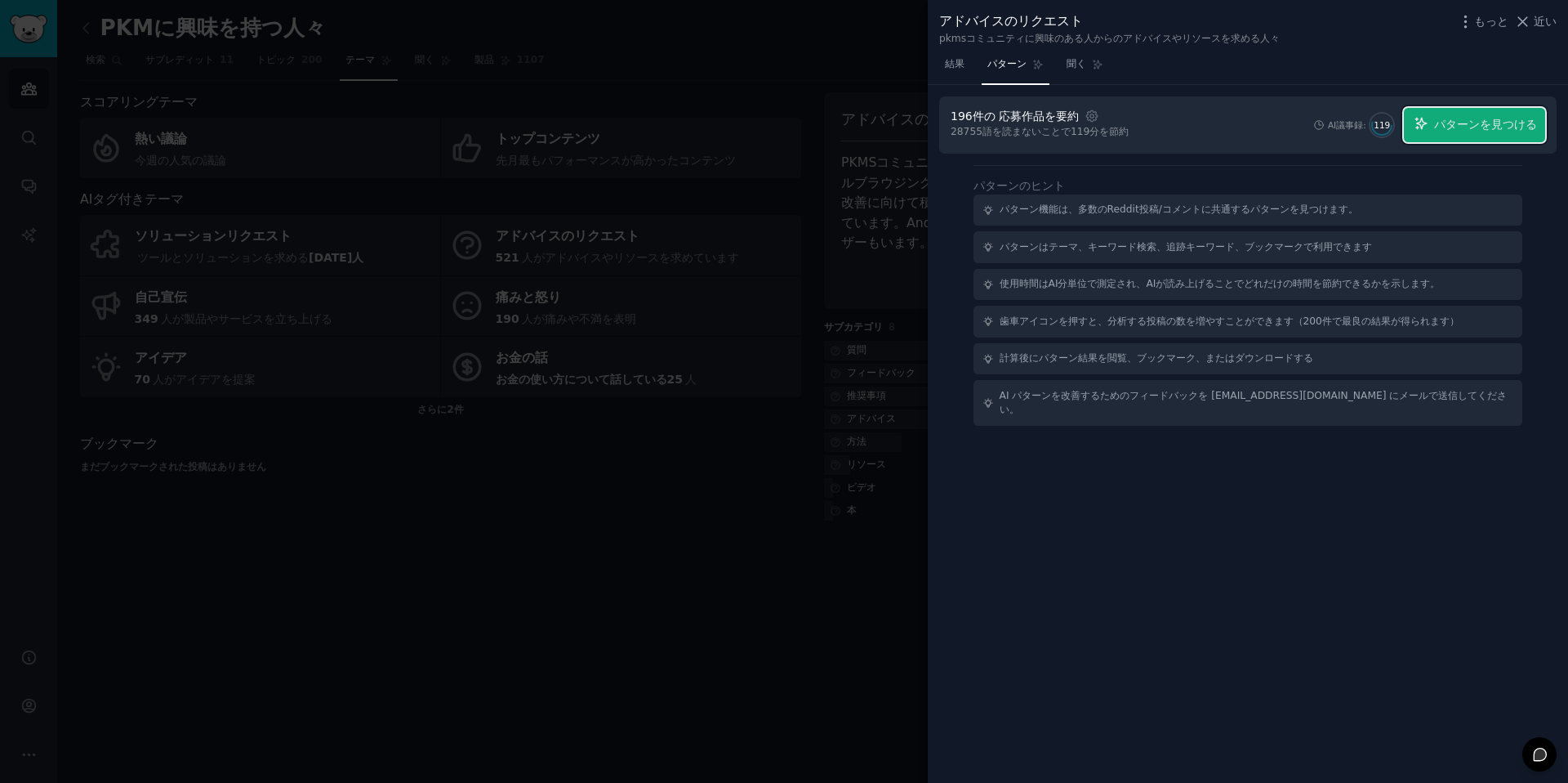
click at [1458, 129] on font "パターンを見つける" at bounding box center [1485, 123] width 103 height 13
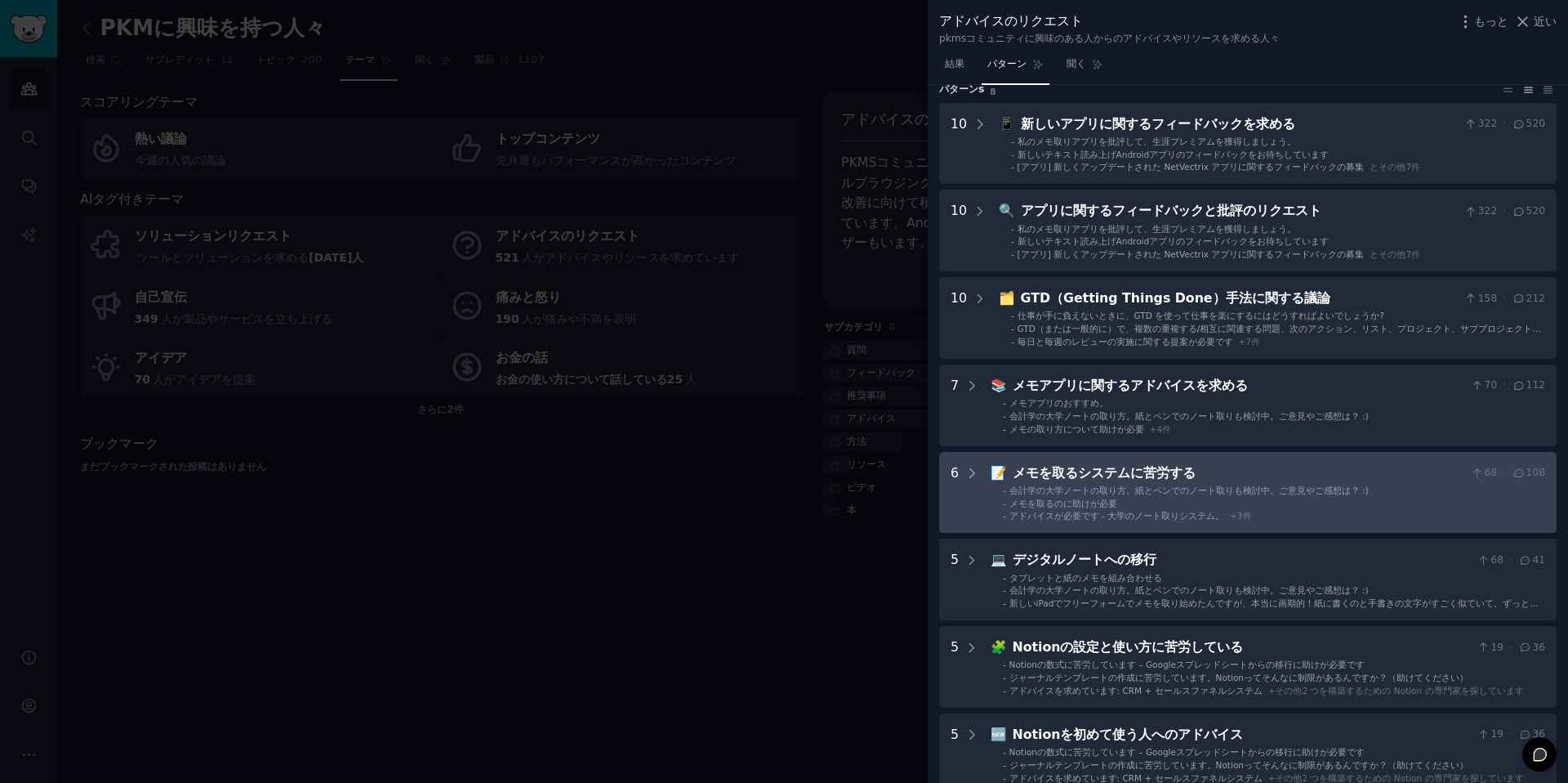
scroll to position [154, 0]
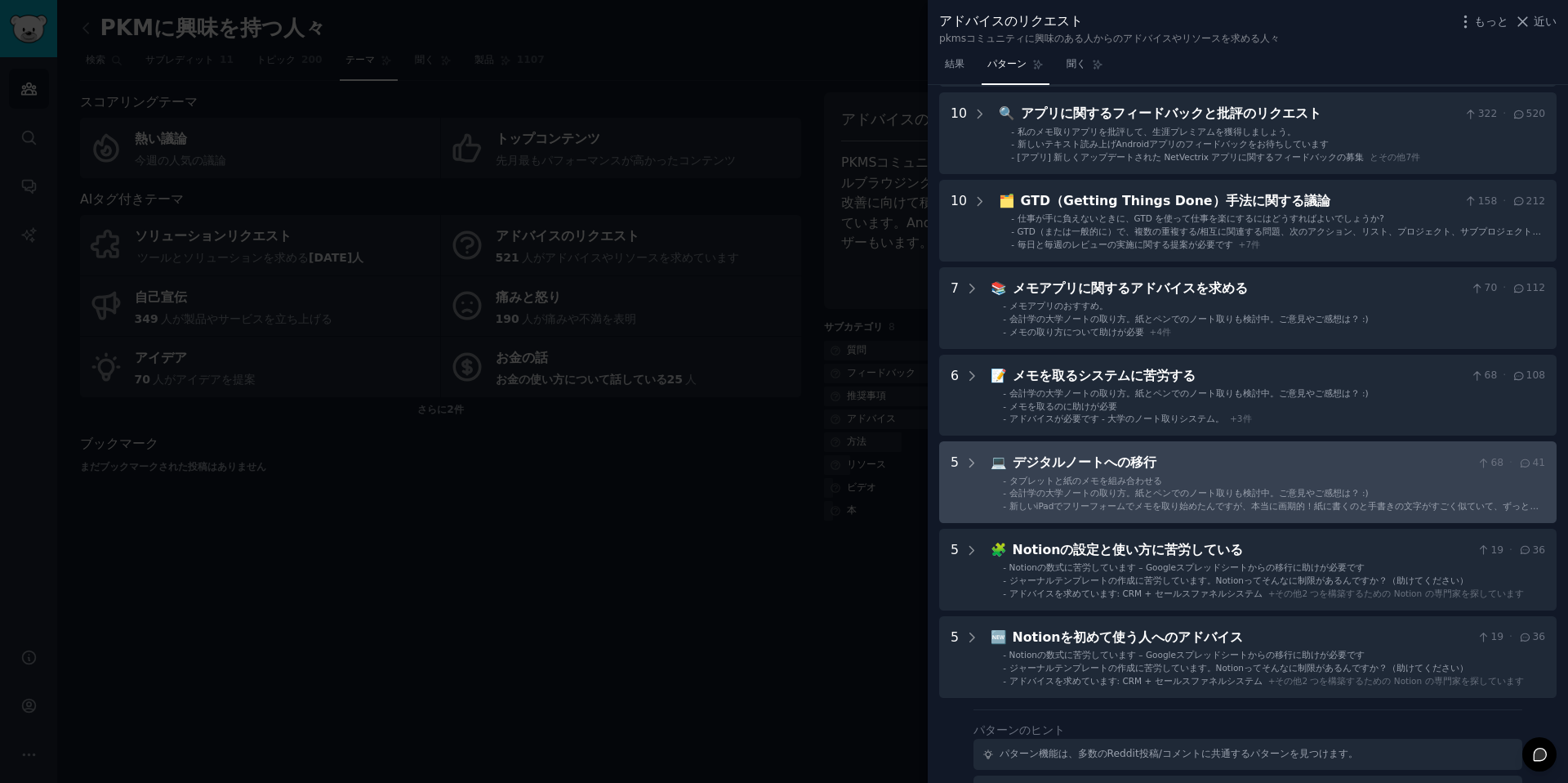
click at [1120, 497] on div "会計学の大学ノートの取り方。紙とペンでのノート取りも検討中。ご意見やご感想は？ :)" at bounding box center [1189, 492] width 359 height 11
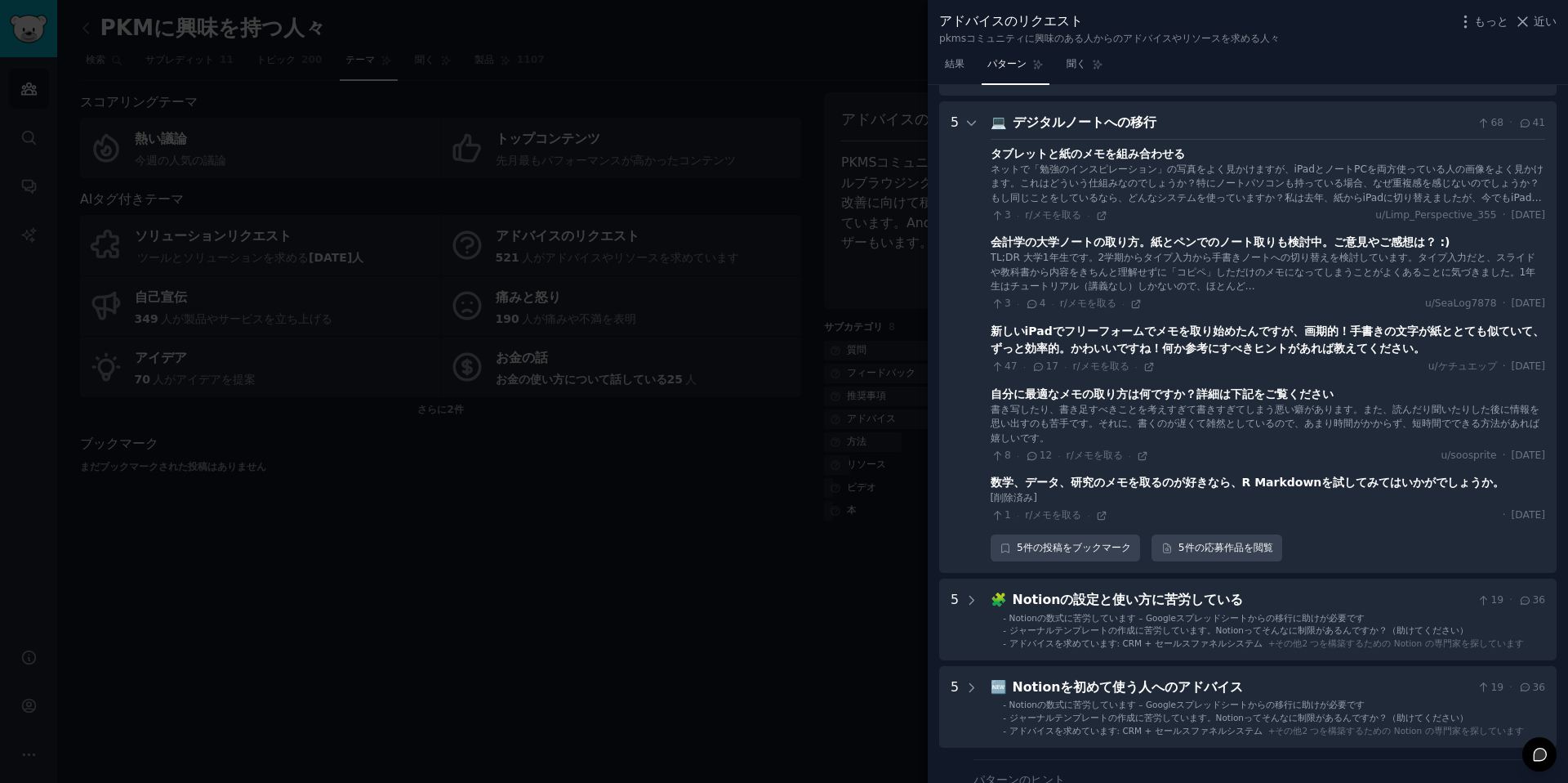
scroll to position [511, 0]
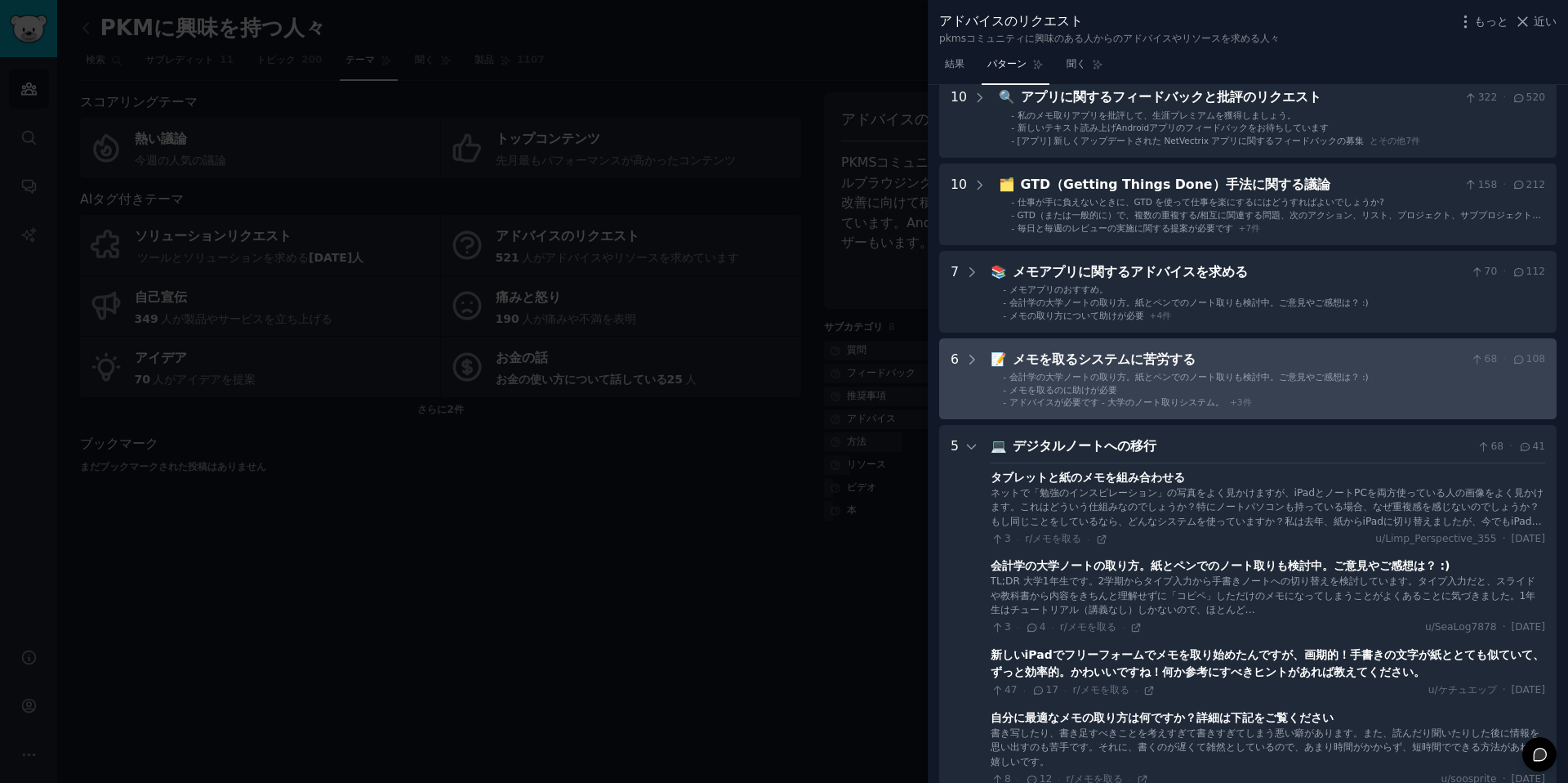
click at [1106, 385] on font "メモを取るのに助けが必要" at bounding box center [1063, 389] width 108 height 9
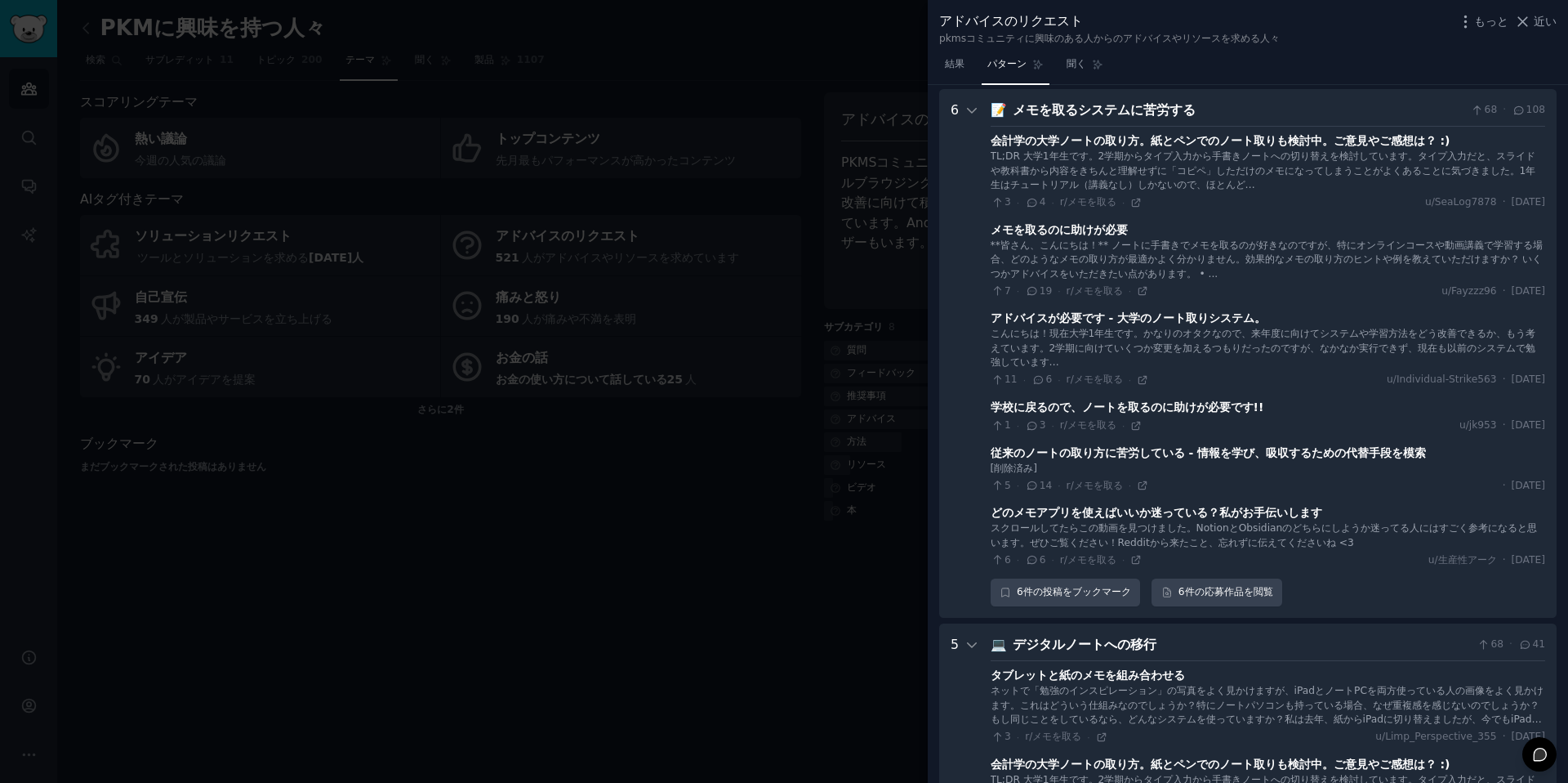
scroll to position [423, 0]
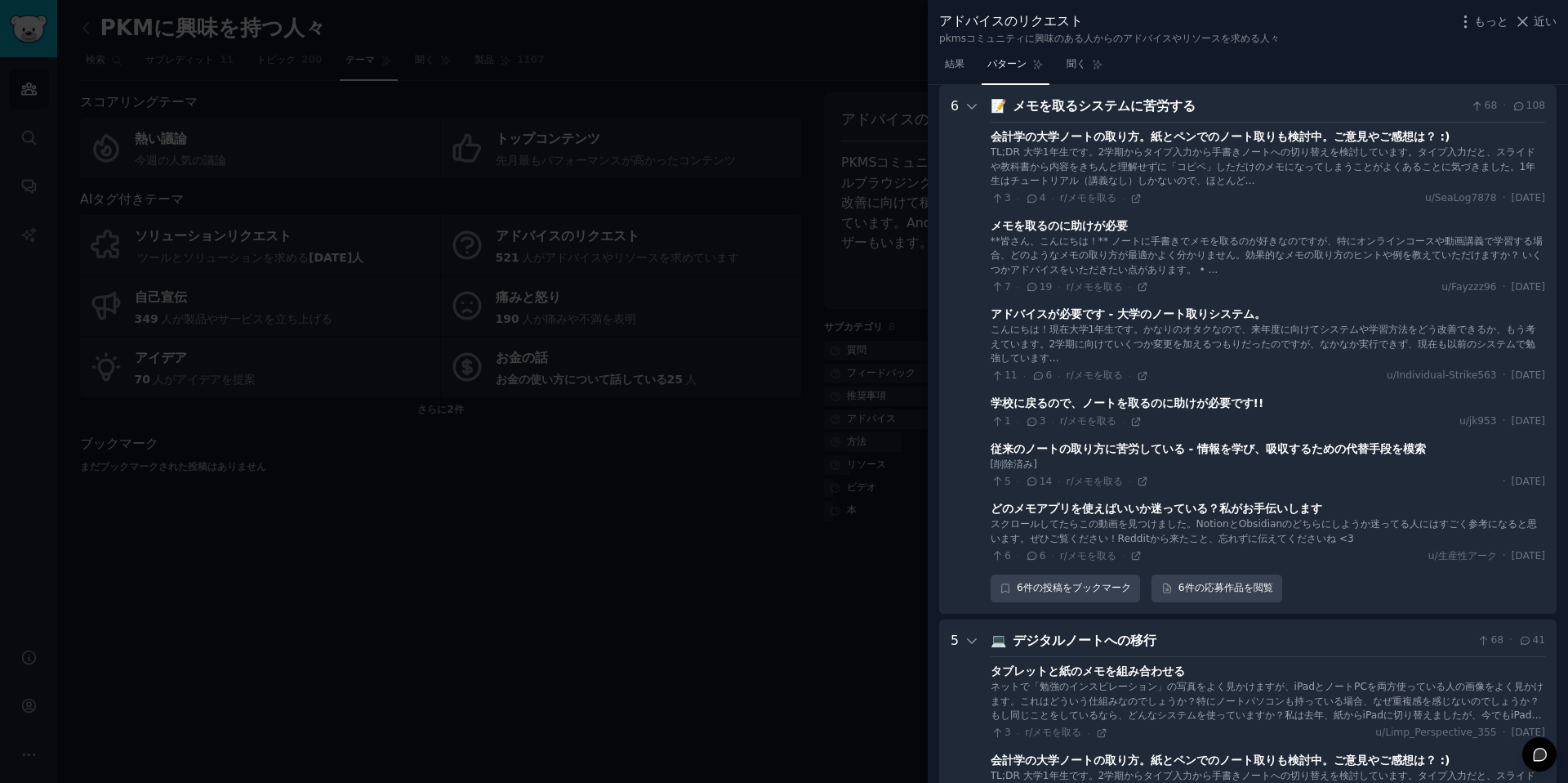
click at [641, 343] on div at bounding box center [784, 391] width 1568 height 783
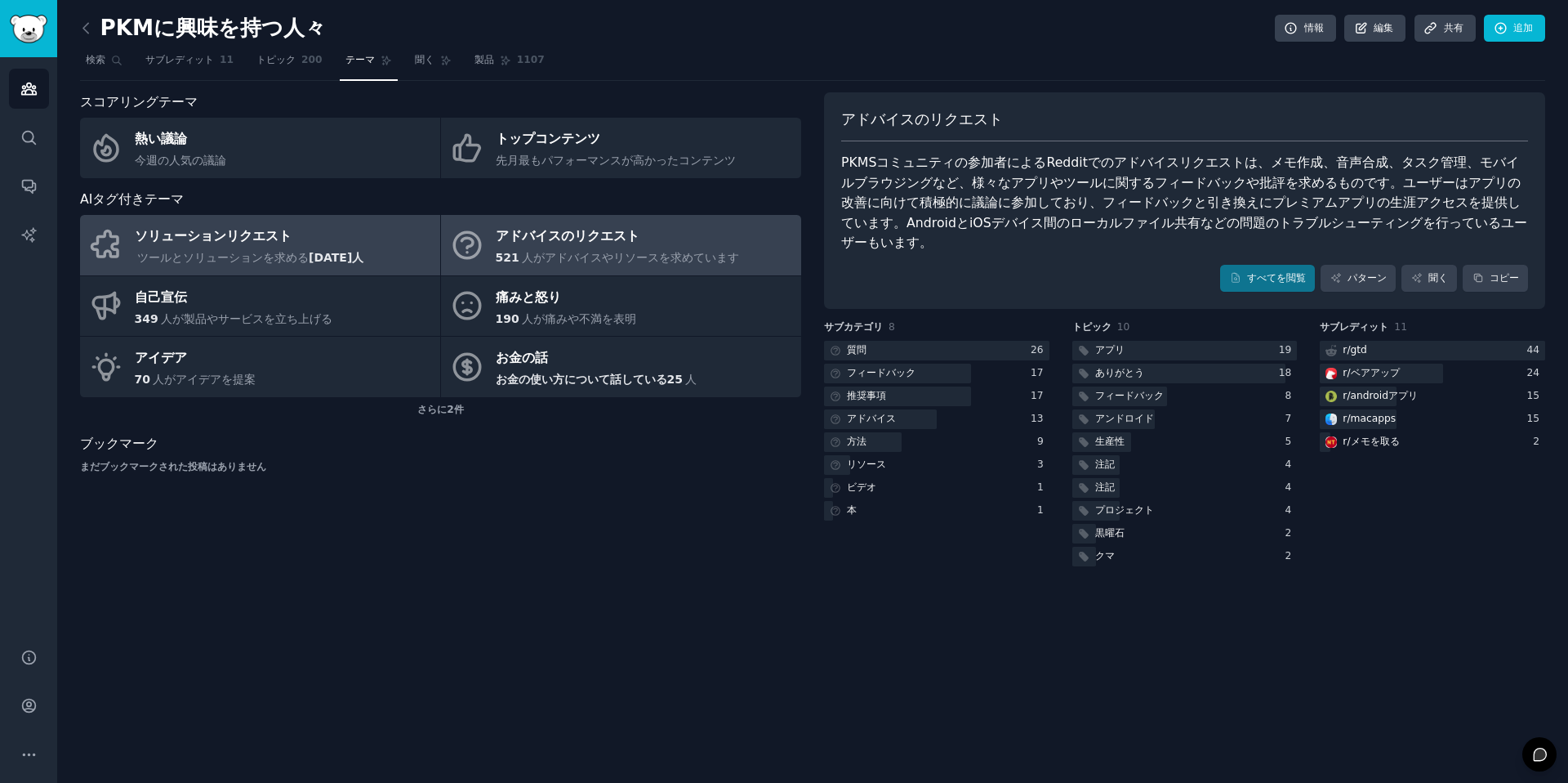
click at [269, 246] on div "ソリューションリクエスト" at bounding box center [250, 237] width 232 height 26
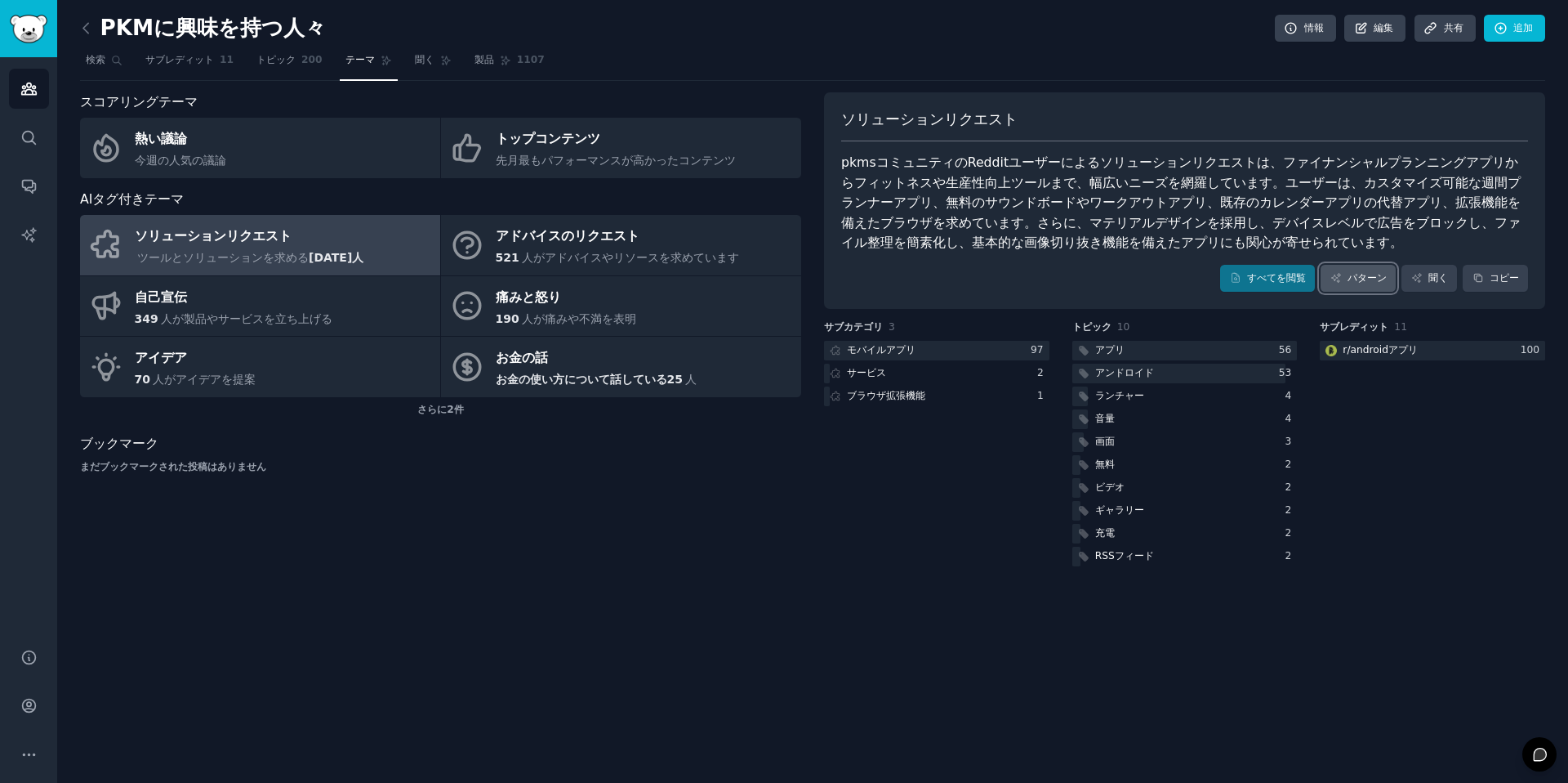
click at [1376, 290] on link "パターン" at bounding box center [1357, 279] width 75 height 28
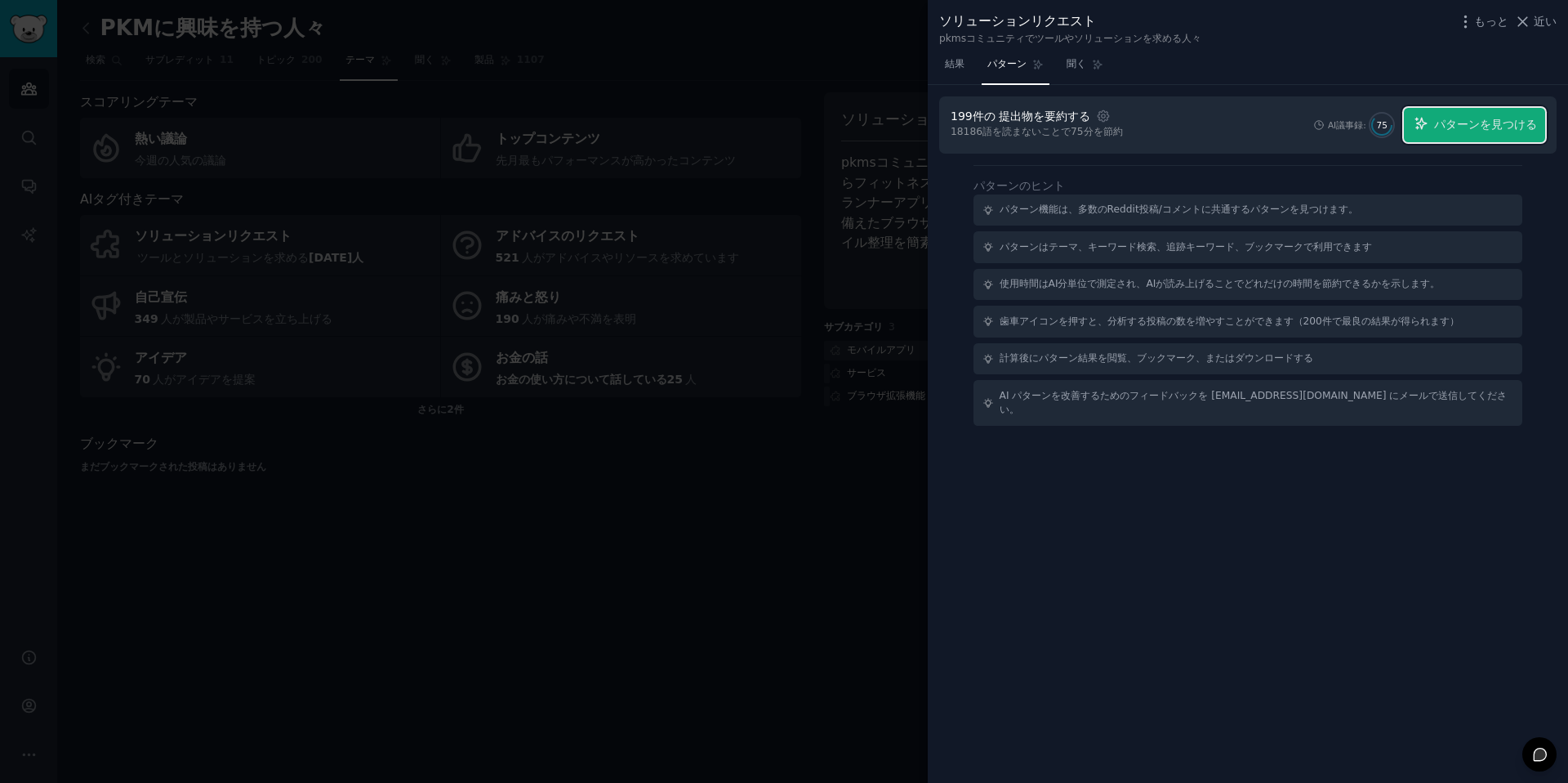
click at [1464, 129] on font "パターンを見つける" at bounding box center [1485, 123] width 103 height 13
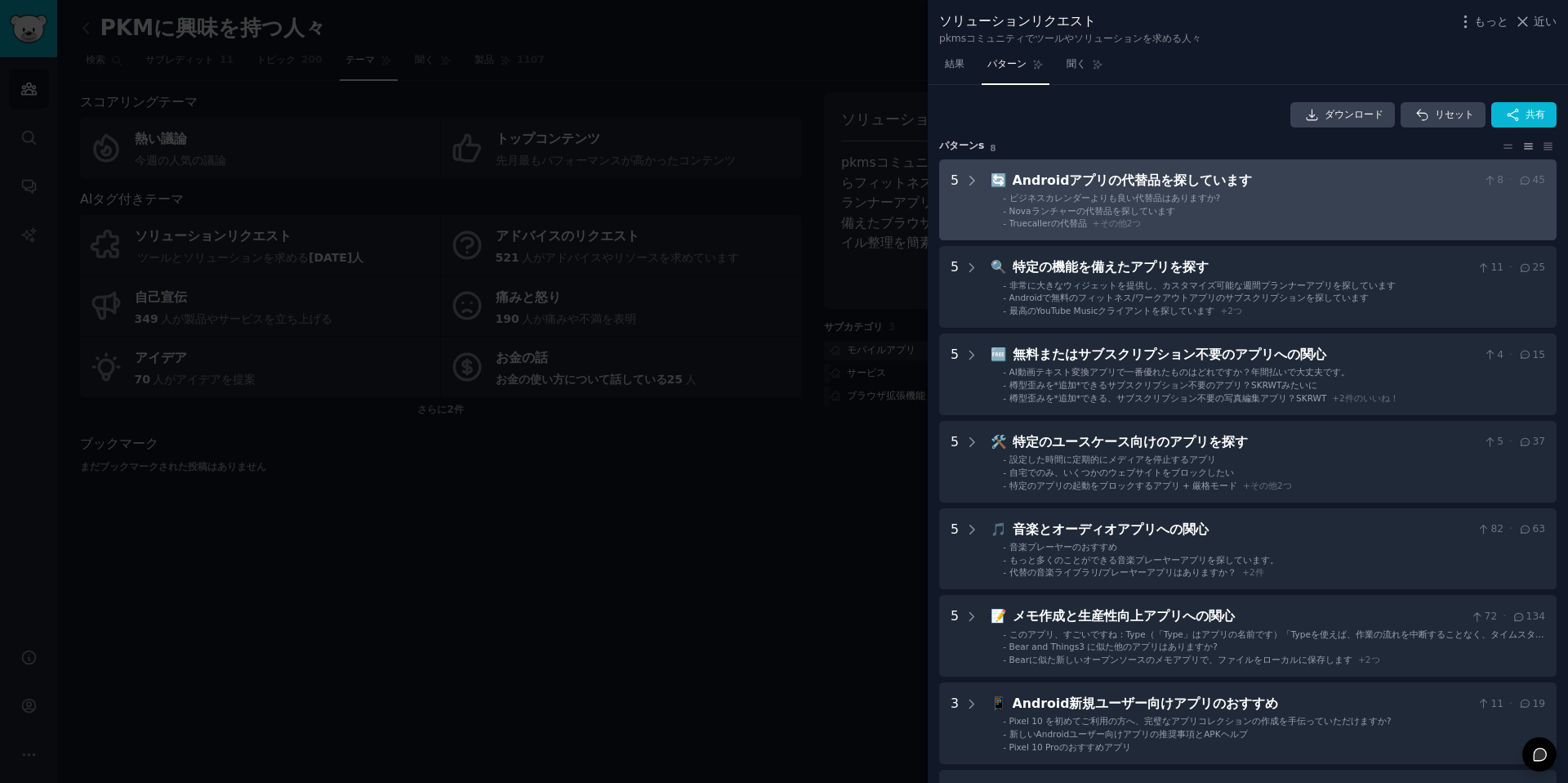
click at [1138, 200] on font "ビジネスカレンダーよりも良い代替品はありますか?" at bounding box center [1115, 197] width 211 height 9
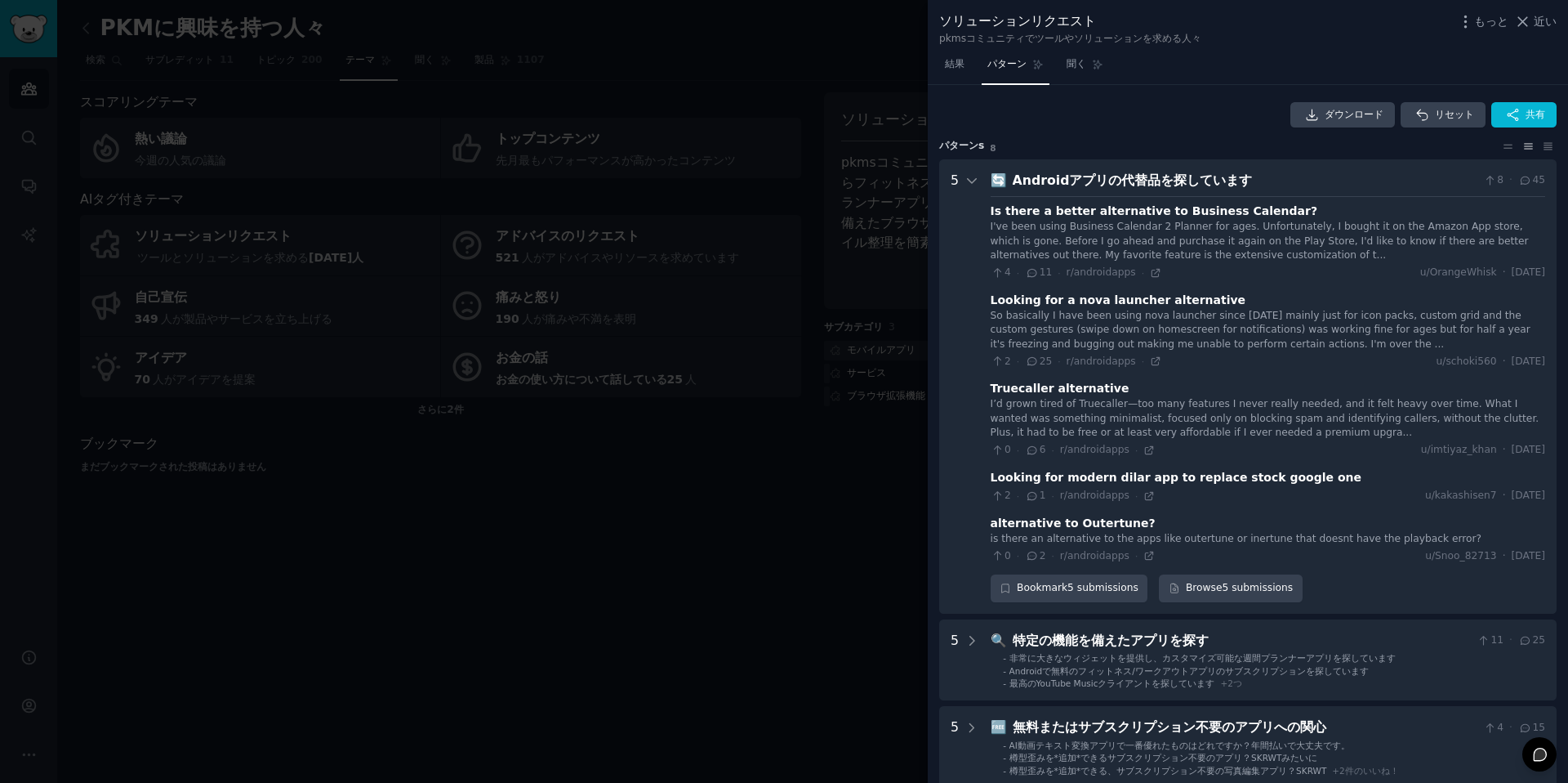
scroll to position [74, 0]
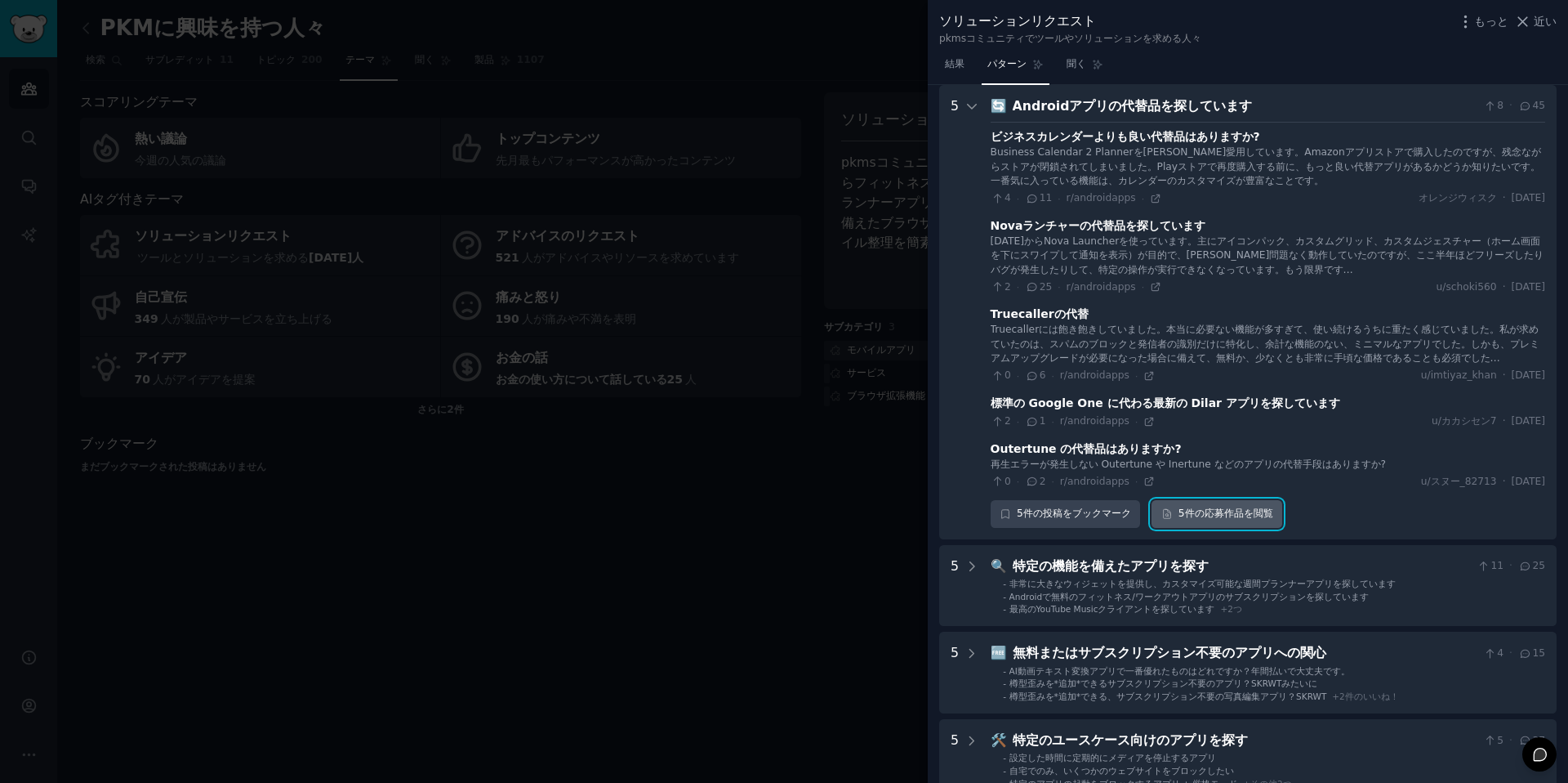
click at [1227, 527] on link "5件の 応募作品 を閲覧" at bounding box center [1216, 514] width 130 height 28
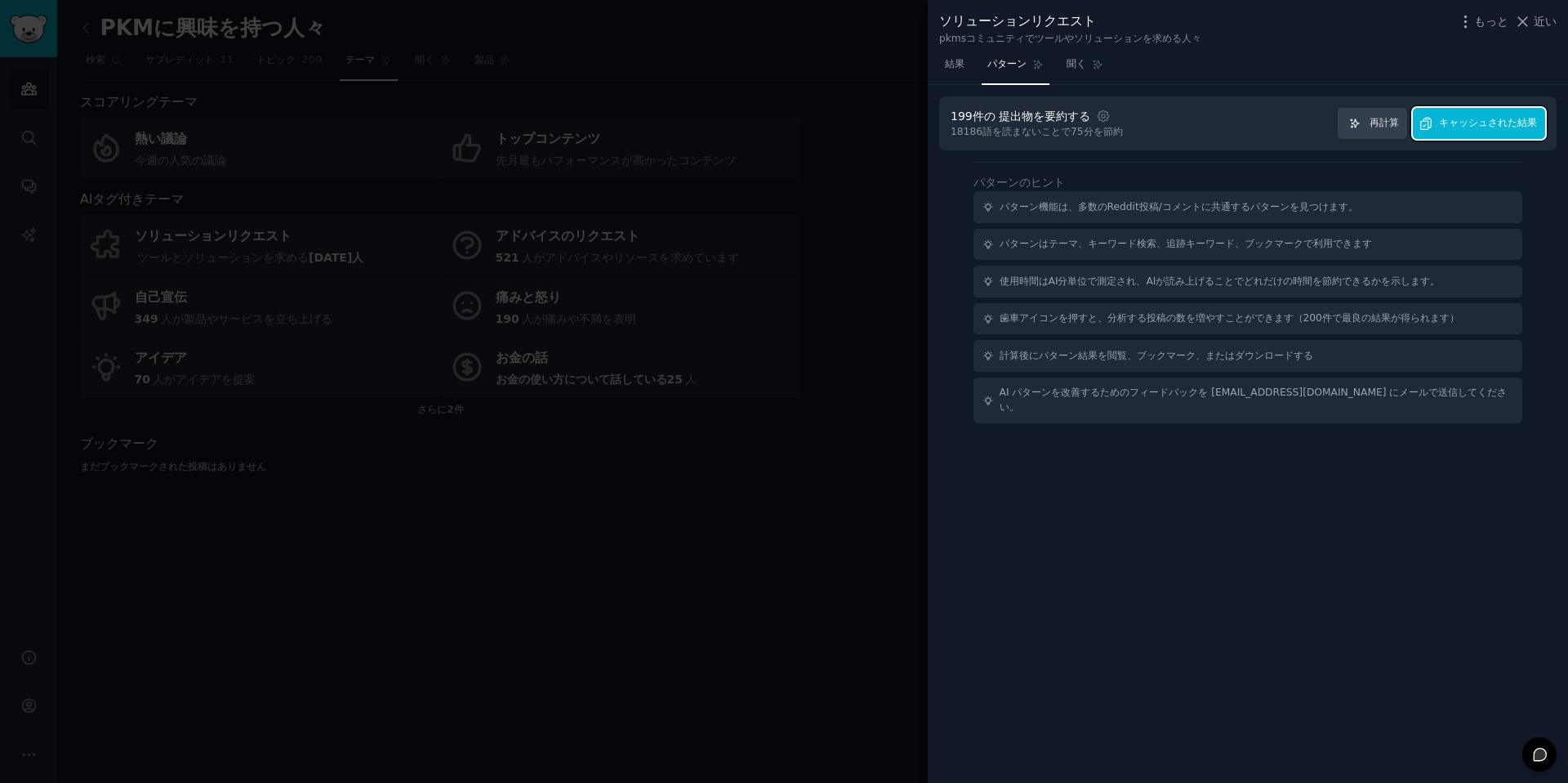
click at [1493, 117] on font "キャッシュされた結果" at bounding box center [1489, 122] width 98 height 11
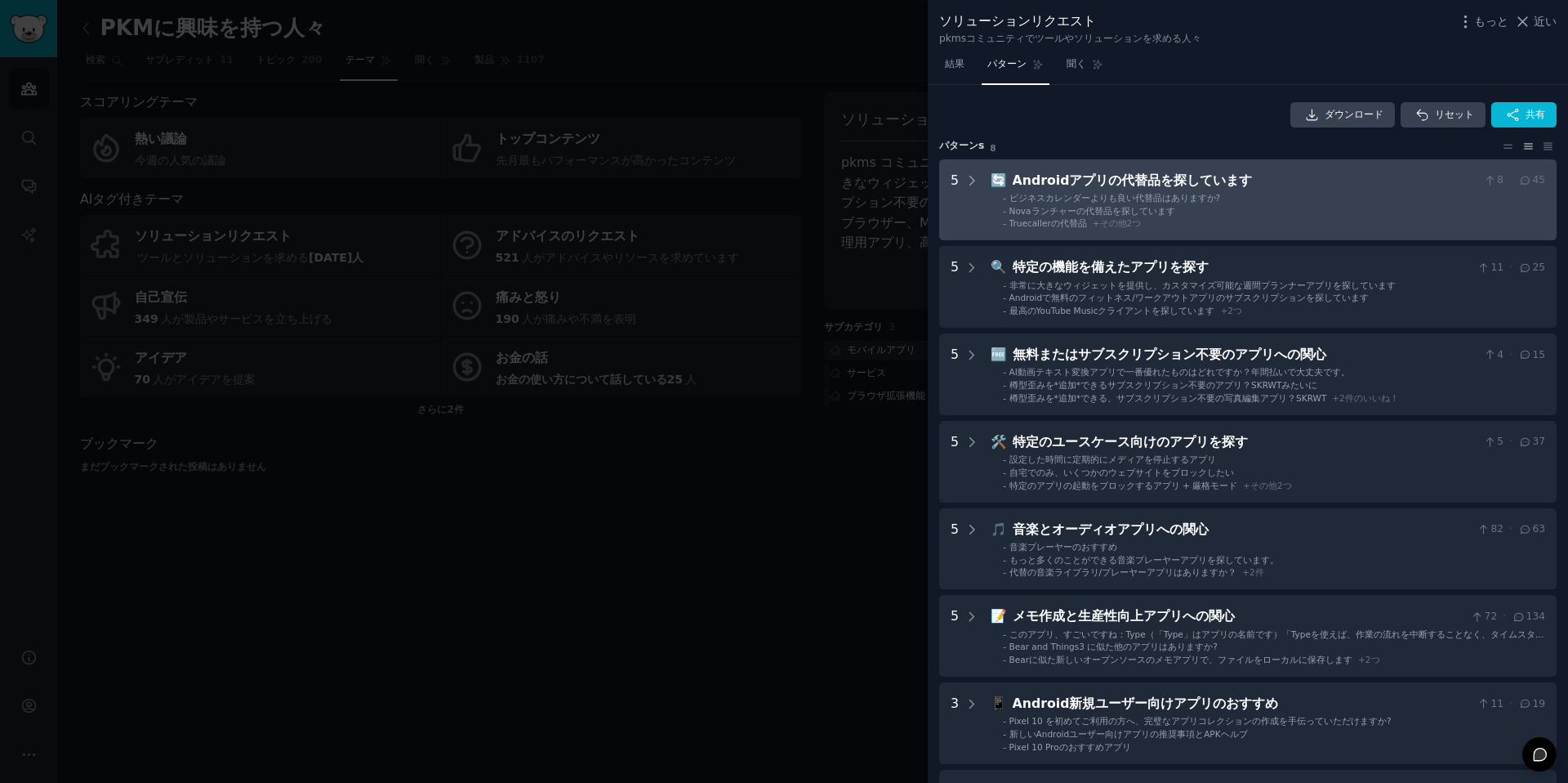
click at [1178, 218] on li "- Truecallerの代替品 + その他 2つ" at bounding box center [1274, 223] width 542 height 11
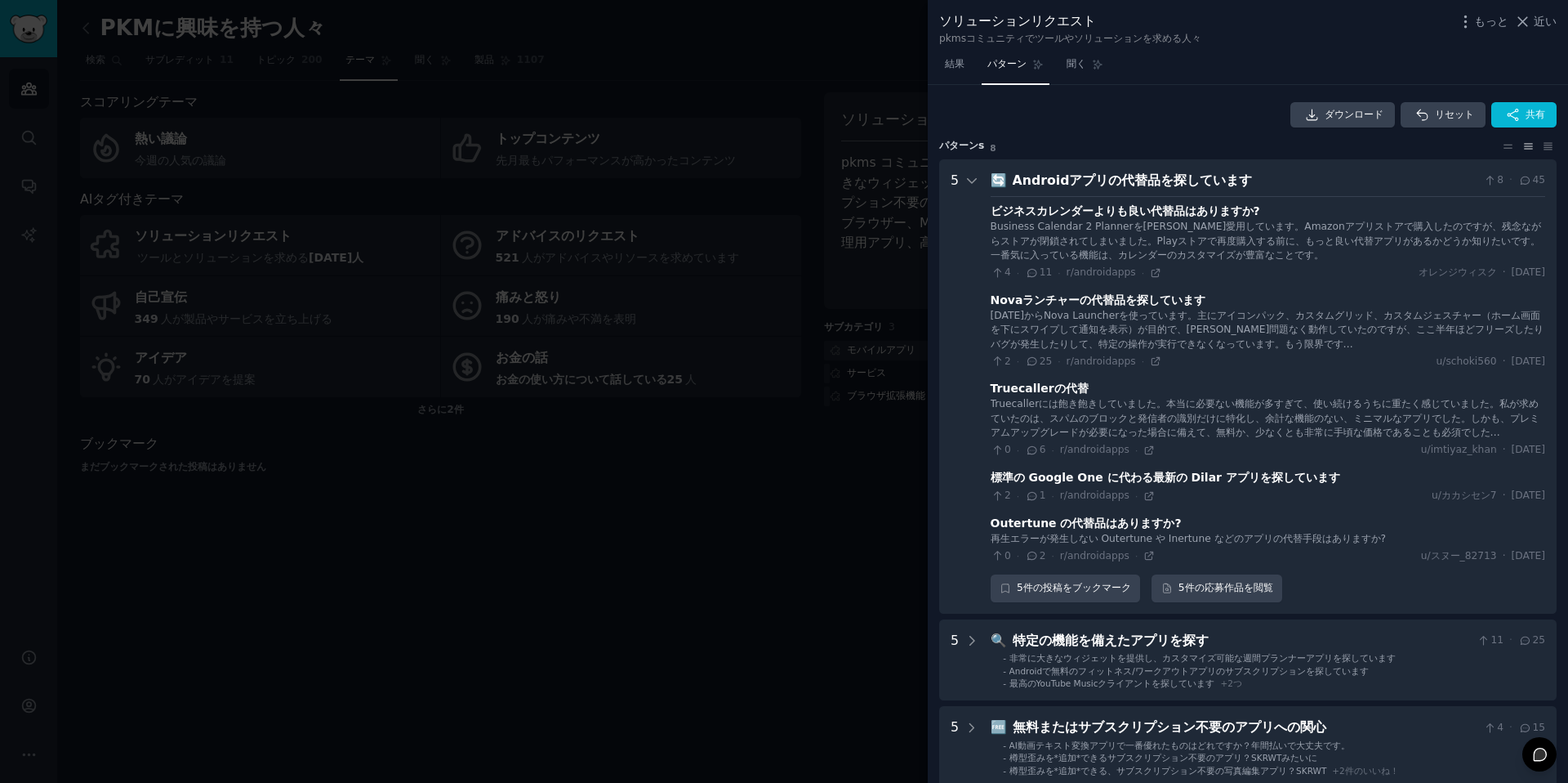
scroll to position [74, 0]
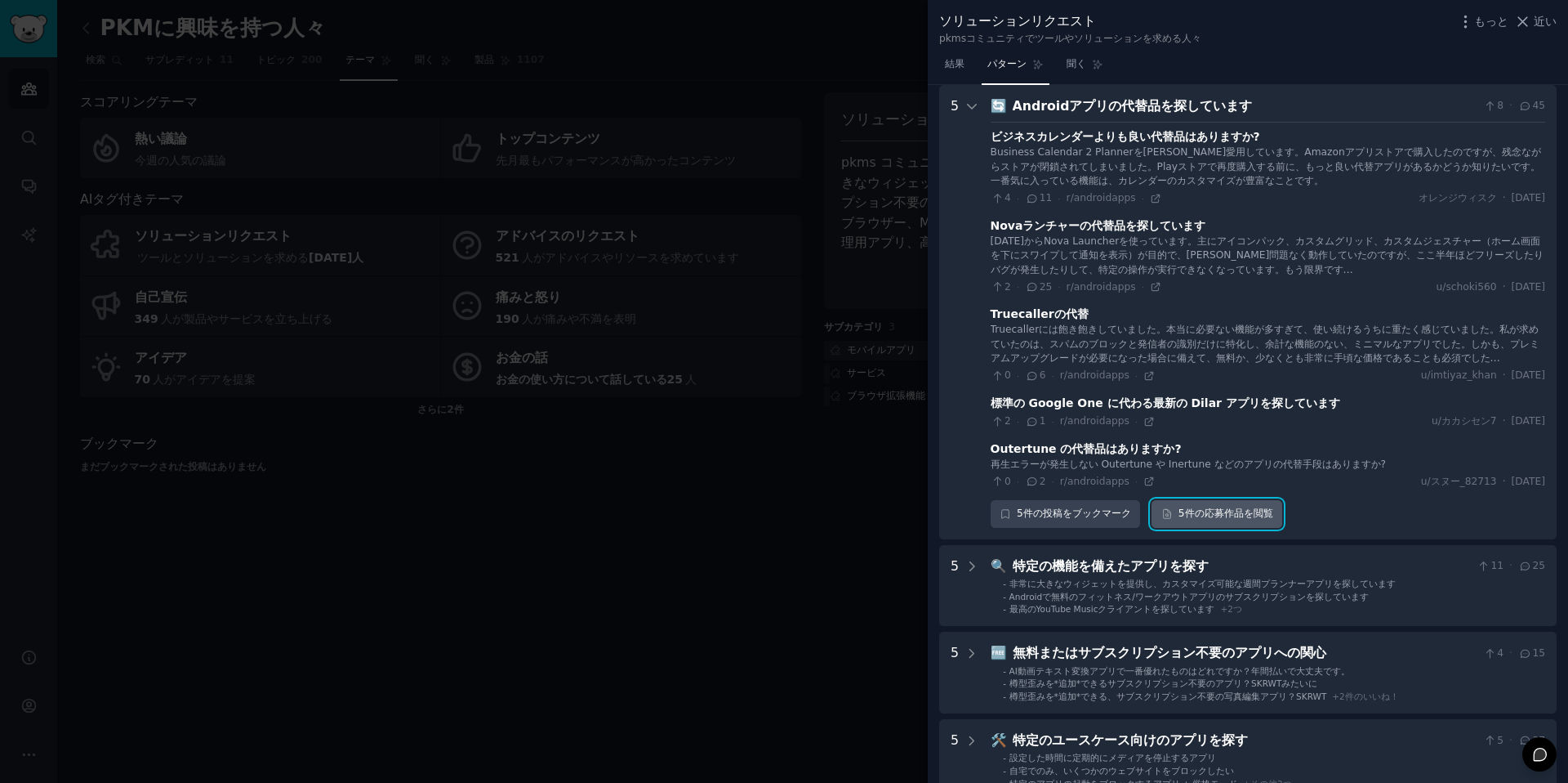
click at [1198, 512] on font "5件の" at bounding box center [1192, 513] width 26 height 11
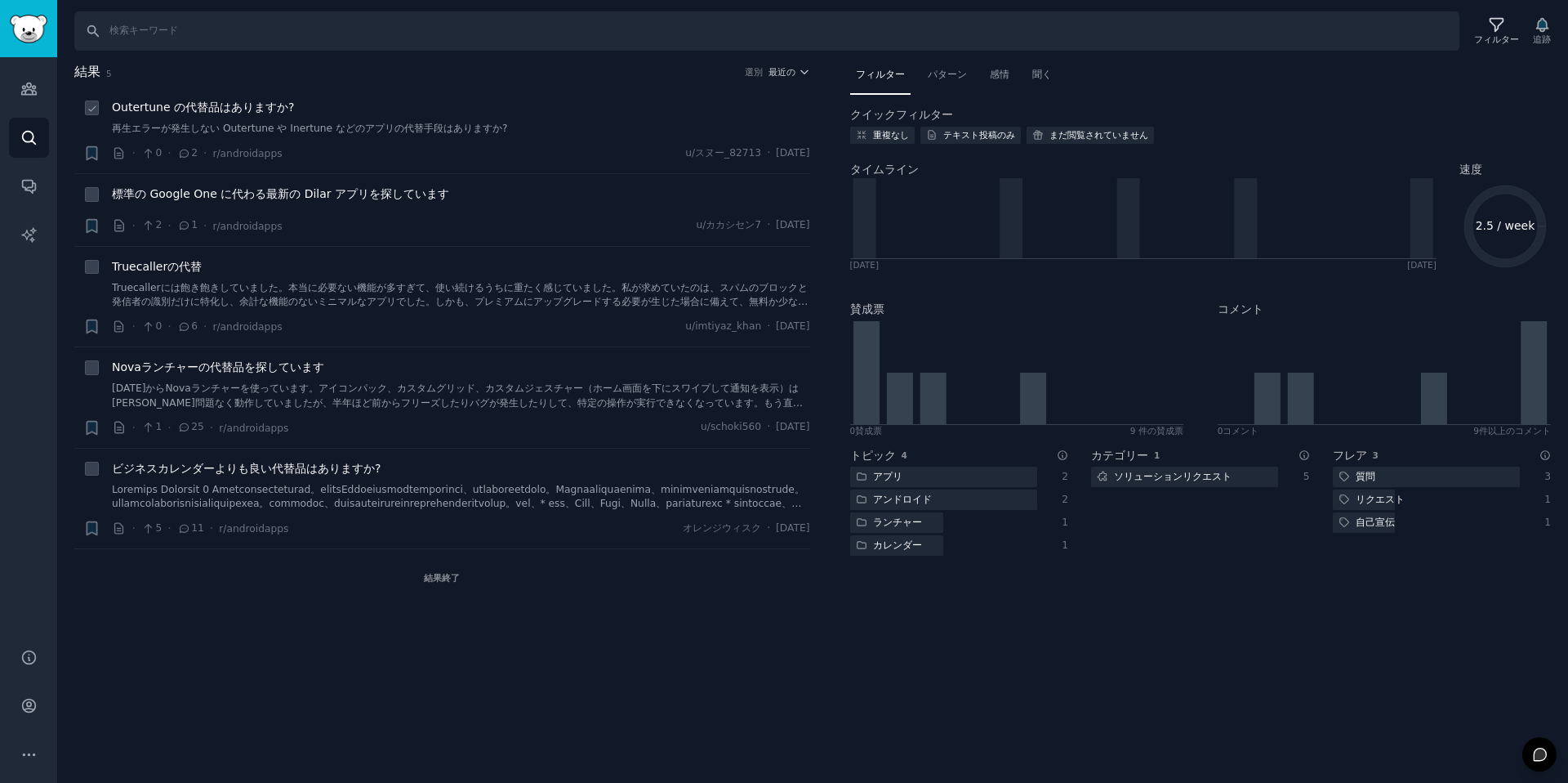
click at [242, 107] on font "Outertune の代替品はありますか?" at bounding box center [203, 106] width 182 height 13
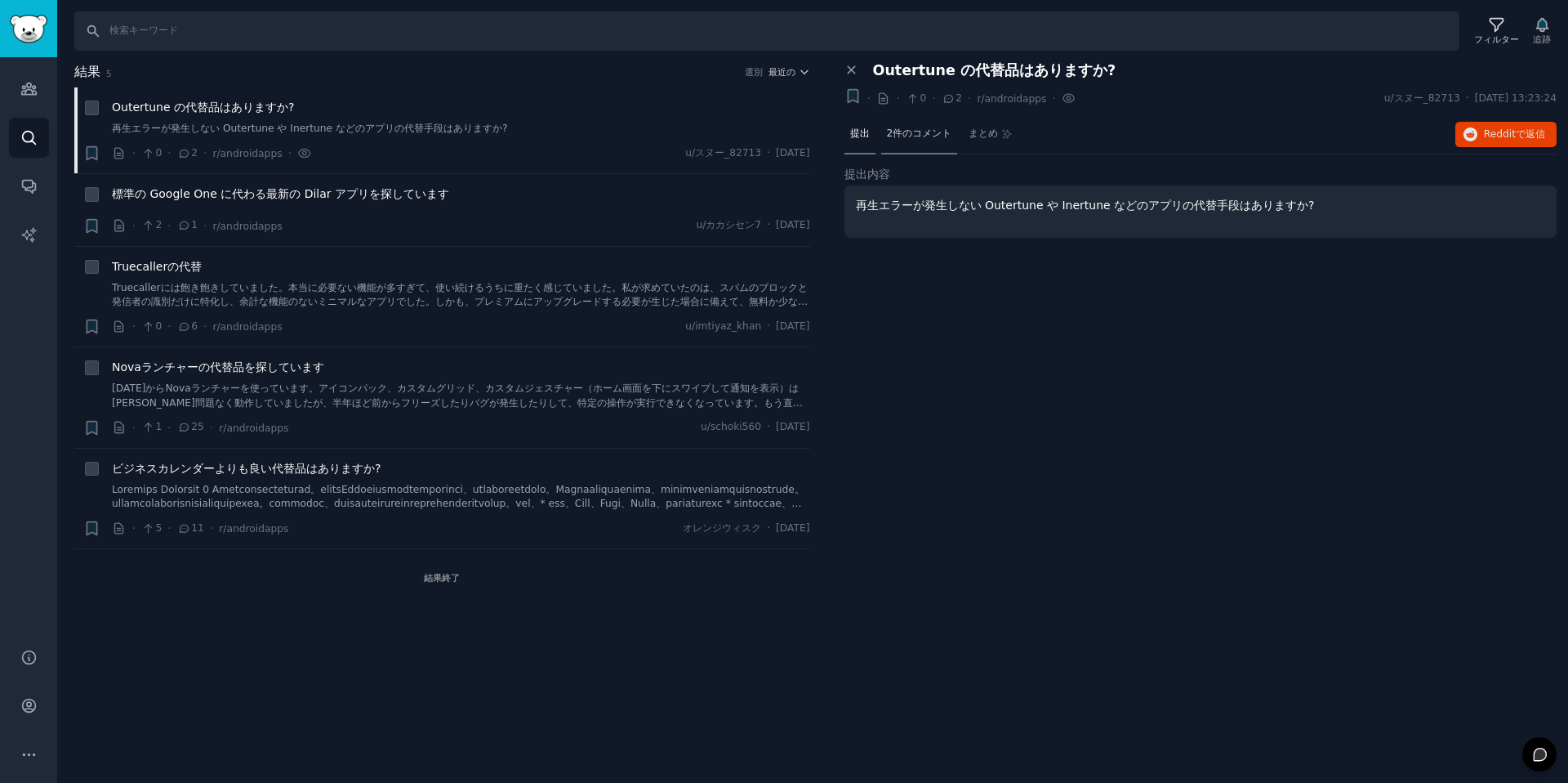
click at [918, 129] on font "2件のコメント" at bounding box center [920, 133] width 66 height 11
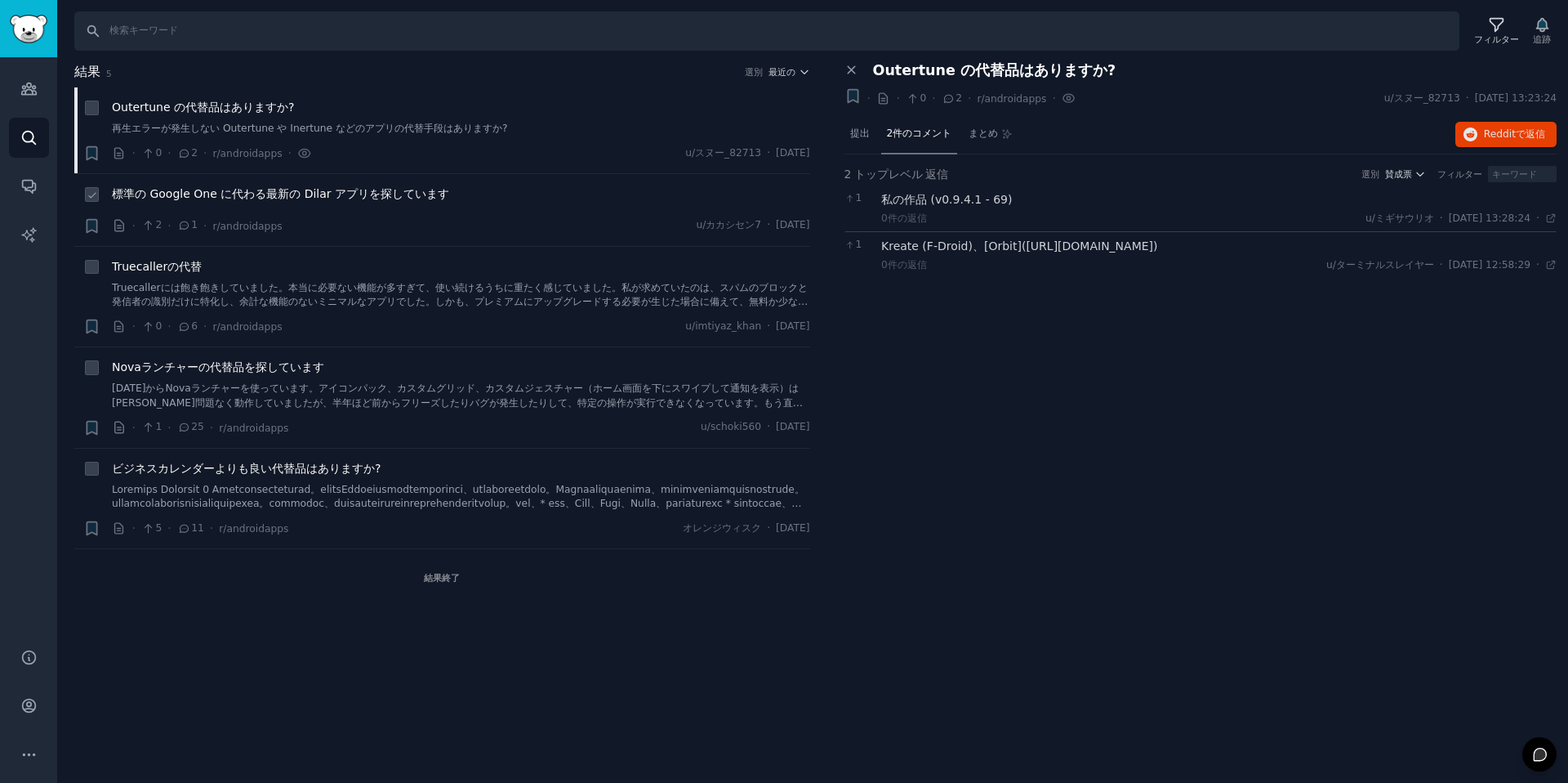
click at [270, 199] on font "標準の Google One に代わる最新の Dilar アプリを探しています" at bounding box center [280, 193] width 337 height 13
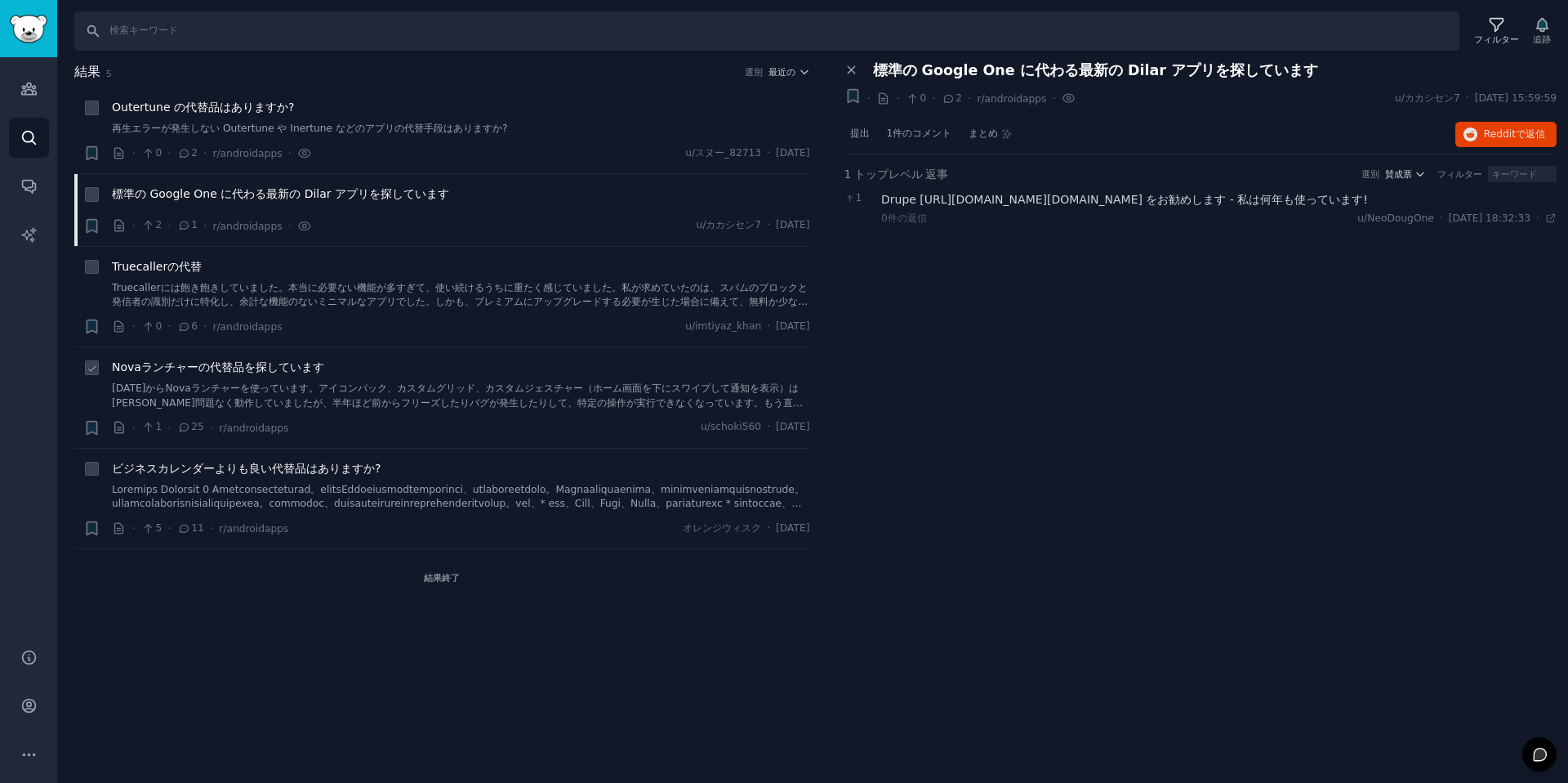
click at [265, 364] on font "Novaランチャーの代替品を探しています" at bounding box center [218, 366] width 212 height 13
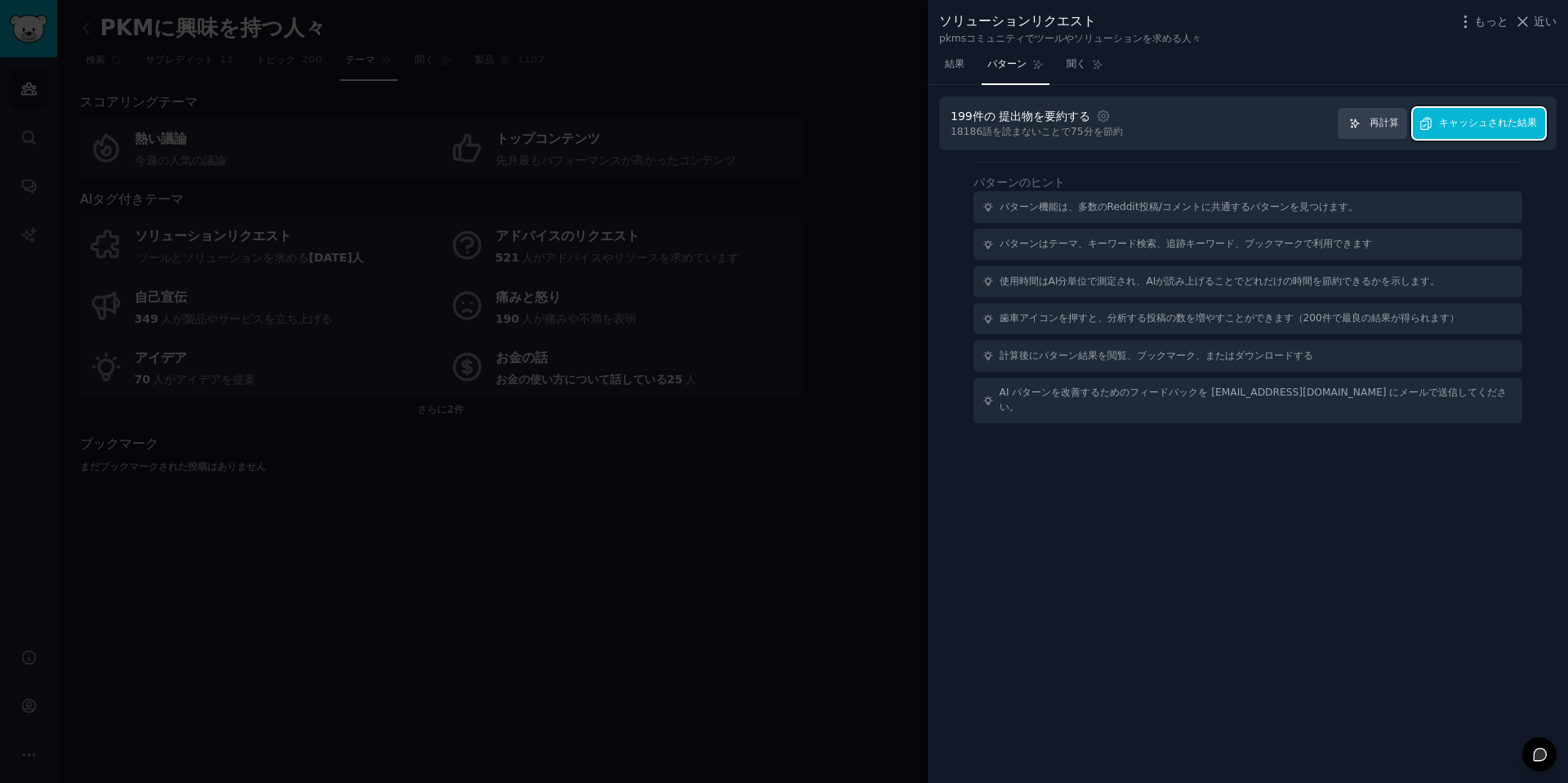
click at [1449, 123] on font "キャッシュされた結果" at bounding box center [1489, 122] width 98 height 11
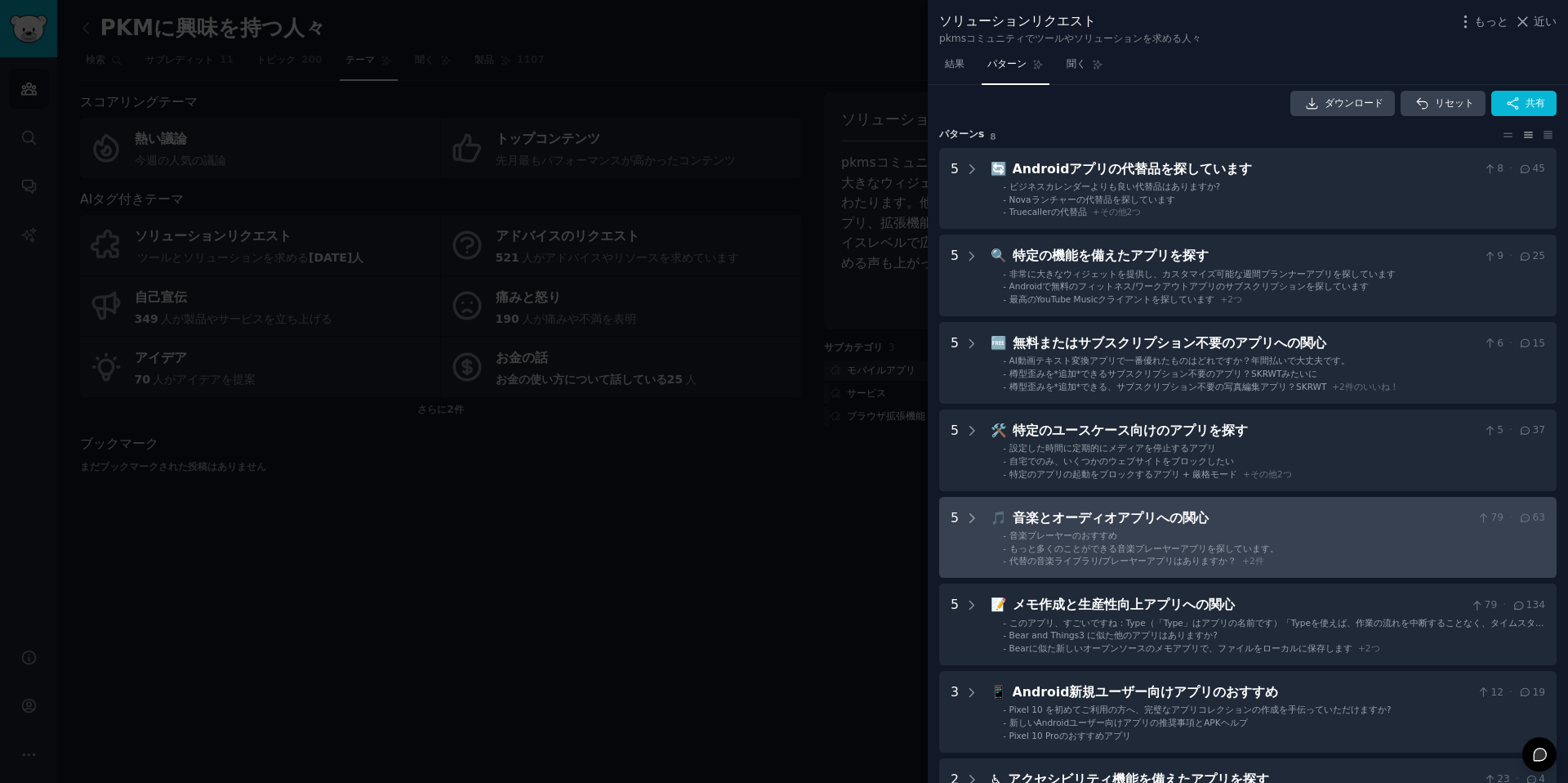
scroll to position [28, 0]
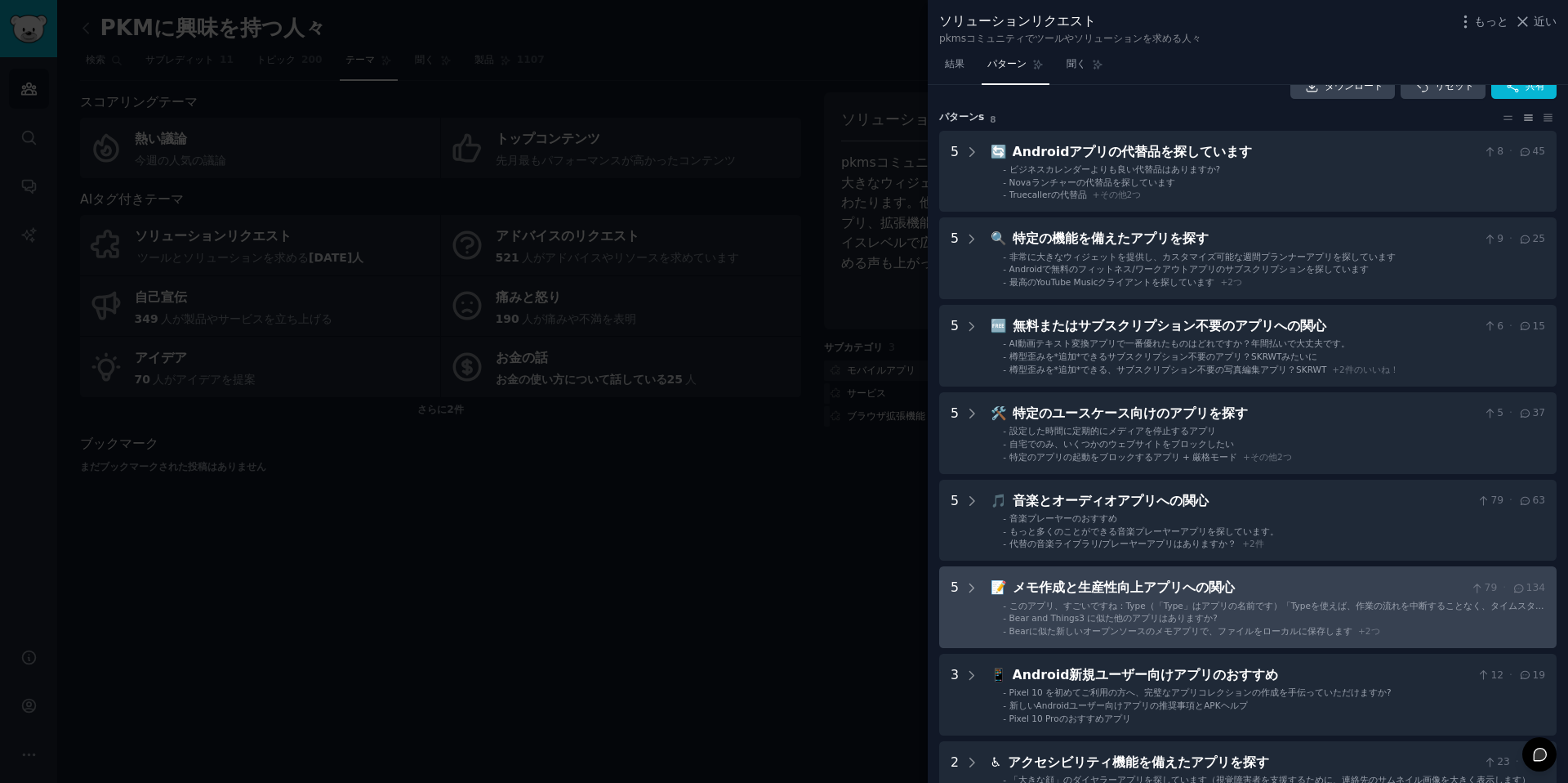
click at [1184, 614] on font "Bear and Things3 に似た他のアプリはありますか?" at bounding box center [1113, 617] width 208 height 9
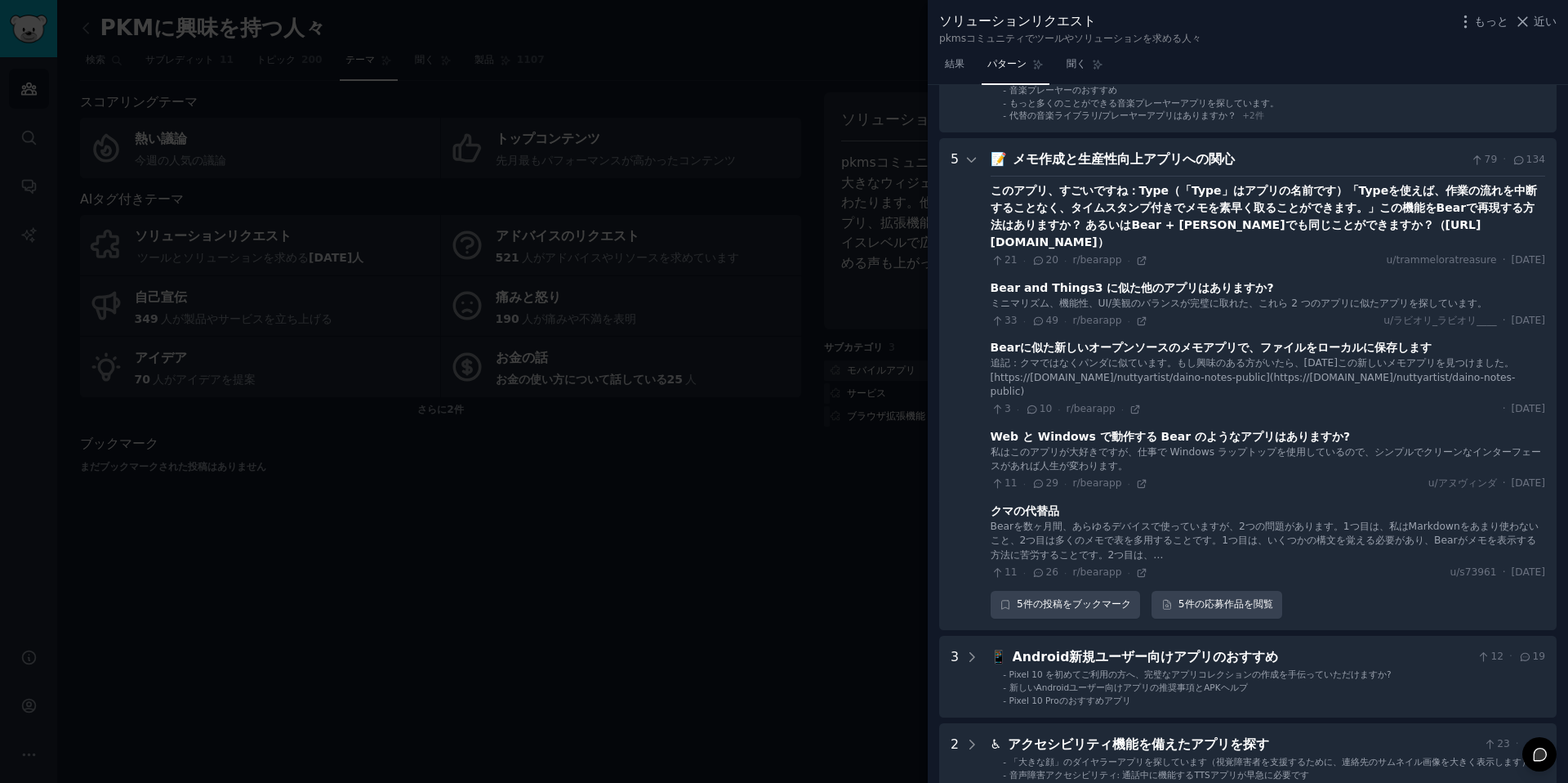
scroll to position [511, 0]
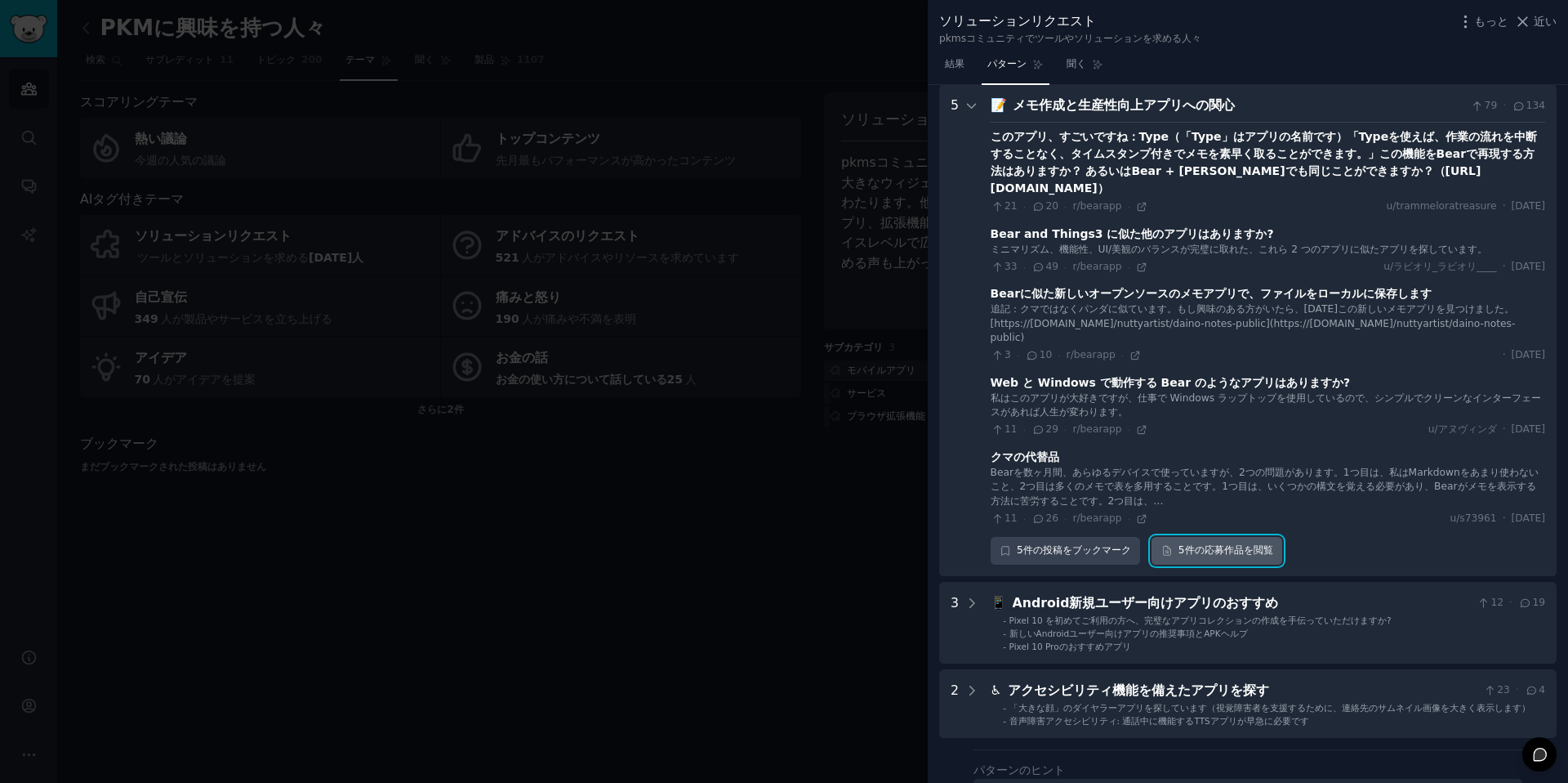
click at [1206, 544] on font "応募作品" at bounding box center [1224, 549] width 39 height 11
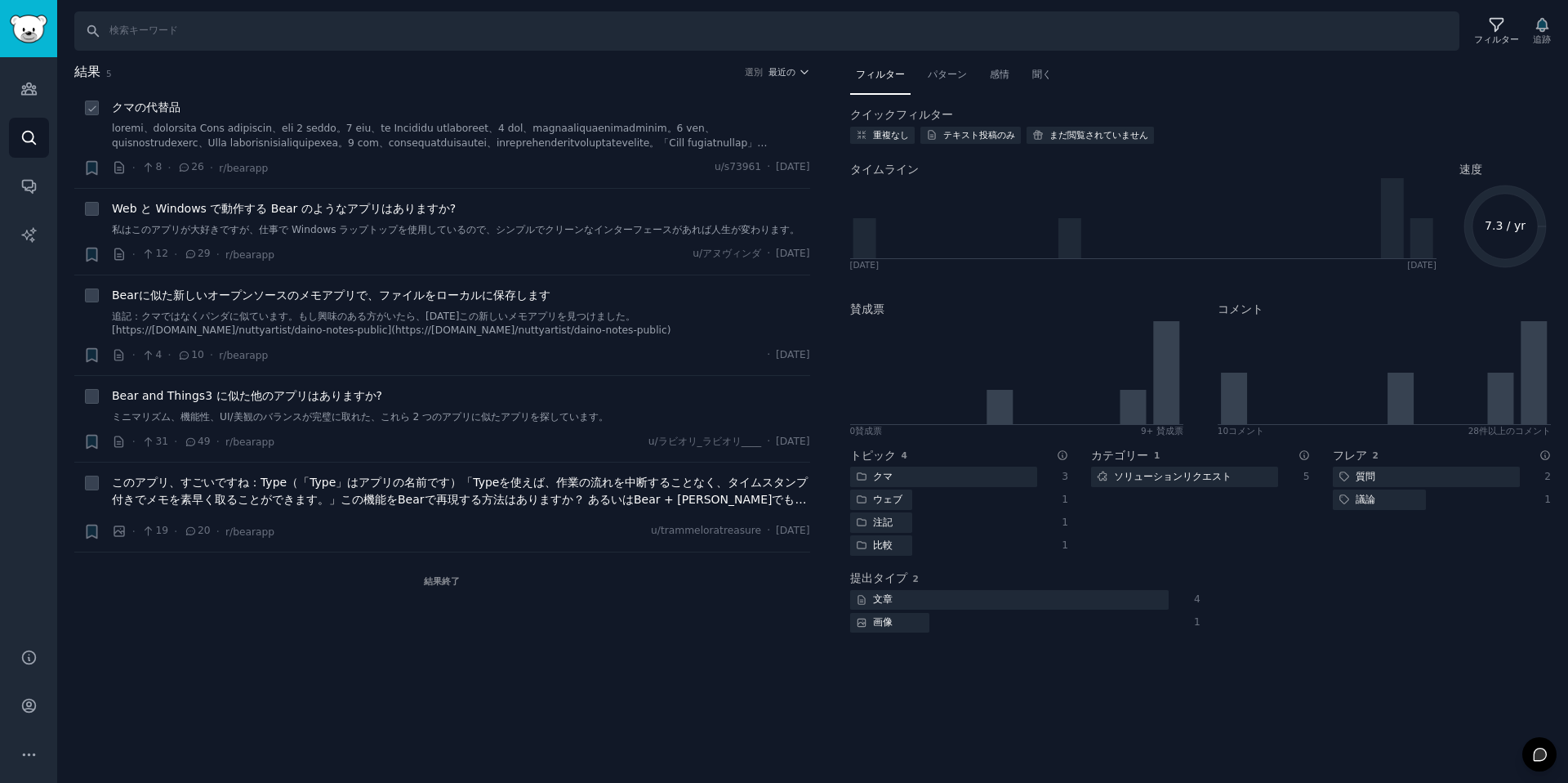
click at [170, 108] on font "クマの代替品" at bounding box center [147, 106] width 69 height 13
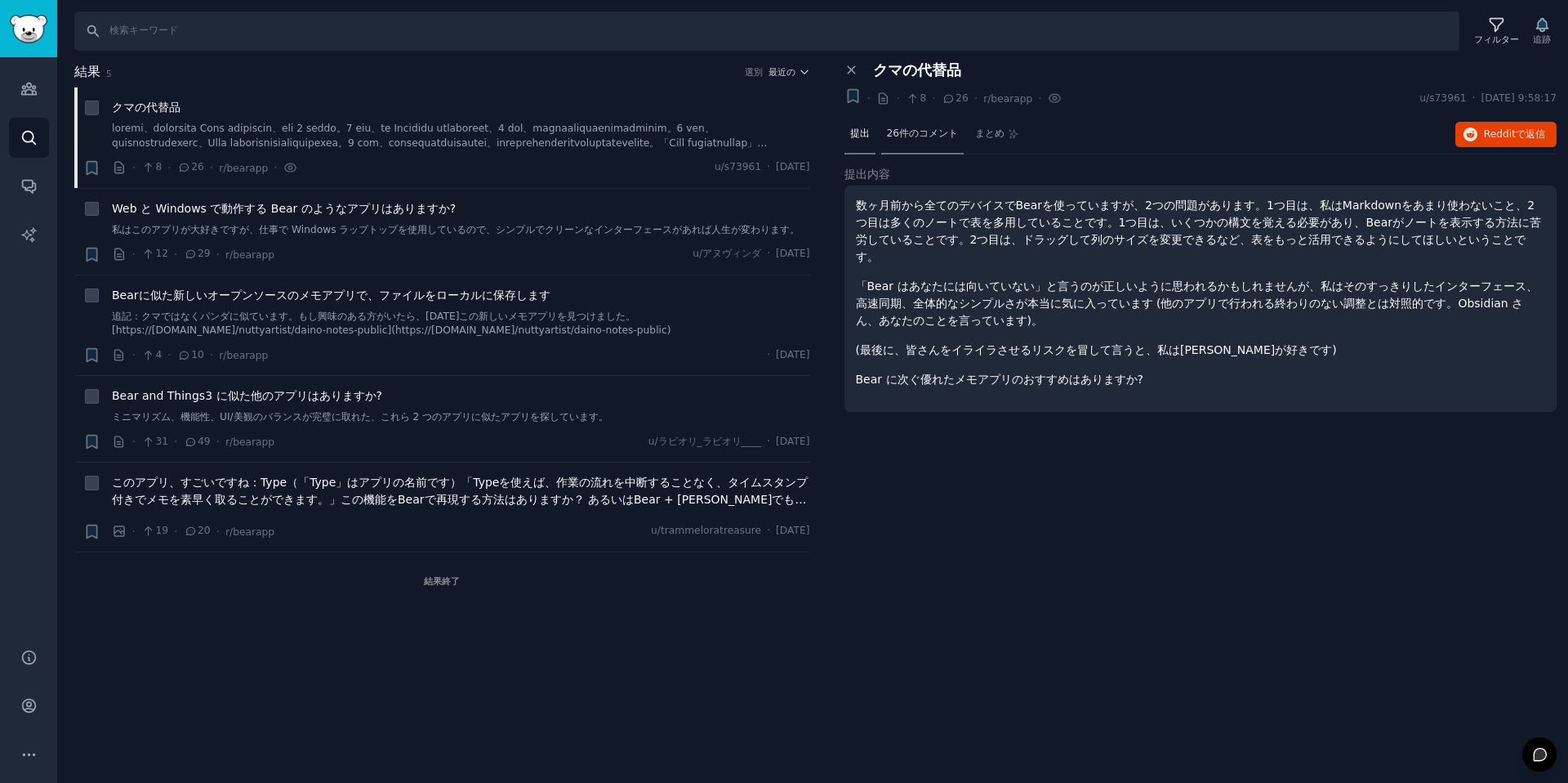
click at [912, 129] on font "26件のコメント" at bounding box center [923, 133] width 72 height 11
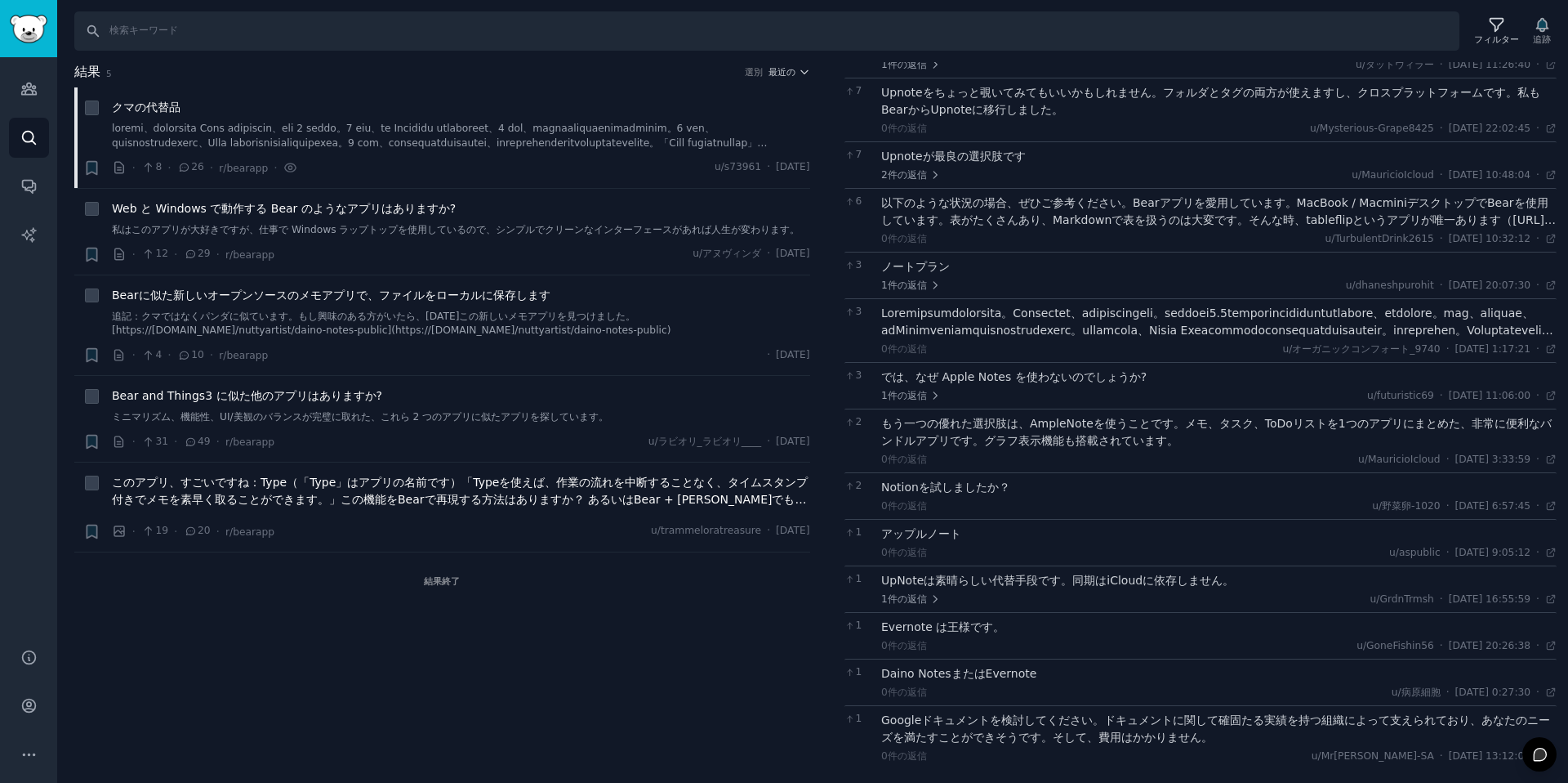
scroll to position [203, 0]
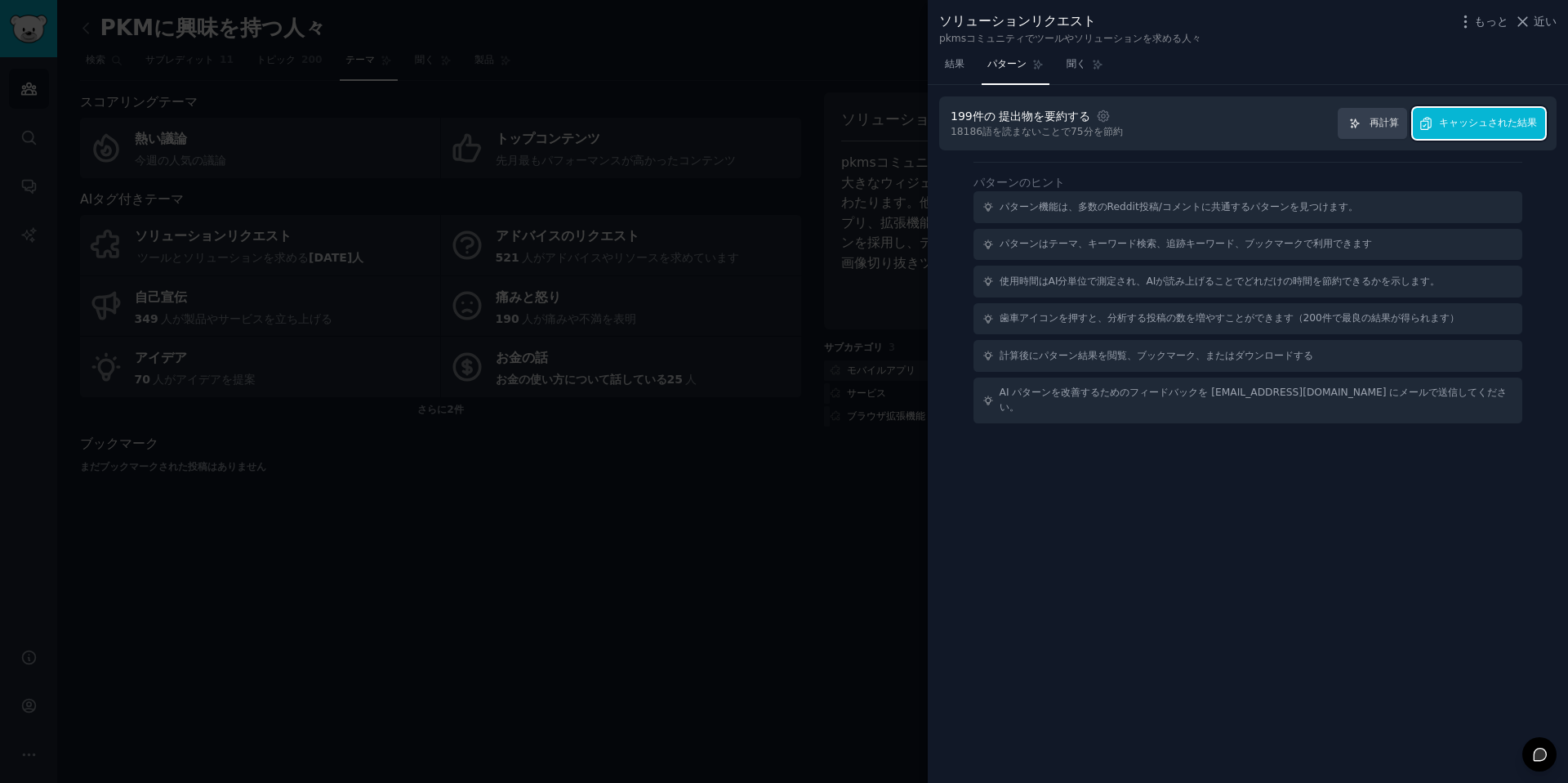
click at [1492, 129] on span "キャッシュされた結果" at bounding box center [1489, 123] width 98 height 15
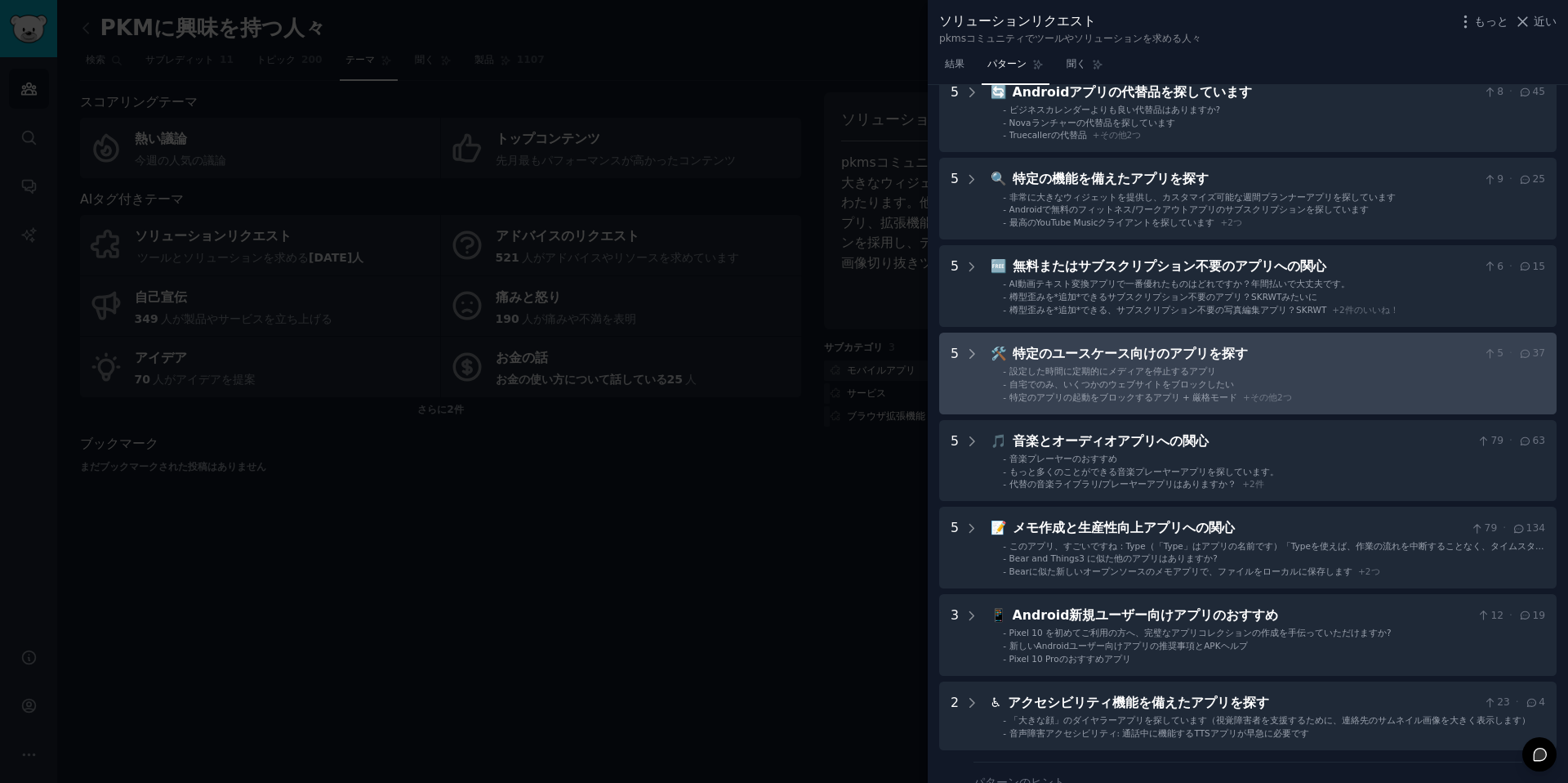
scroll to position [299, 0]
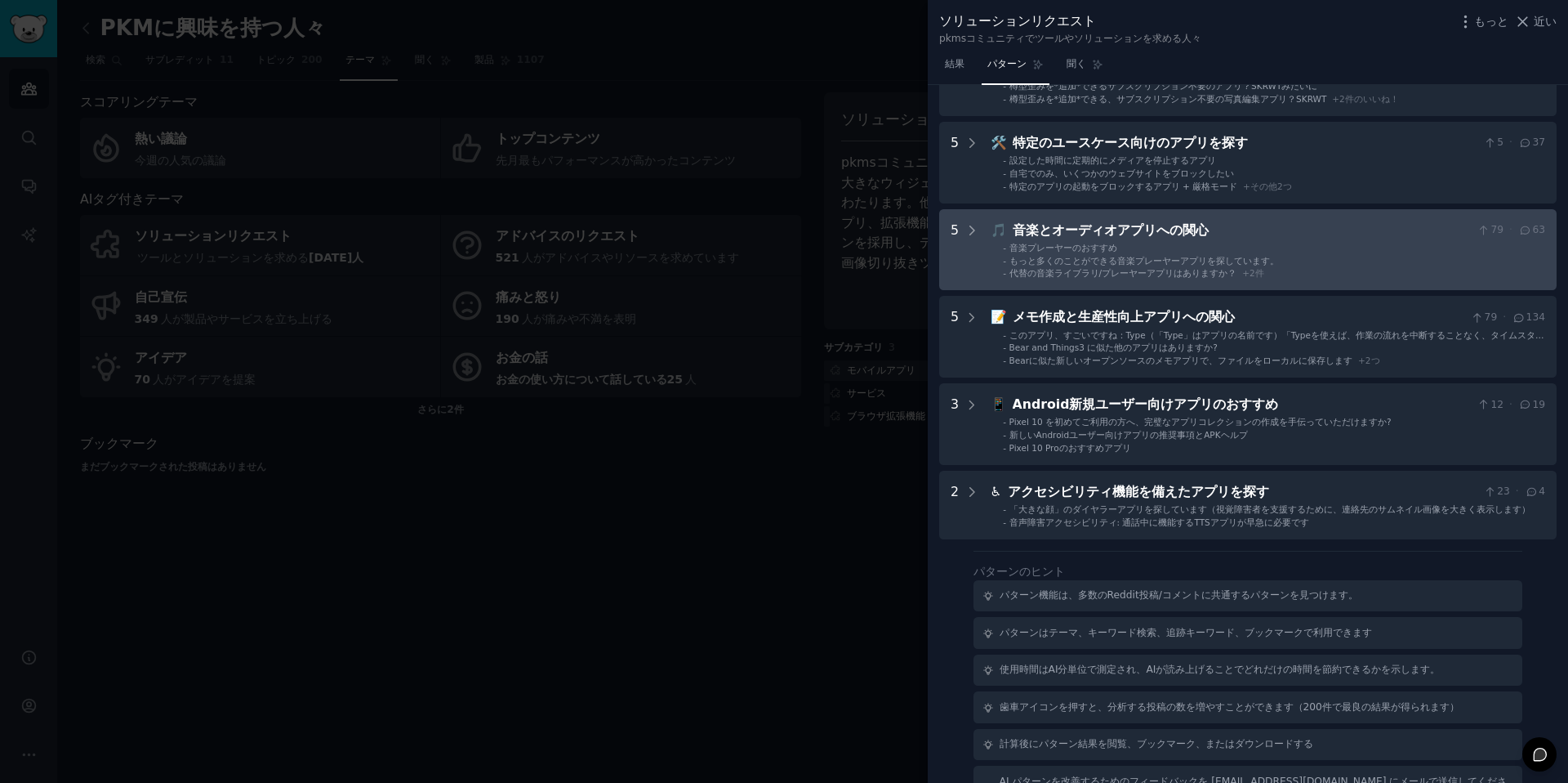
click at [1113, 237] on font "音楽とオーディオアプリへの関心" at bounding box center [1111, 230] width 196 height 16
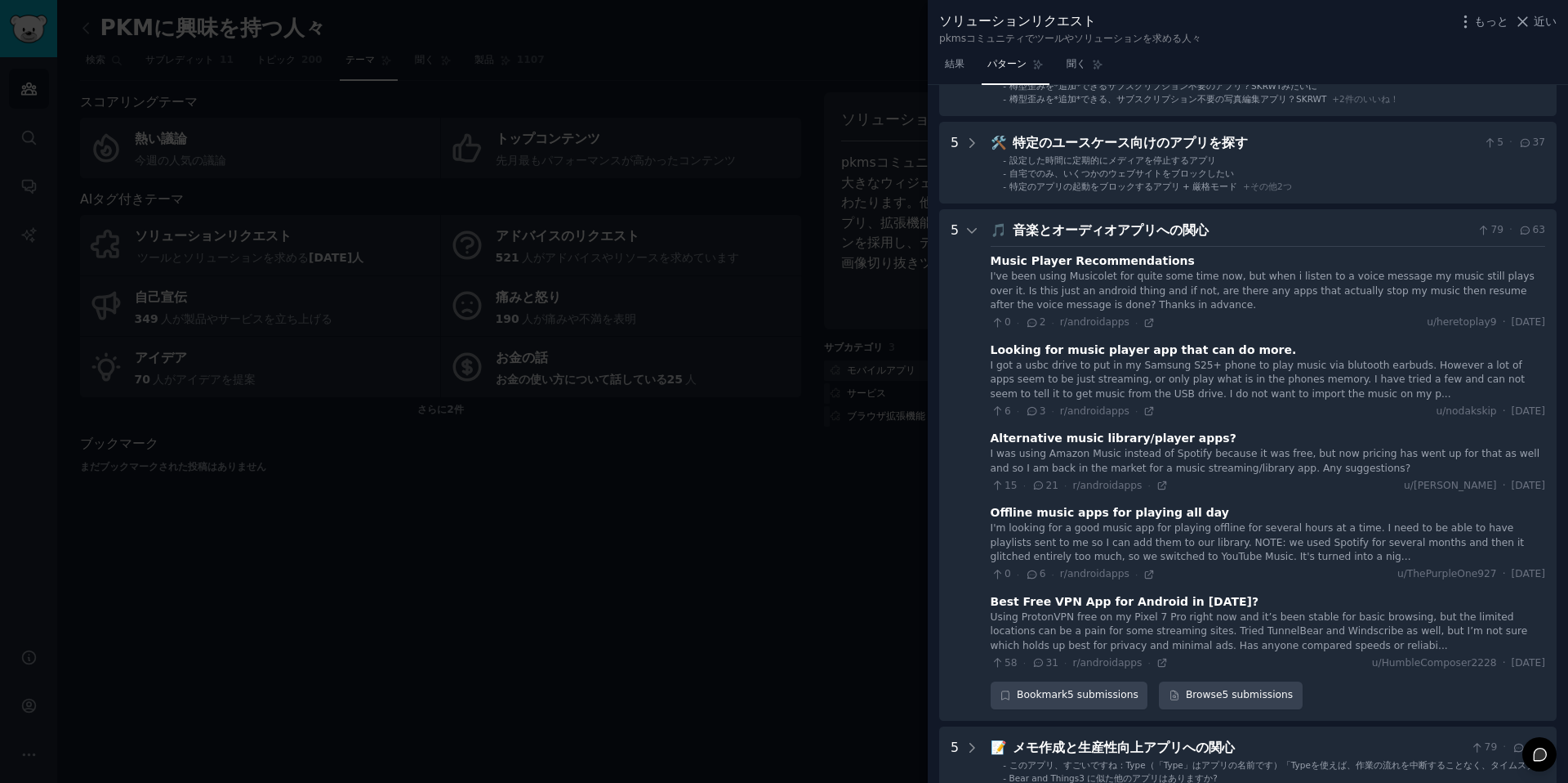
scroll to position [423, 0]
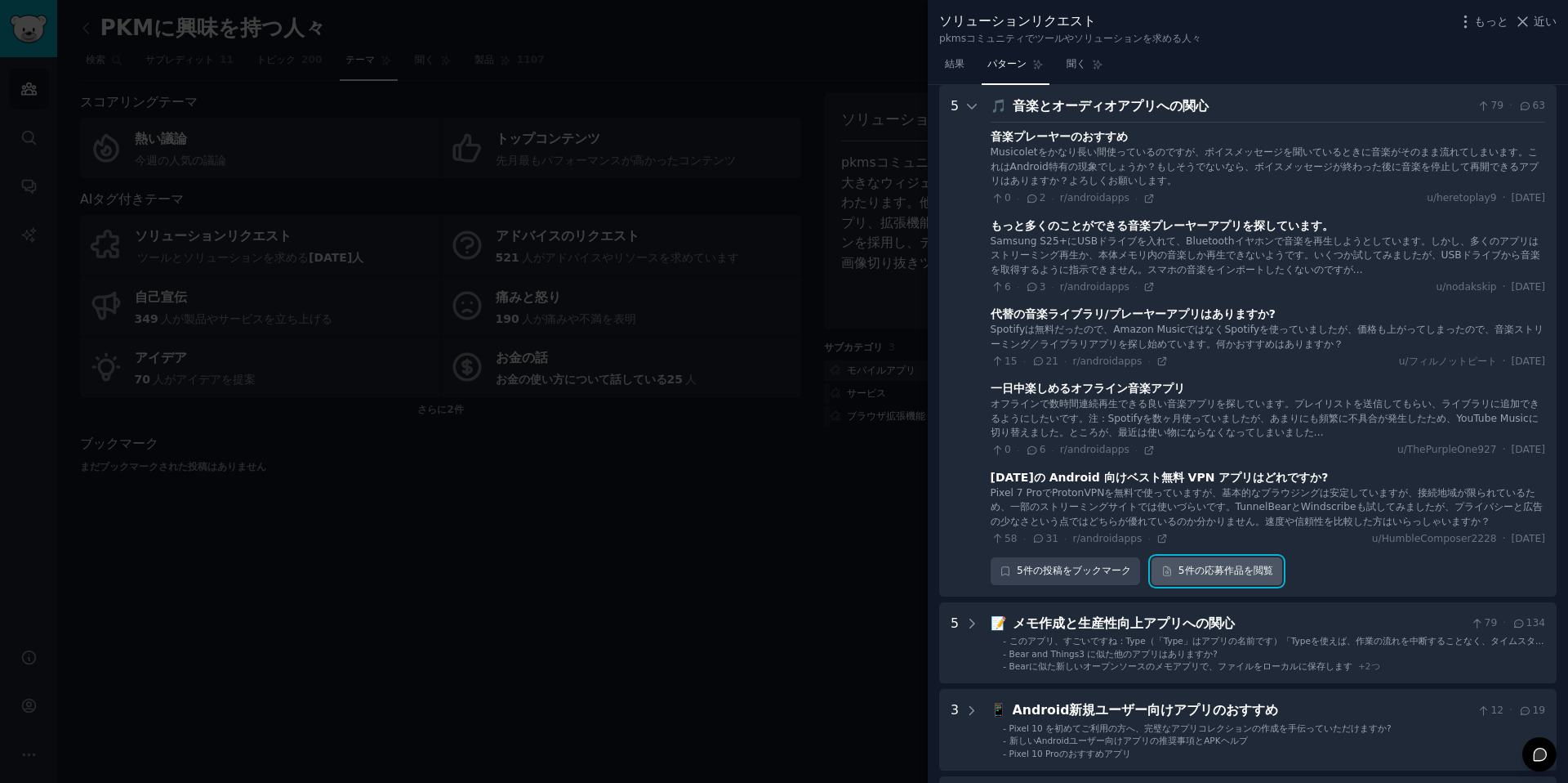
click at [1183, 572] on font "5件の" at bounding box center [1192, 570] width 26 height 11
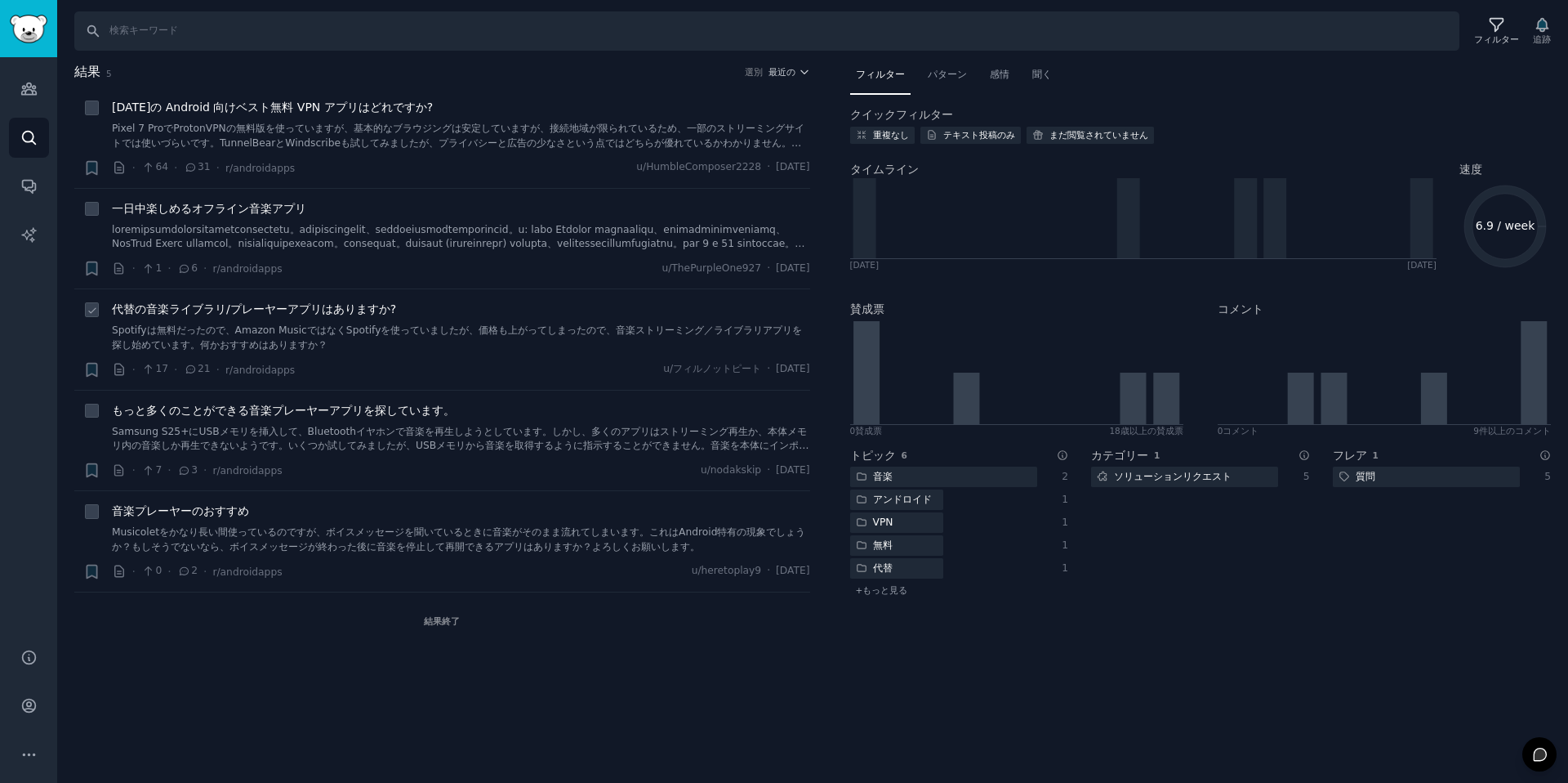
click at [263, 303] on font "代替の音楽ライブラリ/プレーヤーアプリはありますか?" at bounding box center [254, 308] width 284 height 13
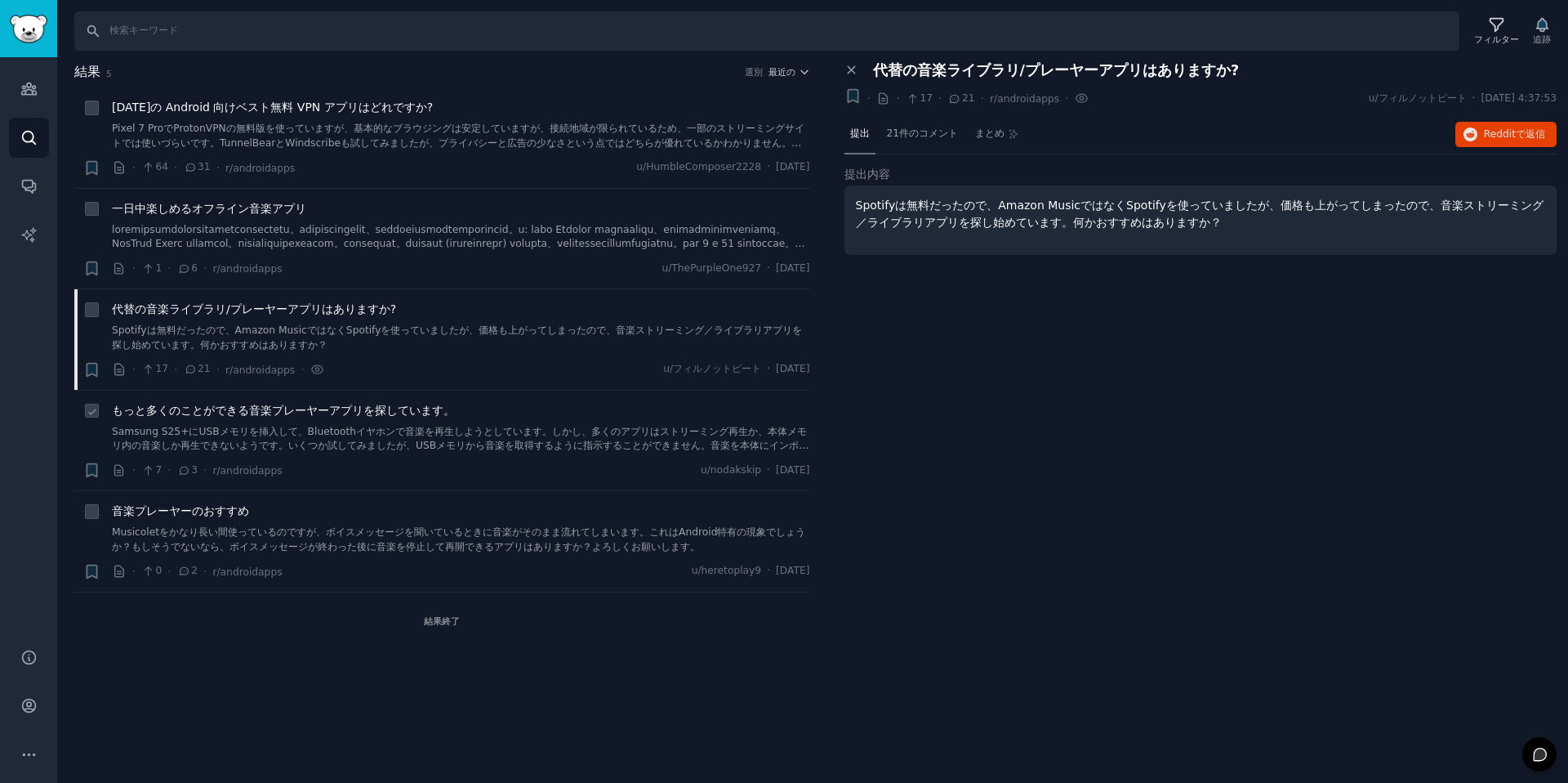
click at [299, 410] on font "もっと多くのことができる音楽プレーヤーアプリを探しています。" at bounding box center [284, 410] width 343 height 13
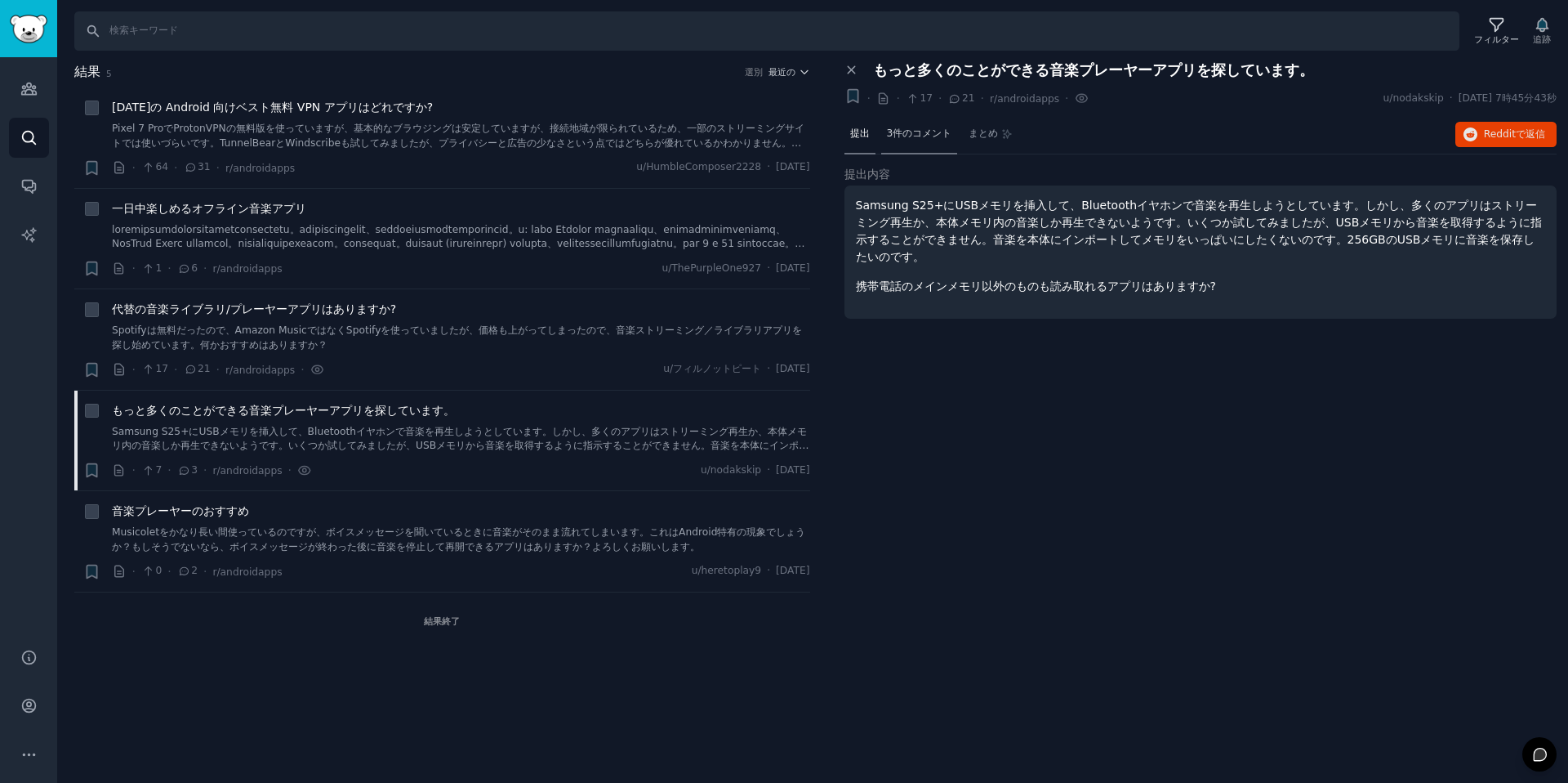
click at [899, 136] on font "3件のコメント" at bounding box center [920, 133] width 66 height 11
